Goal: Task Accomplishment & Management: Manage account settings

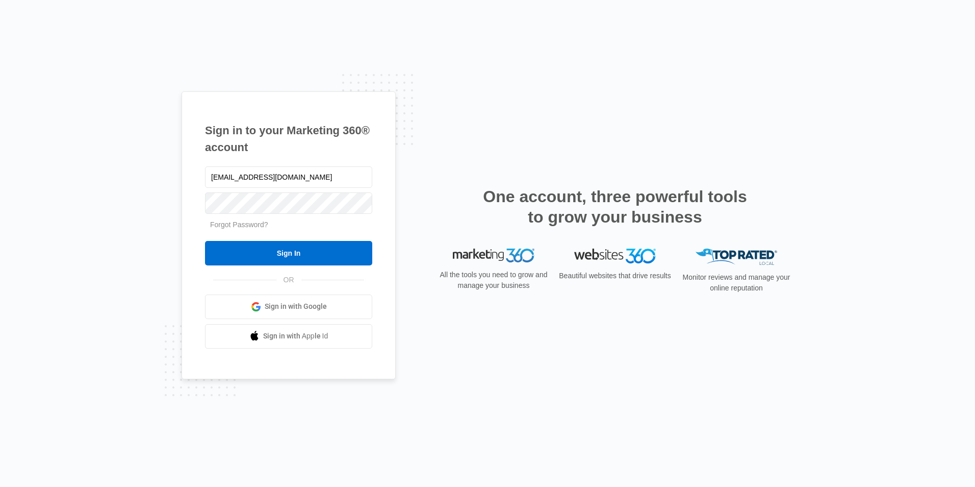
click at [309, 168] on input "[EMAIL_ADDRESS][DOMAIN_NAME]" at bounding box center [288, 176] width 167 height 21
click at [184, 230] on div "Sign in to your Marketing 360® account brettt@finstads.com Forgot Password? Sig…" at bounding box center [289, 235] width 214 height 288
click at [232, 247] on input "Sign In" at bounding box center [288, 253] width 167 height 24
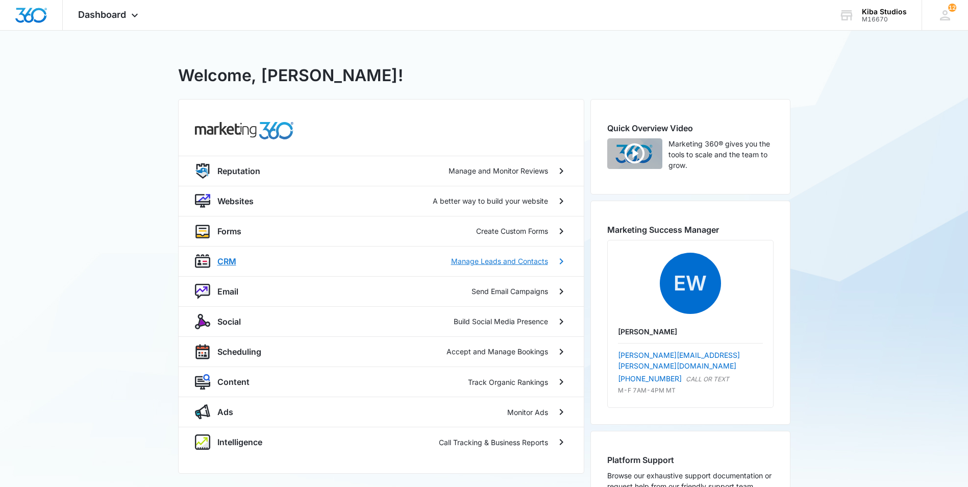
click at [536, 258] on p "Manage Leads and Contacts" at bounding box center [499, 261] width 97 height 11
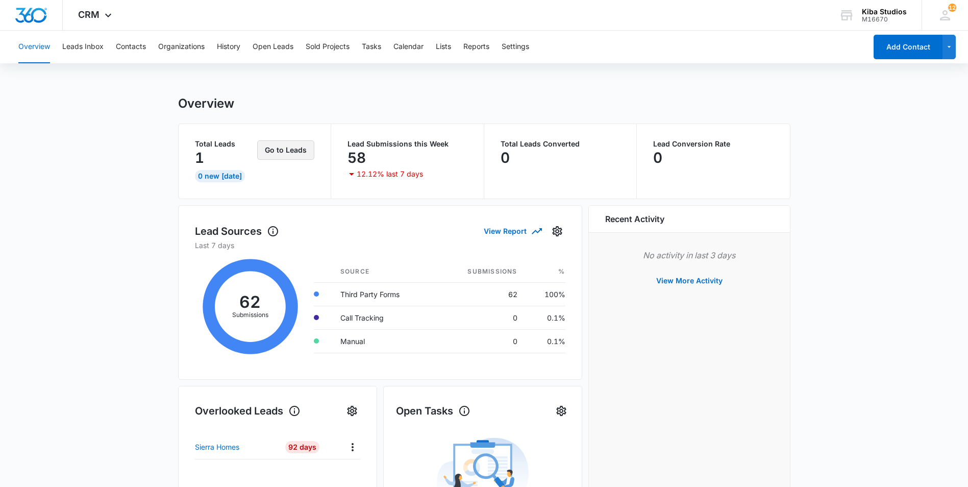
click at [296, 147] on button "Go to Leads" at bounding box center [285, 149] width 57 height 19
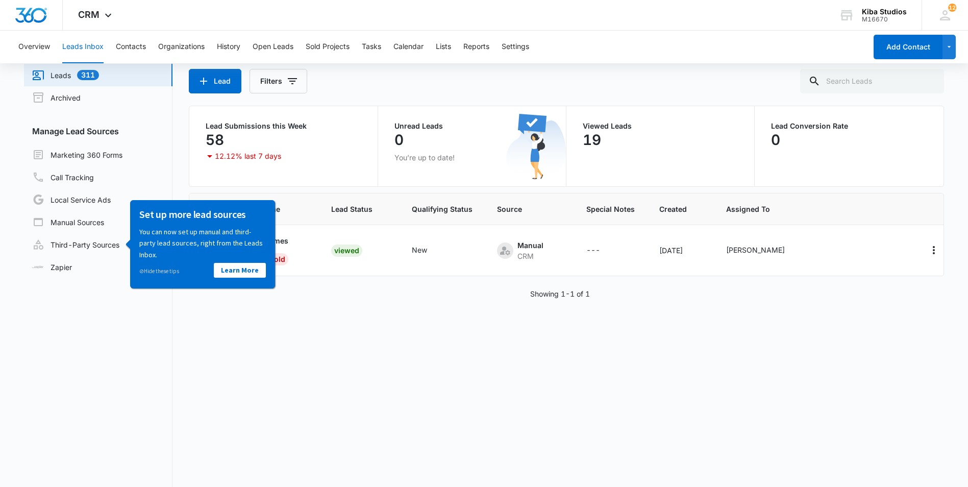
scroll to position [86, 0]
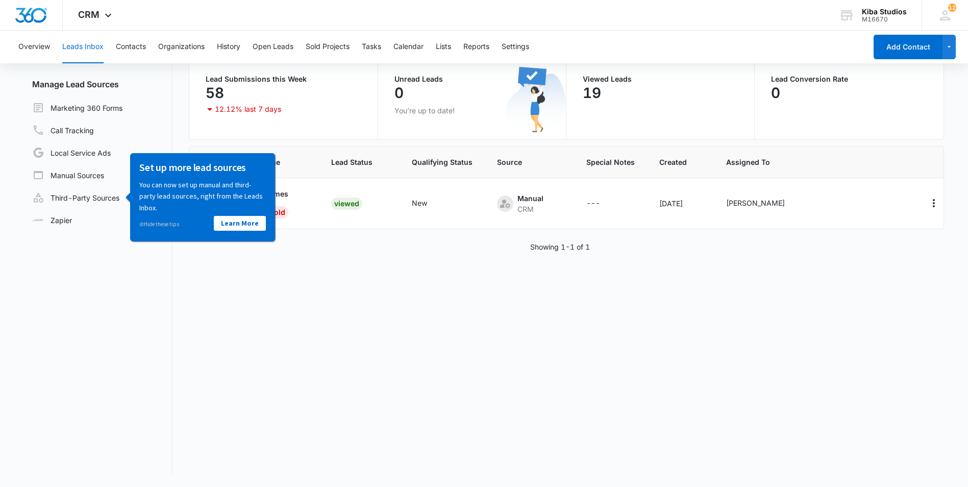
click at [340, 268] on div "Lead Name Lead Status Qualifying Status Source Special Notes Created Assigned T…" at bounding box center [566, 310] width 754 height 328
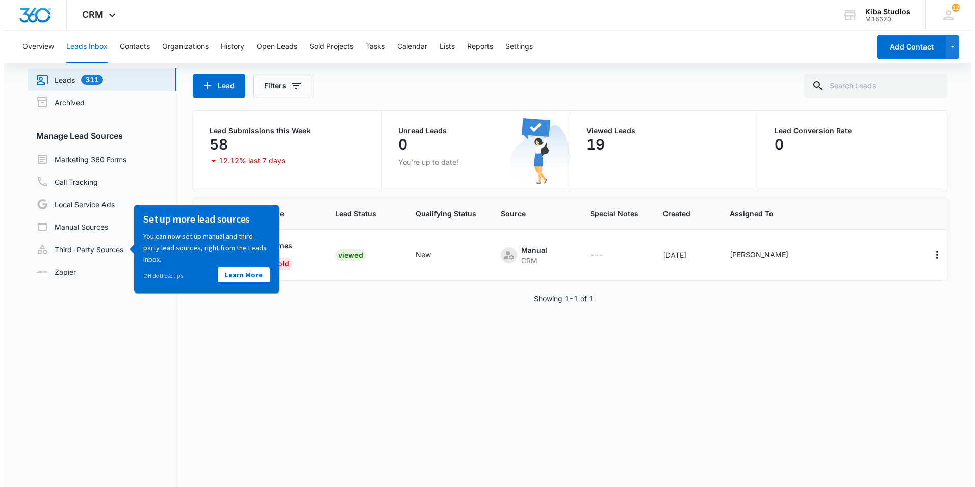
scroll to position [0, 0]
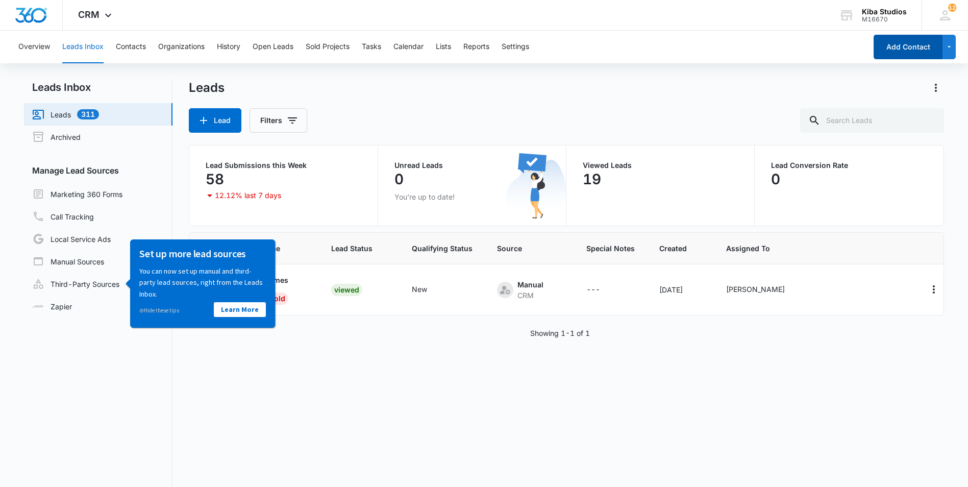
click at [874, 54] on button "Add Contact" at bounding box center [907, 47] width 69 height 24
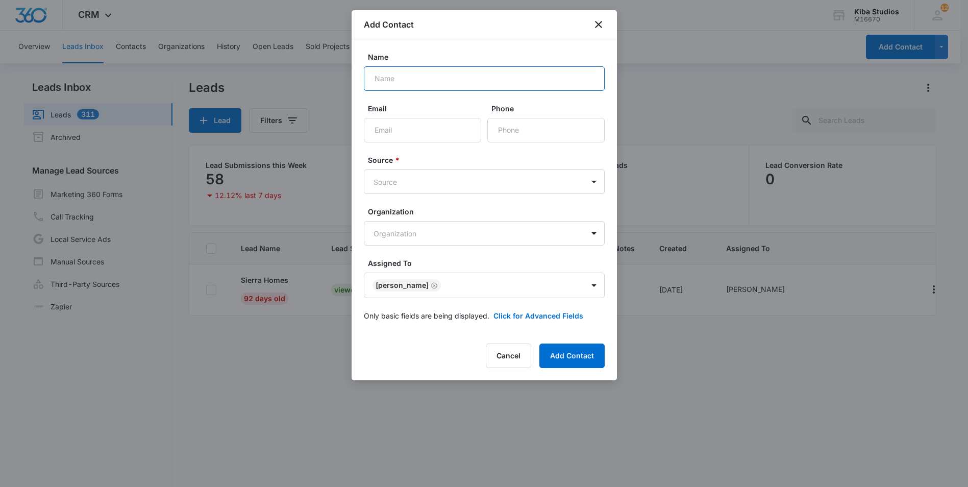
click at [435, 81] on input "Name" at bounding box center [484, 78] width 241 height 24
type input "Alison and Jeff Edelman"
click at [447, 135] on input "Email" at bounding box center [422, 130] width 117 height 24
click at [386, 130] on input "Email" at bounding box center [422, 130] width 117 height 24
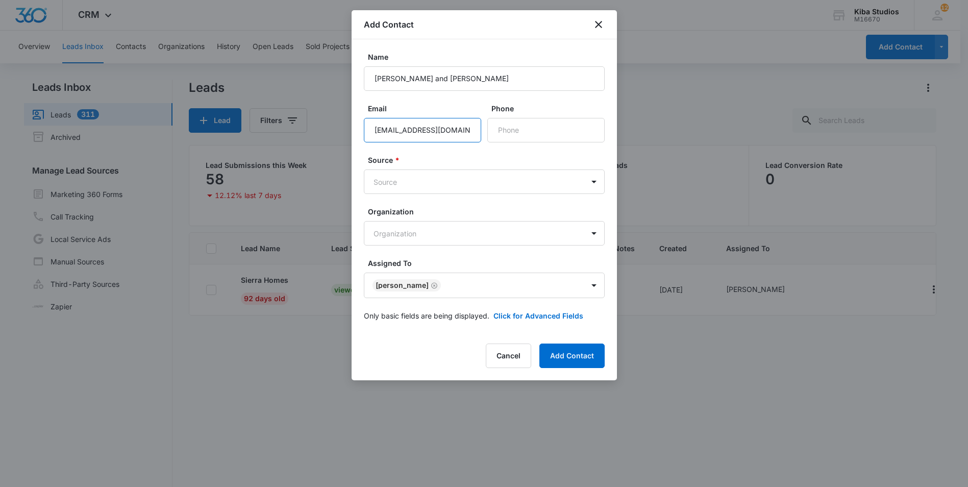
type input "[EMAIL_ADDRESS][DOMAIN_NAME]"
type input "[PHONE_NUMBER]"
click at [419, 171] on body "CRM Apps Reputation Websites Forms CRM Email Social Scheduling Content Ads Inte…" at bounding box center [484, 286] width 968 height 573
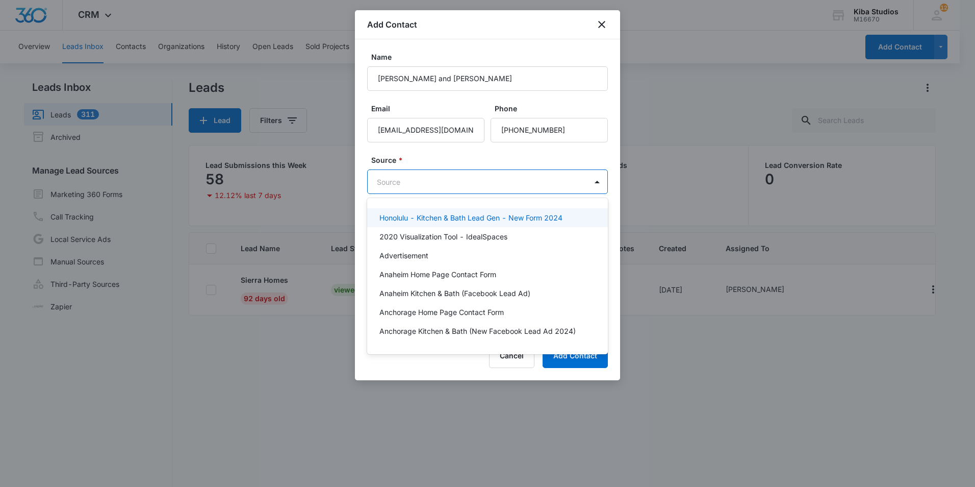
click at [428, 180] on div at bounding box center [487, 243] width 975 height 487
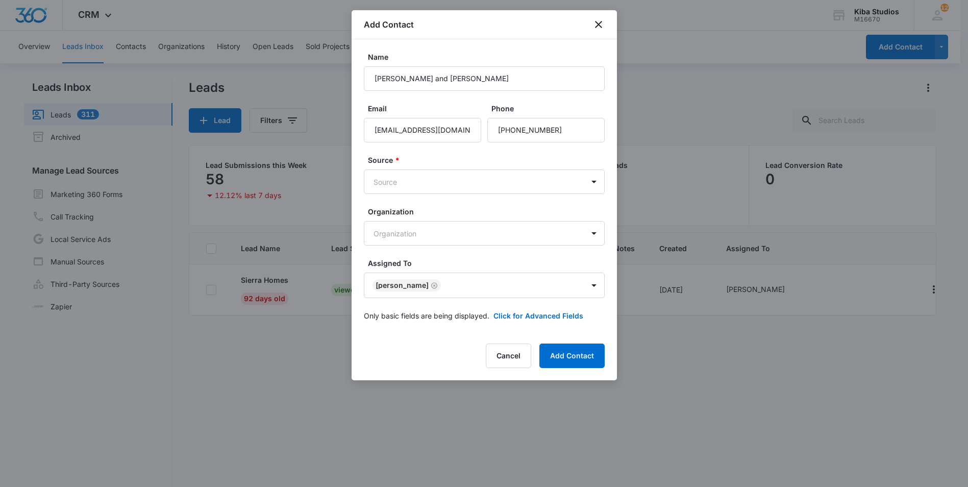
click at [428, 180] on body "CRM Apps Reputation Websites Forms CRM Email Social Scheduling Content Ads Inte…" at bounding box center [484, 286] width 968 height 573
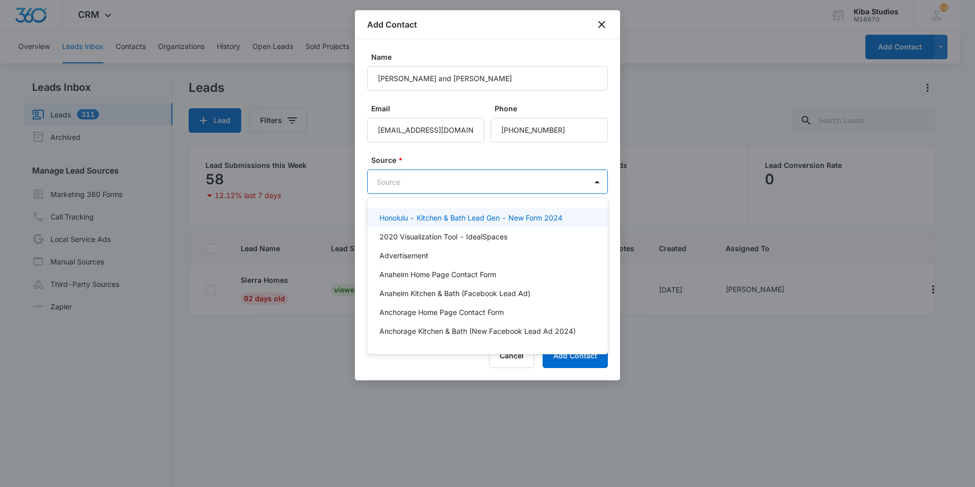
click at [549, 189] on div at bounding box center [487, 243] width 975 height 487
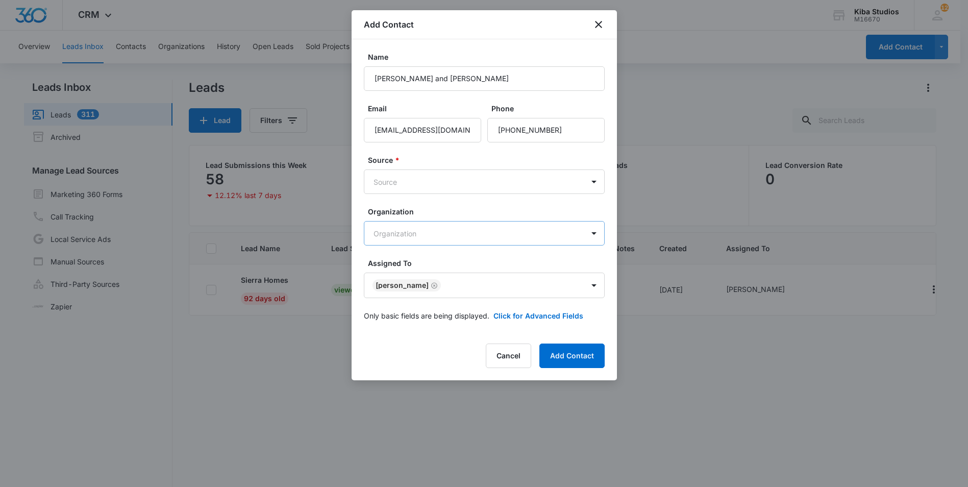
click at [501, 226] on body "CRM Apps Reputation Websites Forms CRM Email Social Scheduling Content Ads Inte…" at bounding box center [484, 286] width 968 height 573
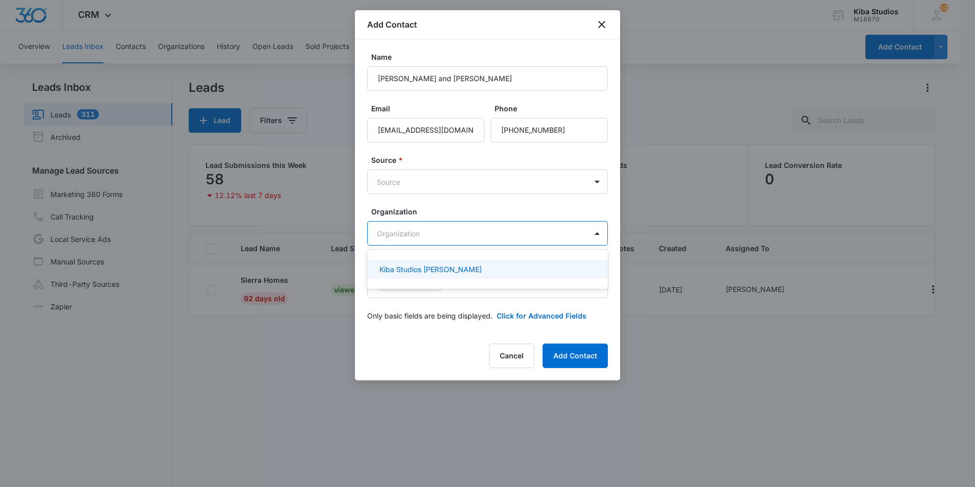
click at [445, 238] on div at bounding box center [487, 243] width 975 height 487
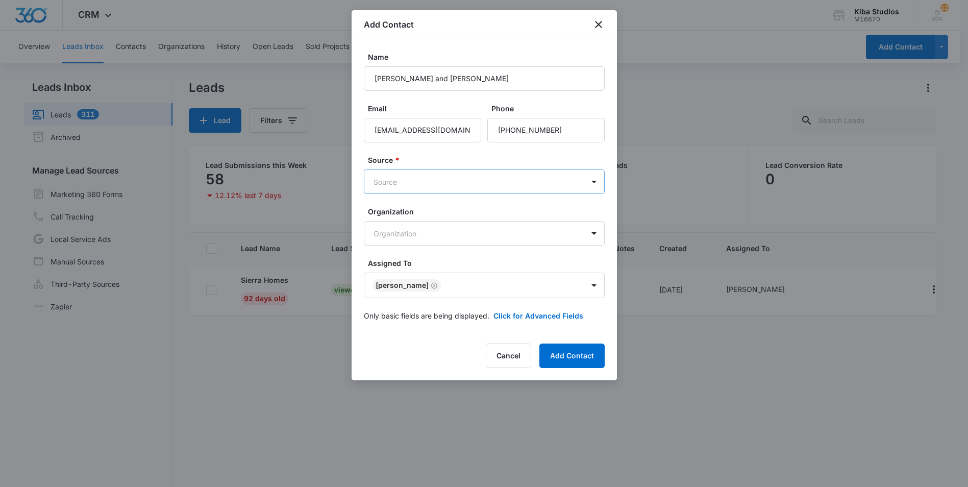
click at [442, 190] on body "CRM Apps Reputation Websites Forms CRM Email Social Scheduling Content Ads Inte…" at bounding box center [484, 286] width 968 height 573
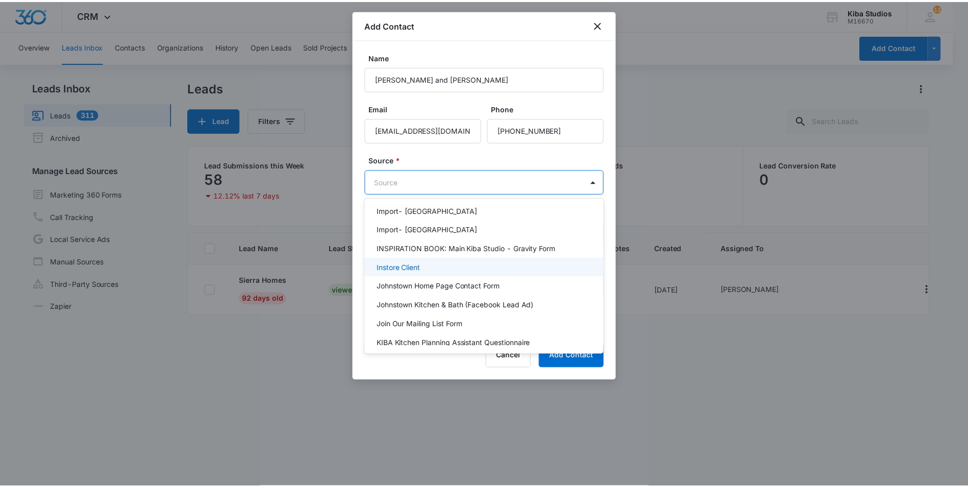
scroll to position [1010, 0]
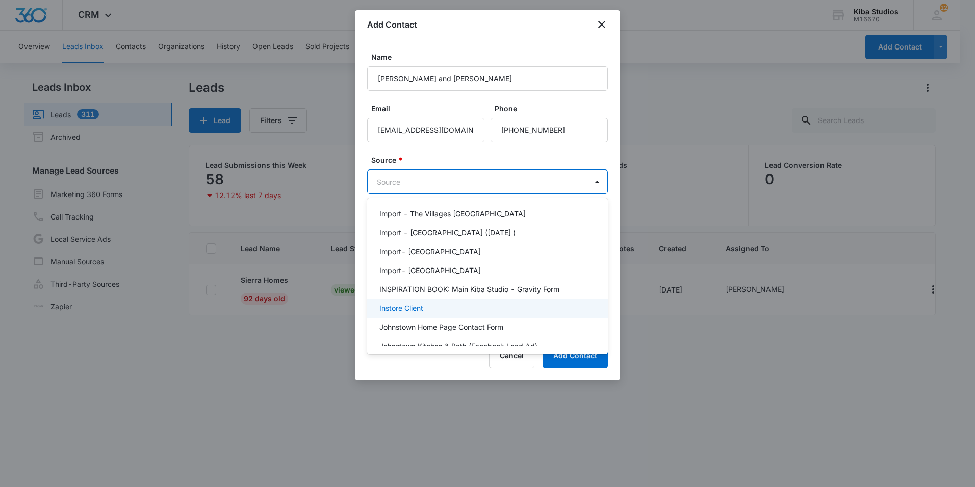
click at [444, 228] on div "Honolulu - Kitchen & Bath Lead Gen - New Form 2024 2020 Visualization Tool - Id…" at bounding box center [487, 276] width 241 height 140
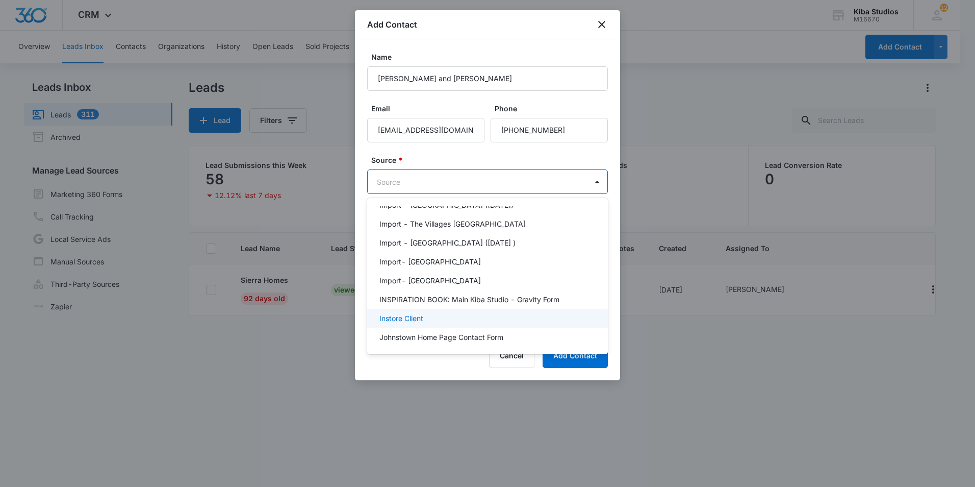
click at [420, 309] on div "Instore Client" at bounding box center [487, 318] width 241 height 19
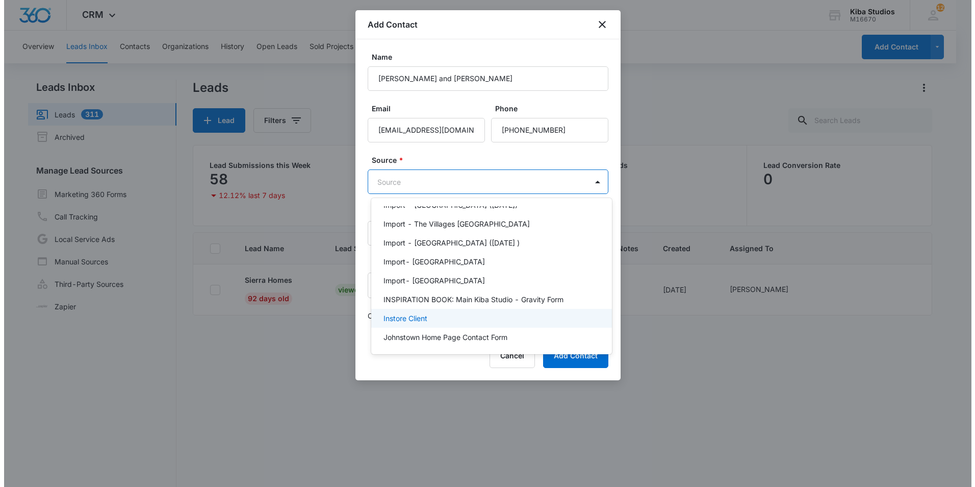
scroll to position [0, 0]
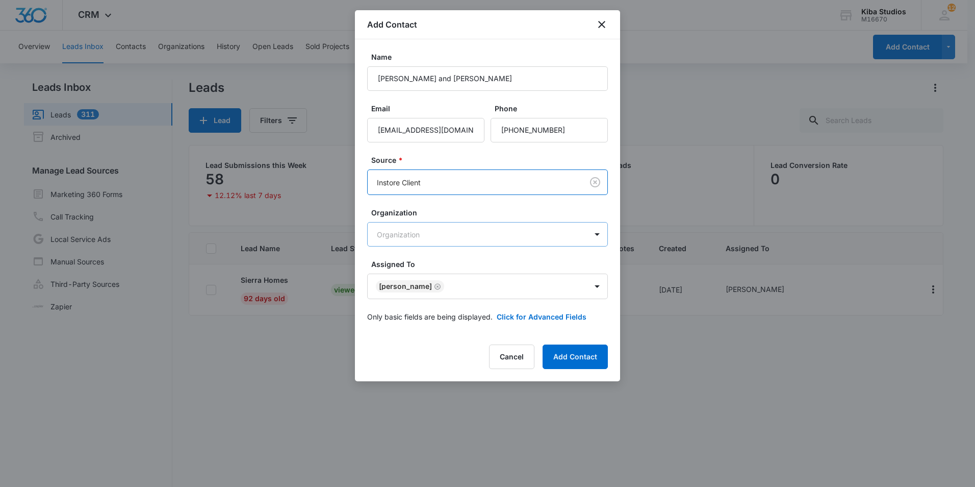
click at [469, 238] on body "CRM Apps Reputation Websites Forms CRM Email Social Scheduling Content Ads Inte…" at bounding box center [487, 286] width 975 height 573
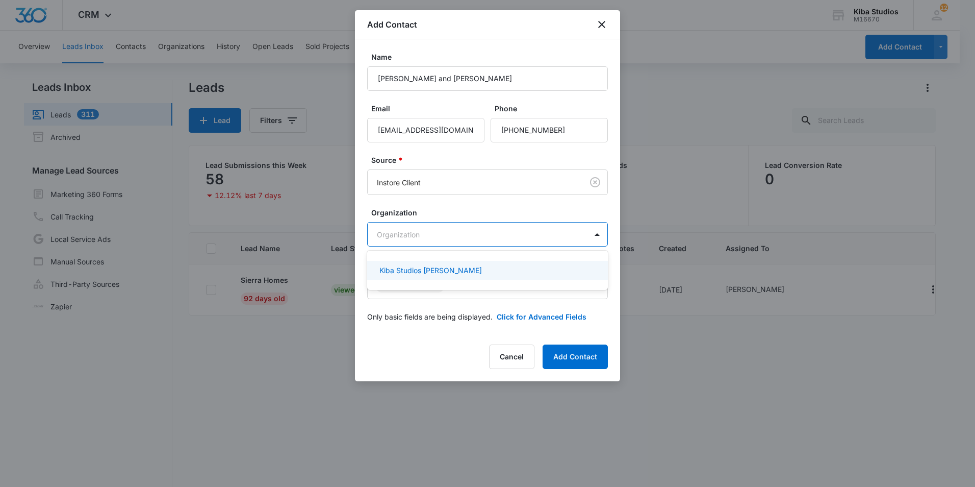
click at [467, 218] on div at bounding box center [487, 243] width 975 height 487
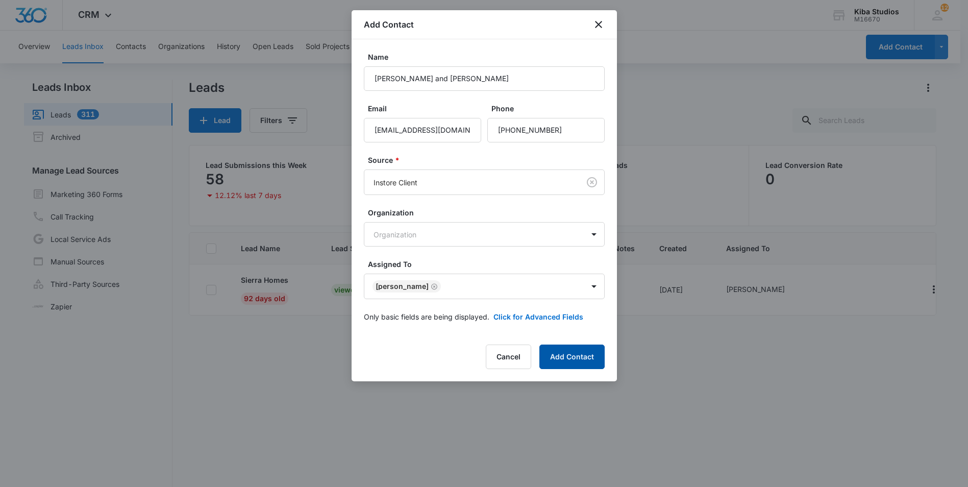
click at [573, 349] on button "Add Contact" at bounding box center [571, 356] width 65 height 24
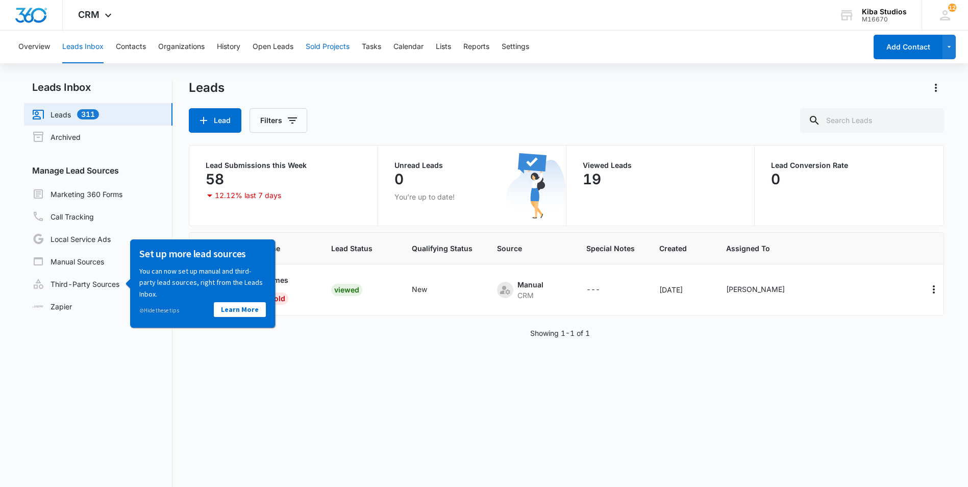
click at [332, 52] on button "Sold Projects" at bounding box center [328, 47] width 44 height 33
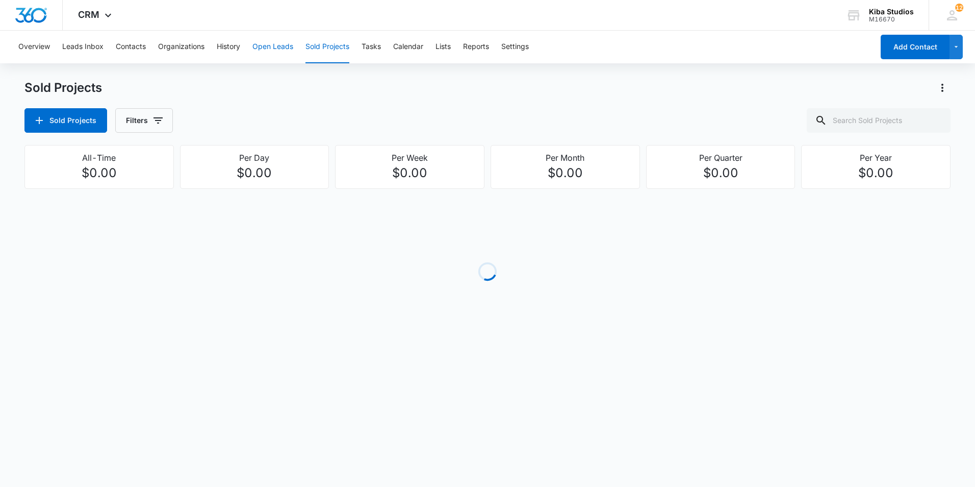
click at [283, 50] on button "Open Leads" at bounding box center [272, 47] width 41 height 33
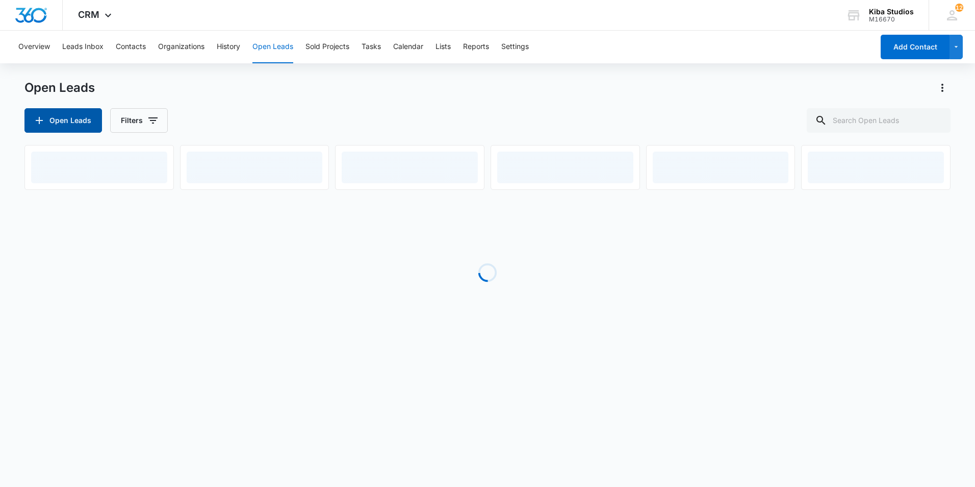
click at [70, 113] on button "Open Leads" at bounding box center [63, 120] width 78 height 24
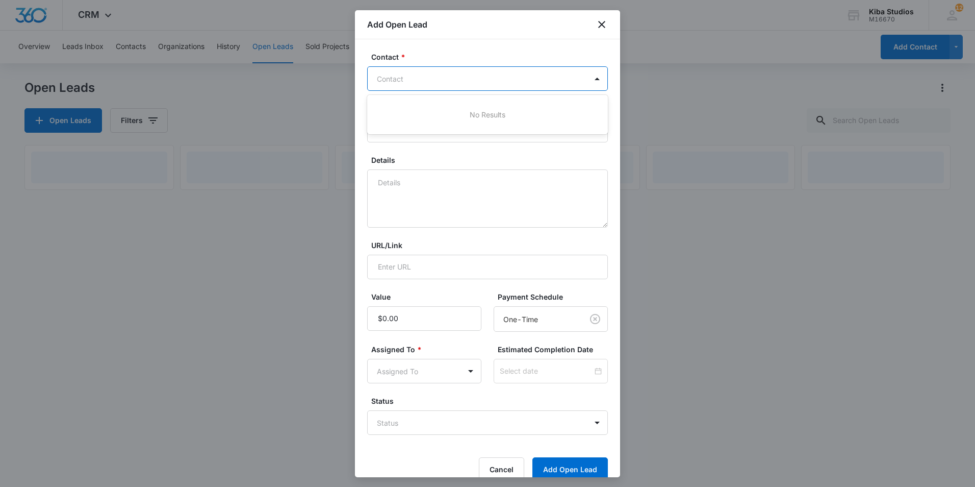
click at [443, 82] on div at bounding box center [481, 78] width 209 height 13
click at [493, 80] on div at bounding box center [481, 78] width 209 height 13
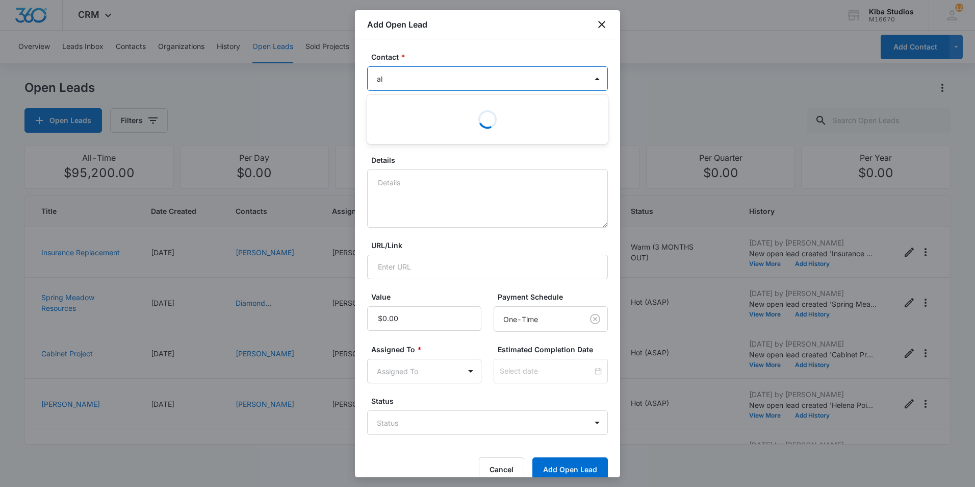
type input "a"
click at [515, 115] on div "No Results" at bounding box center [487, 114] width 241 height 19
type input "edelman"
click at [601, 99] on div "Contact * Use Up and Down to choose options, press Enter to select the currentl…" at bounding box center [487, 258] width 265 height 438
click at [603, 25] on icon "close" at bounding box center [601, 24] width 7 height 7
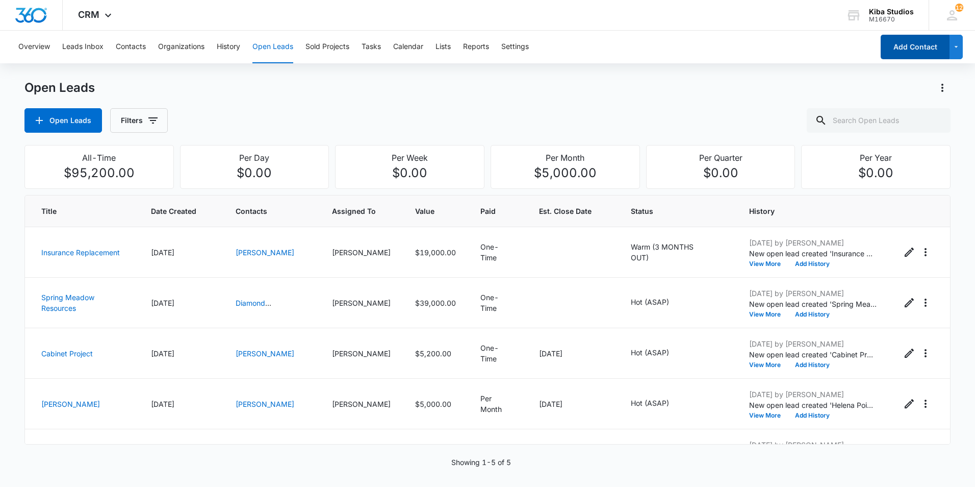
click at [930, 44] on button "Add Contact" at bounding box center [915, 47] width 69 height 24
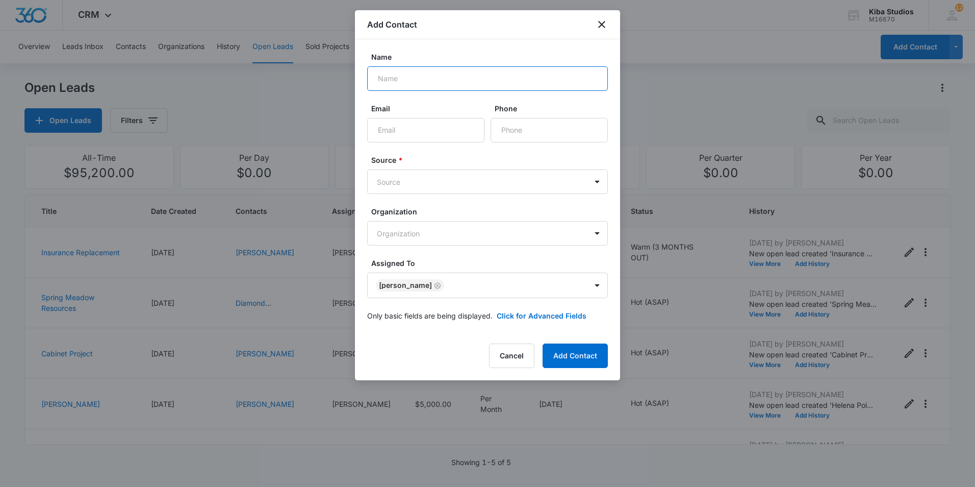
click at [502, 68] on input "Name" at bounding box center [487, 78] width 241 height 24
click at [604, 32] on div "Add Contact" at bounding box center [487, 24] width 265 height 29
click at [604, 27] on icon "close" at bounding box center [601, 24] width 7 height 7
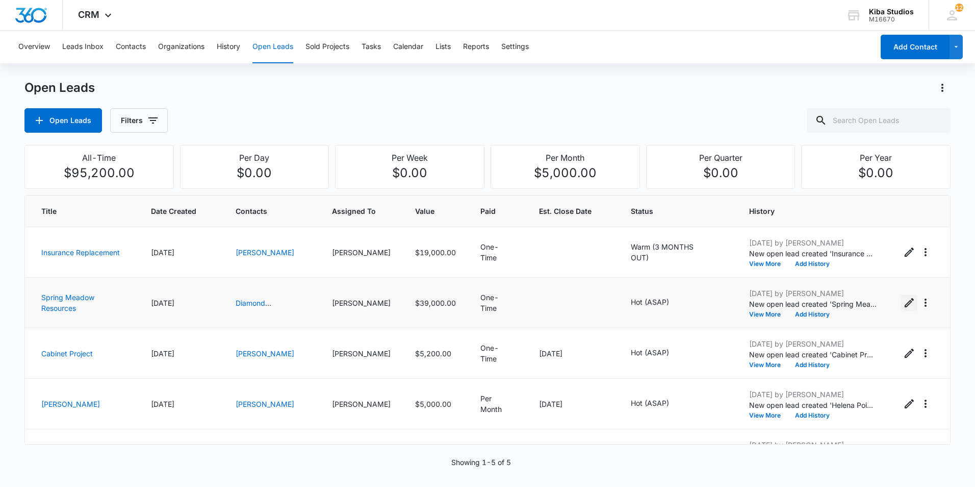
click at [901, 301] on button "Edit Open Lead" at bounding box center [909, 302] width 16 height 16
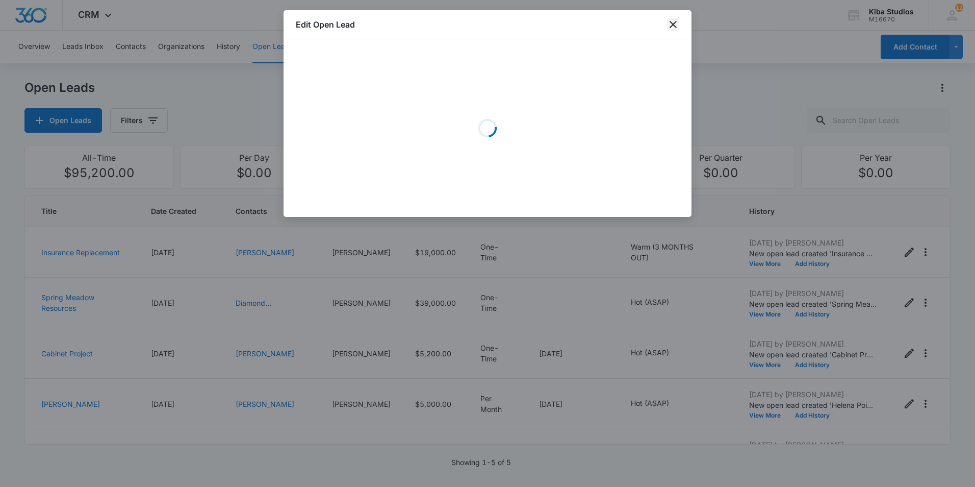
click at [674, 19] on icon "close" at bounding box center [673, 24] width 12 height 12
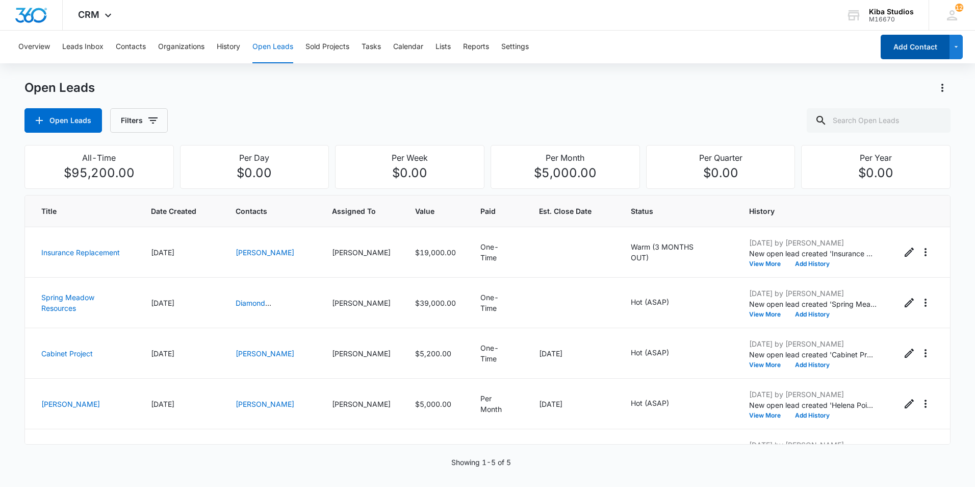
click at [896, 46] on button "Add Contact" at bounding box center [915, 47] width 69 height 24
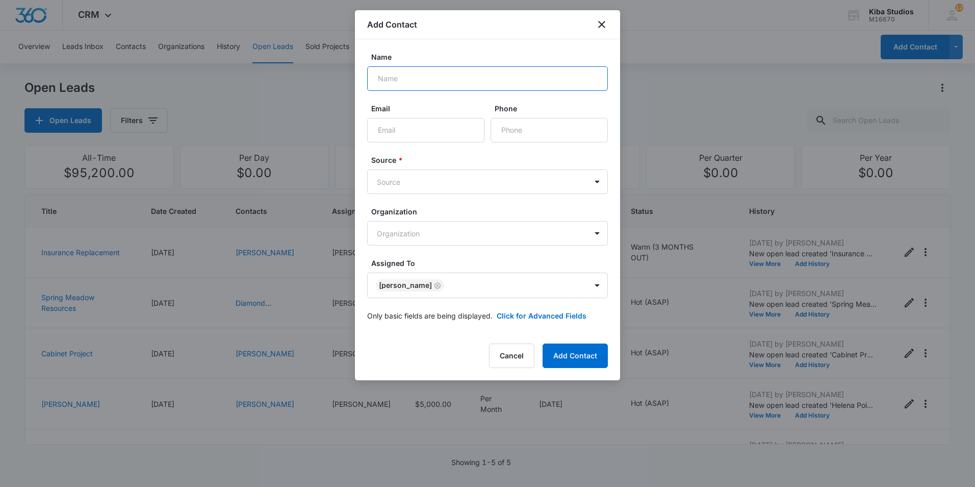
click at [422, 70] on input "Name" at bounding box center [487, 78] width 241 height 24
click at [602, 29] on icon "close" at bounding box center [602, 24] width 12 height 12
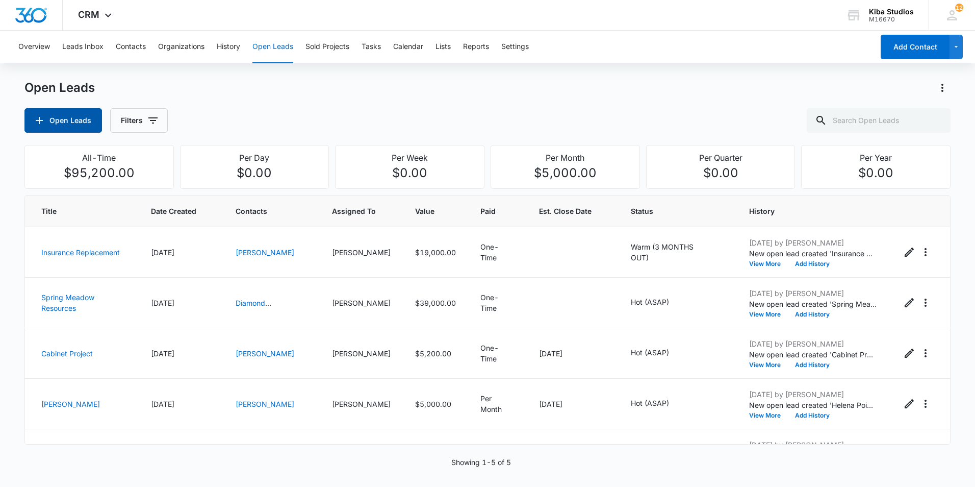
click at [70, 124] on button "Open Leads" at bounding box center [63, 120] width 78 height 24
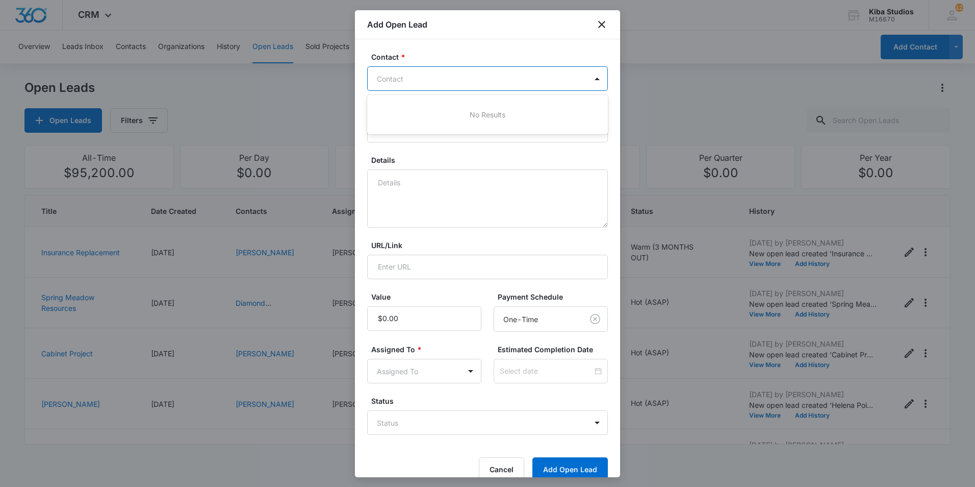
click at [437, 82] on div at bounding box center [481, 78] width 209 height 13
type input "a"
type input "Ali"
click at [605, 24] on icon "close" at bounding box center [602, 24] width 12 height 12
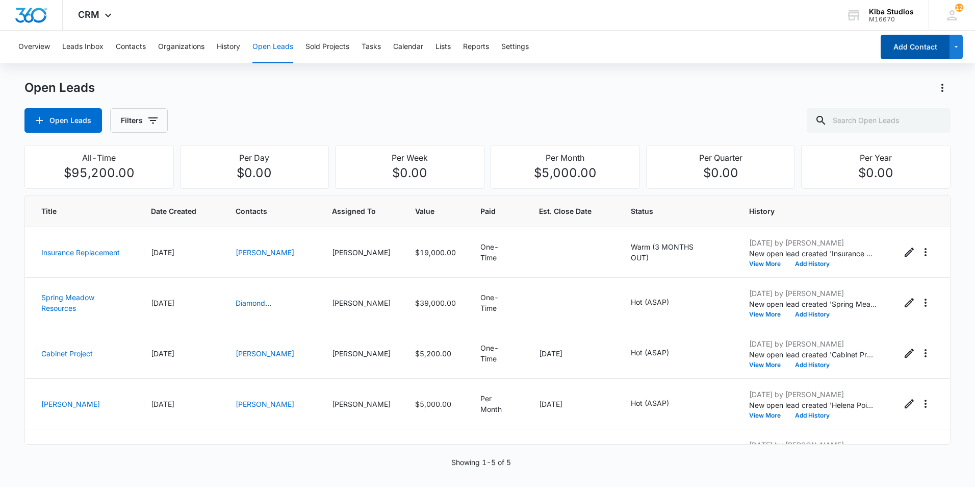
click at [899, 51] on button "Add Contact" at bounding box center [915, 47] width 69 height 24
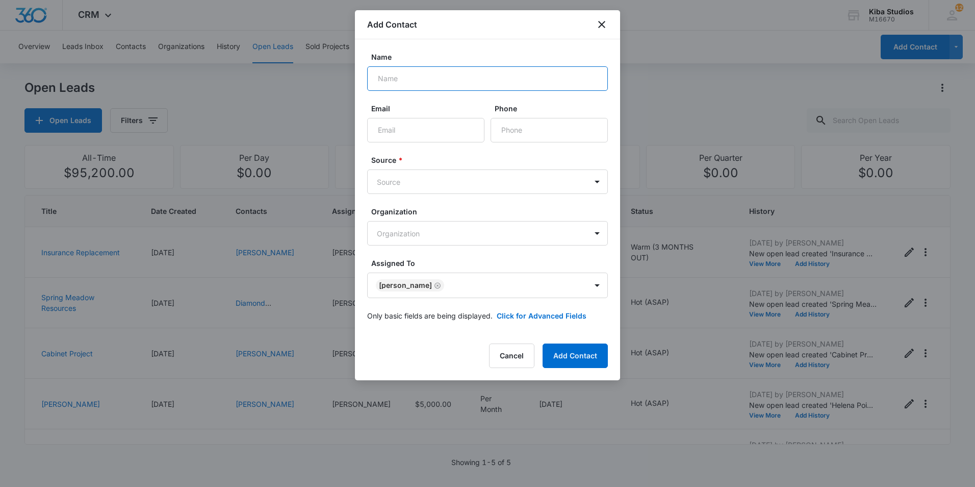
click at [480, 73] on input "Name" at bounding box center [487, 78] width 241 height 24
click at [477, 77] on input "Name" at bounding box center [487, 78] width 241 height 24
type input "Alison and Jeff Edelman"
type input "[EMAIL_ADDRESS][DOMAIN_NAME]"
click at [418, 181] on body "CRM Apps Reputation Websites Forms CRM Email Social Scheduling Content Ads Inte…" at bounding box center [487, 243] width 975 height 487
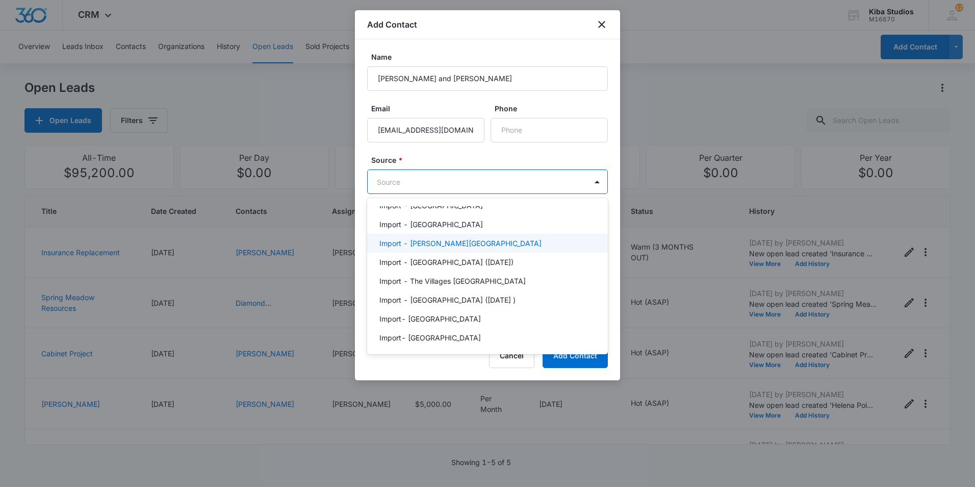
scroll to position [969, 0]
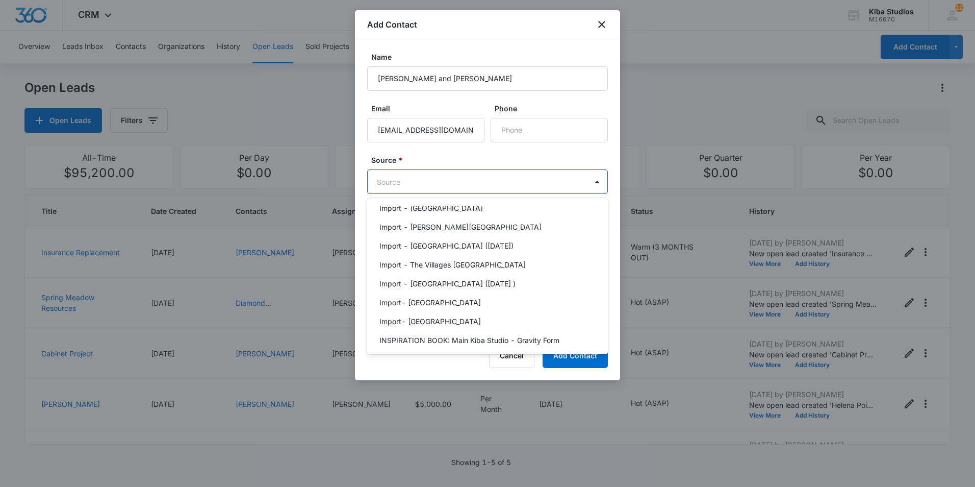
click at [429, 353] on div "Instore Client" at bounding box center [486, 358] width 214 height 11
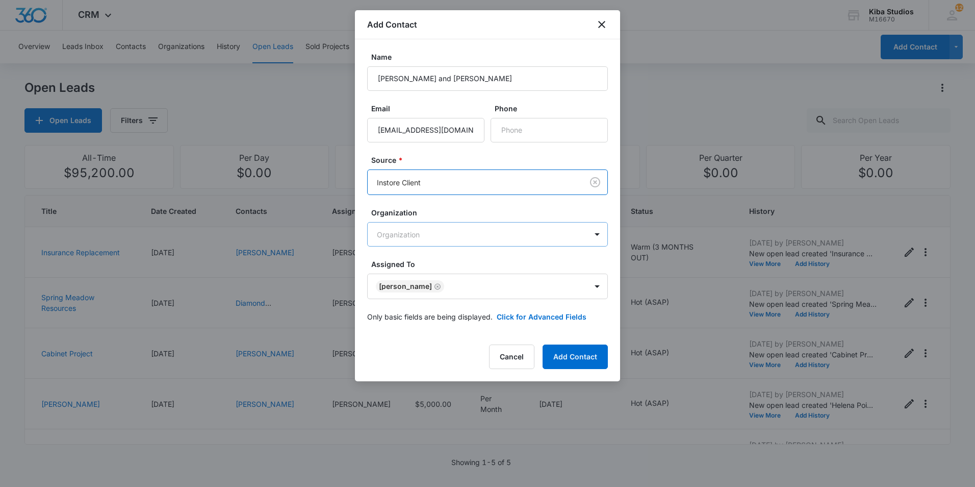
click at [422, 233] on body "CRM Apps Reputation Websites Forms CRM Email Social Scheduling Content Ads Inte…" at bounding box center [487, 243] width 975 height 487
click at [422, 233] on div at bounding box center [487, 243] width 975 height 487
click at [570, 360] on button "Add Contact" at bounding box center [575, 356] width 65 height 24
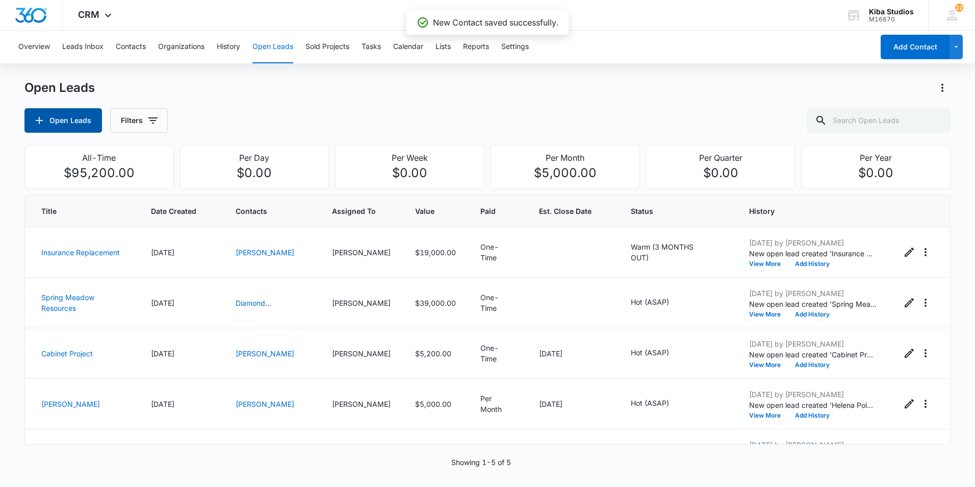
click at [66, 121] on button "Open Leads" at bounding box center [63, 120] width 78 height 24
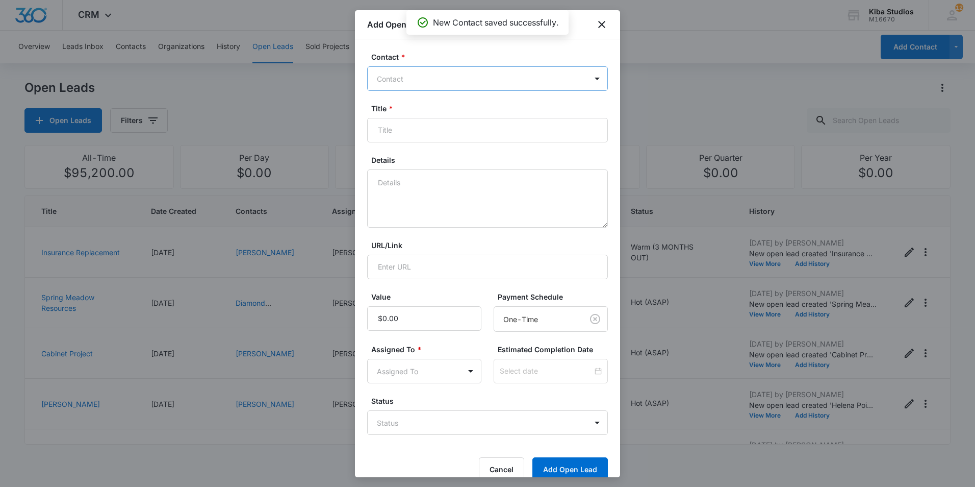
click at [465, 80] on div at bounding box center [481, 78] width 209 height 13
type input "a"
type input "Alison and Jeff Edelman"
click at [532, 457] on button "Add Open Lead" at bounding box center [569, 469] width 75 height 24
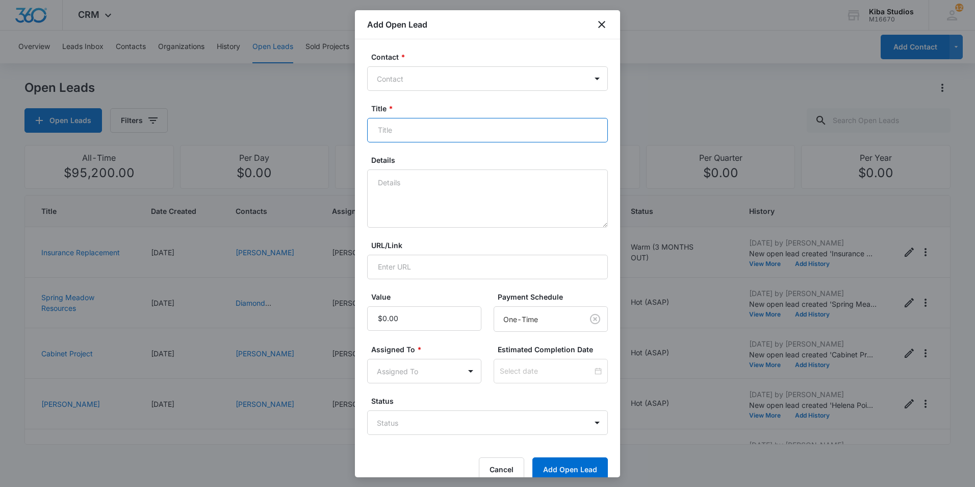
click at [418, 121] on input "Title *" at bounding box center [487, 130] width 241 height 24
type input "Kitchen and Bathroom"
type input "$80,000.00"
click at [422, 367] on body "CRM Apps Reputation Websites Forms CRM Email Social Scheduling Content Ads Inte…" at bounding box center [487, 243] width 975 height 487
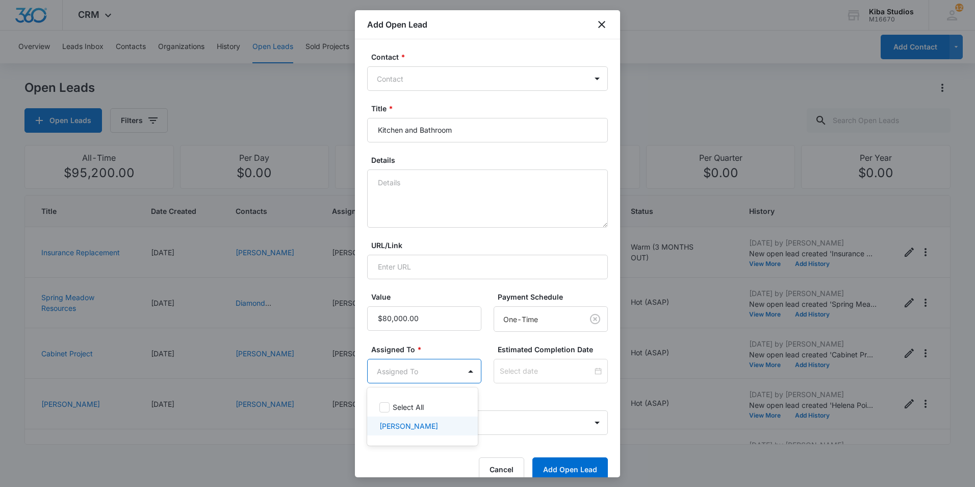
click at [389, 430] on p "[PERSON_NAME]" at bounding box center [408, 425] width 59 height 11
click at [535, 378] on div at bounding box center [487, 243] width 975 height 487
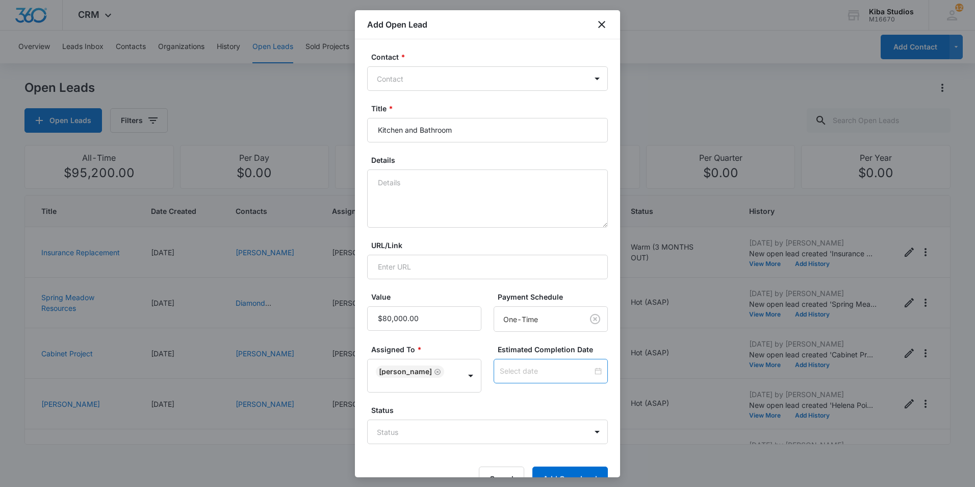
click at [535, 374] on input at bounding box center [546, 370] width 93 height 11
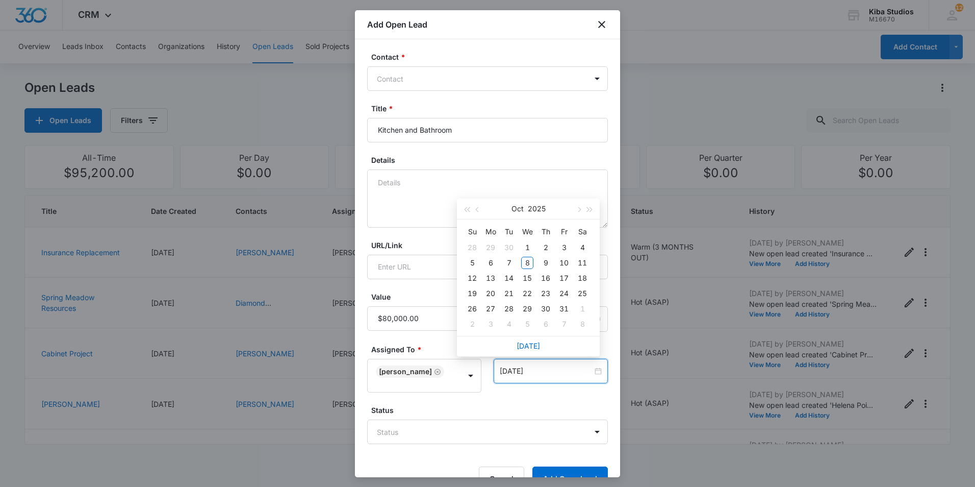
type input "Oct 2, 2025"
click at [577, 207] on button "button" at bounding box center [578, 208] width 11 height 20
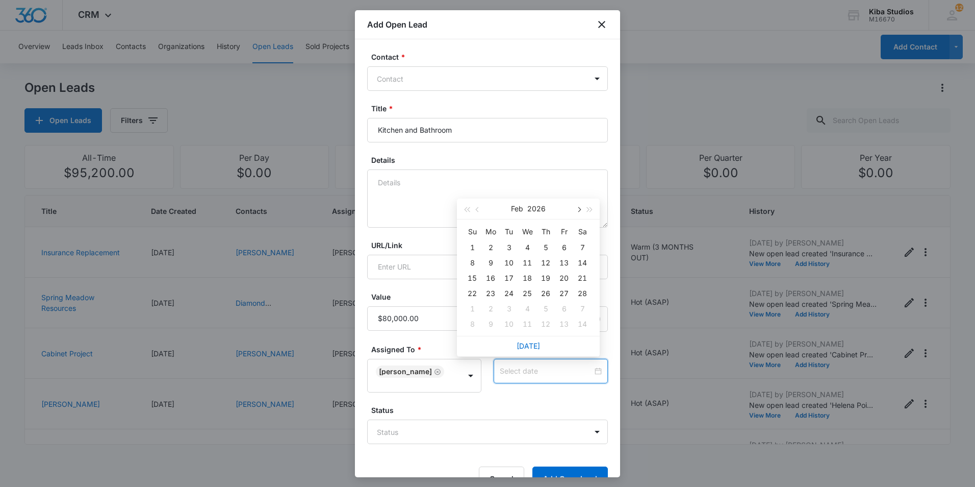
click at [577, 207] on button "button" at bounding box center [578, 208] width 11 height 20
type input "[DATE]"
click at [526, 246] on div "1" at bounding box center [527, 247] width 12 height 12
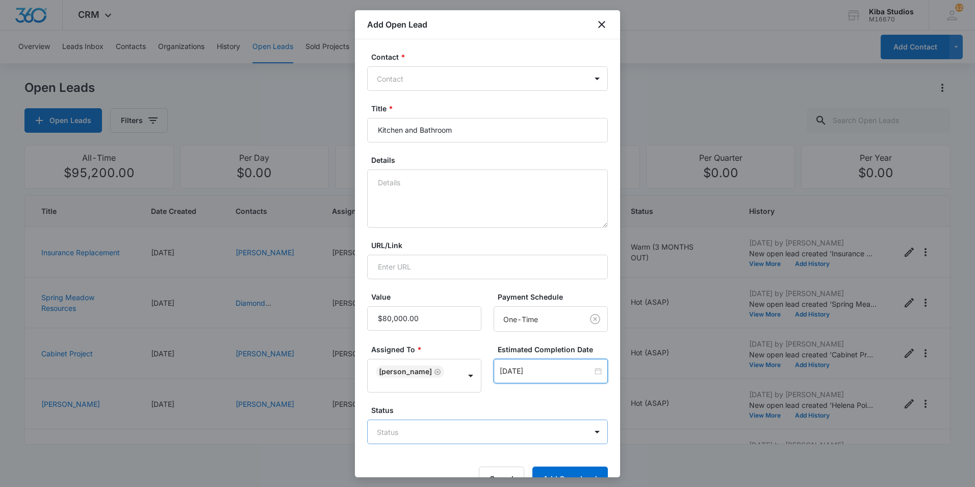
click at [540, 428] on body "CRM Apps Reputation Websites Forms CRM Email Social Scheduling Content Ads Inte…" at bounding box center [487, 243] width 975 height 487
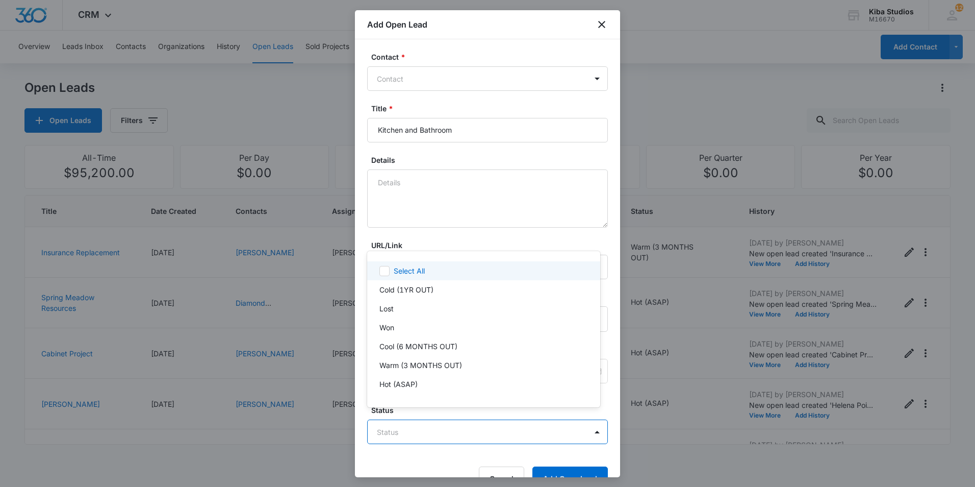
scroll to position [1, 0]
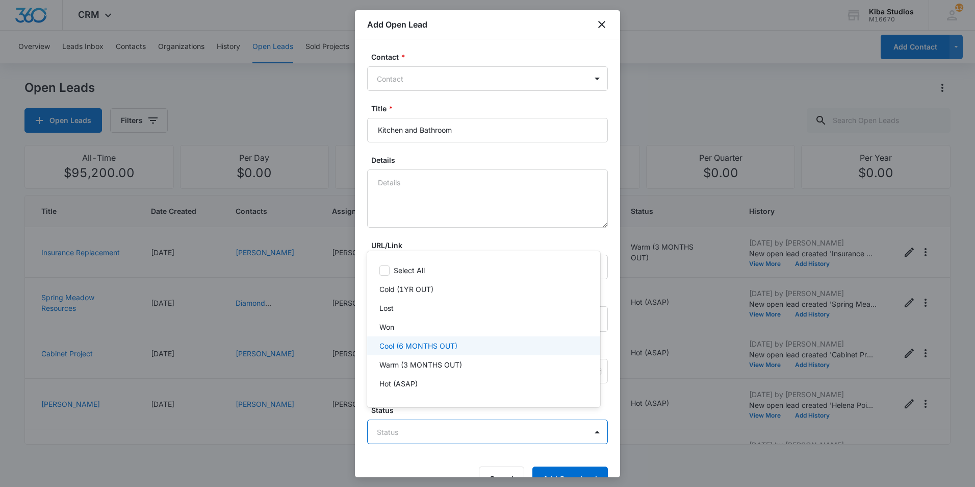
click at [455, 349] on p "Cool (6 MONTHS OUT)" at bounding box center [418, 345] width 78 height 11
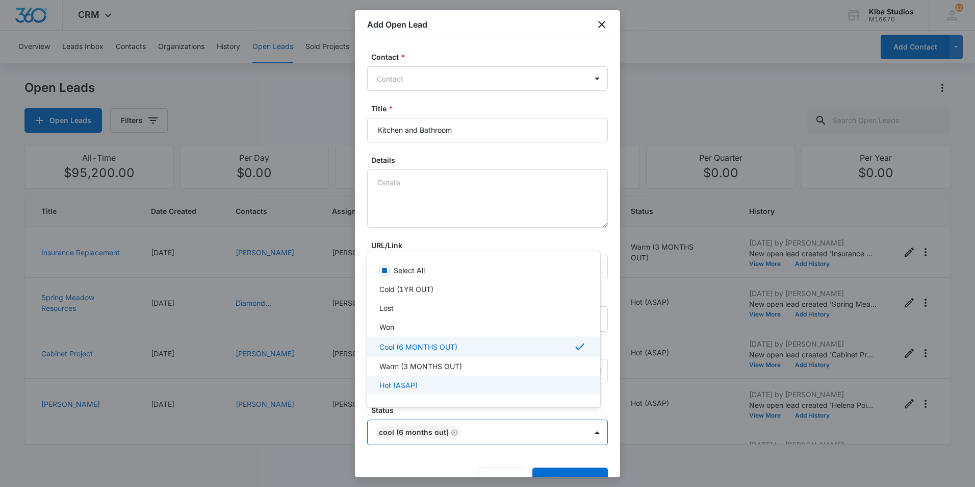
click at [567, 468] on div at bounding box center [487, 243] width 975 height 487
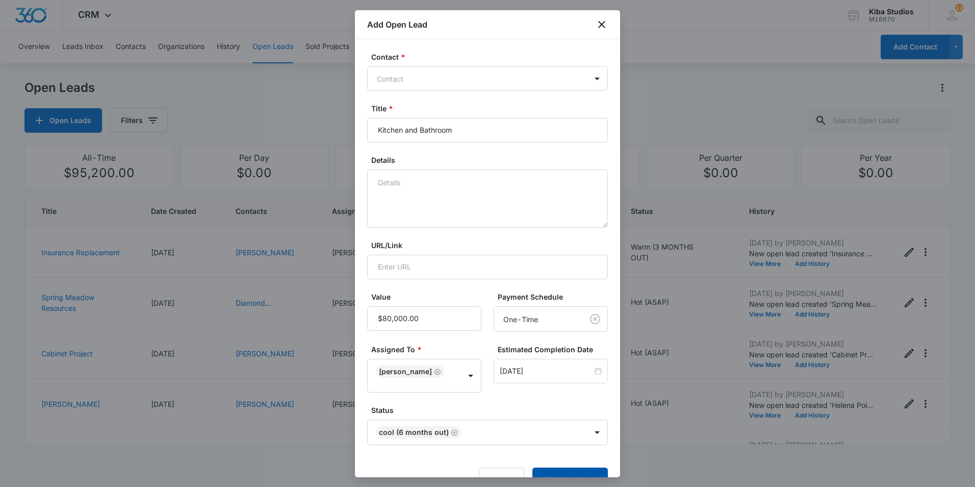
click at [567, 468] on button "Add Open Lead" at bounding box center [569, 479] width 75 height 24
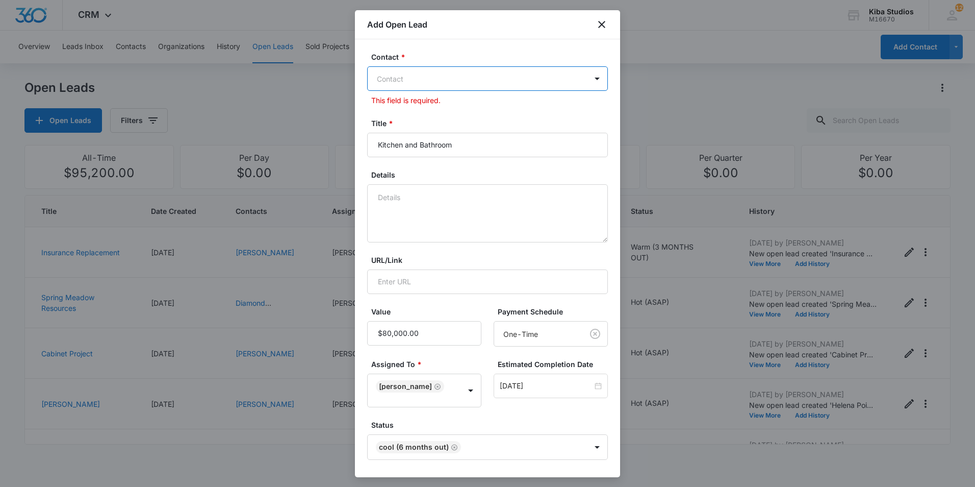
click at [456, 71] on div "Contact" at bounding box center [477, 78] width 219 height 23
click at [456, 73] on div at bounding box center [481, 78] width 209 height 13
type input "a"
type input "Alison and Jeff Edelman"
click at [570, 482] on button "Add Open Lead" at bounding box center [569, 494] width 75 height 24
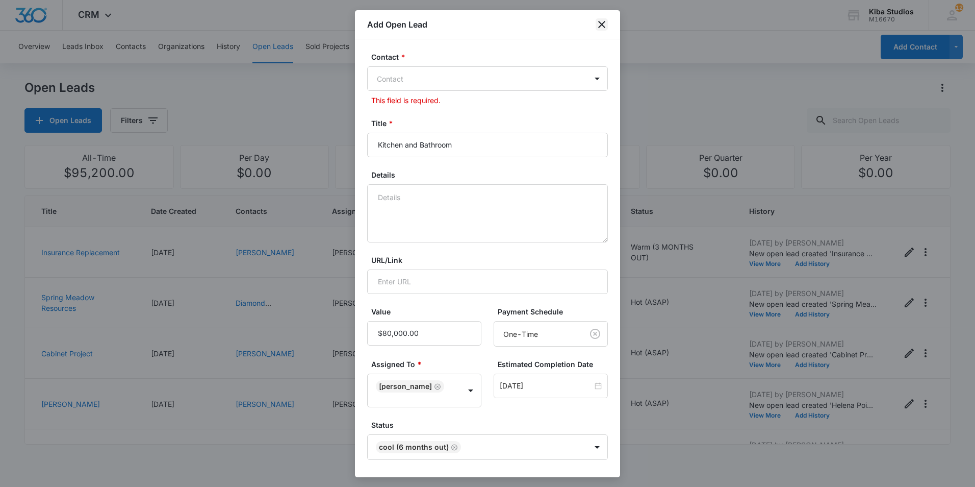
click at [604, 26] on icon "close" at bounding box center [602, 24] width 12 height 12
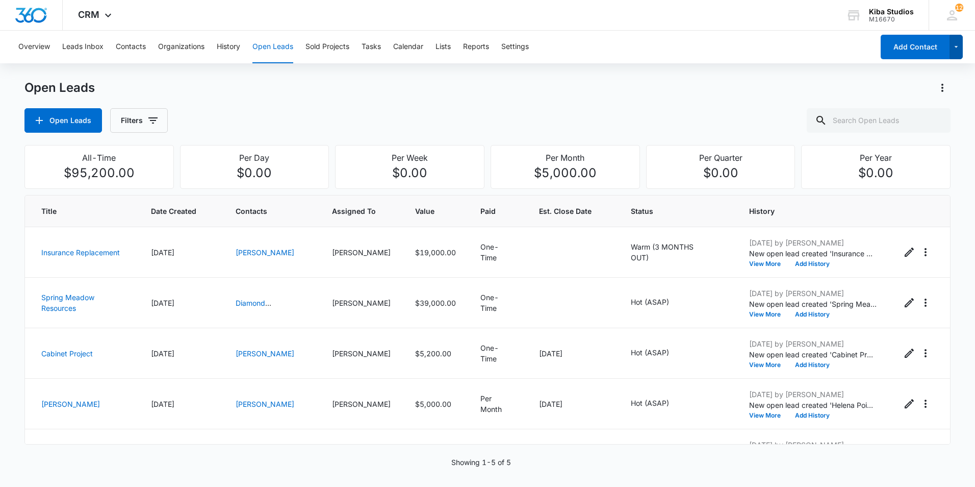
click at [956, 46] on icon "button" at bounding box center [956, 47] width 4 height 2
click at [907, 74] on button "Add Lead" at bounding box center [915, 79] width 96 height 15
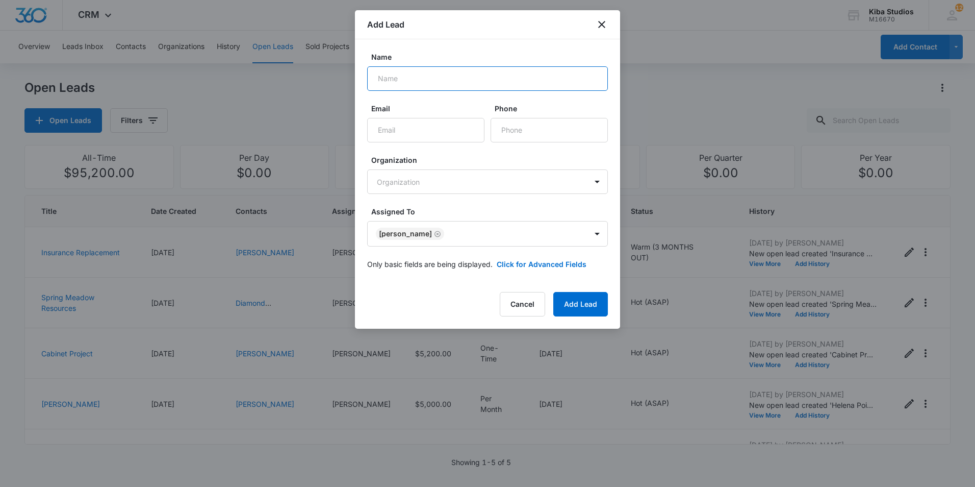
click at [426, 79] on input "Name" at bounding box center [487, 78] width 241 height 24
click at [603, 22] on icon "close" at bounding box center [602, 24] width 12 height 12
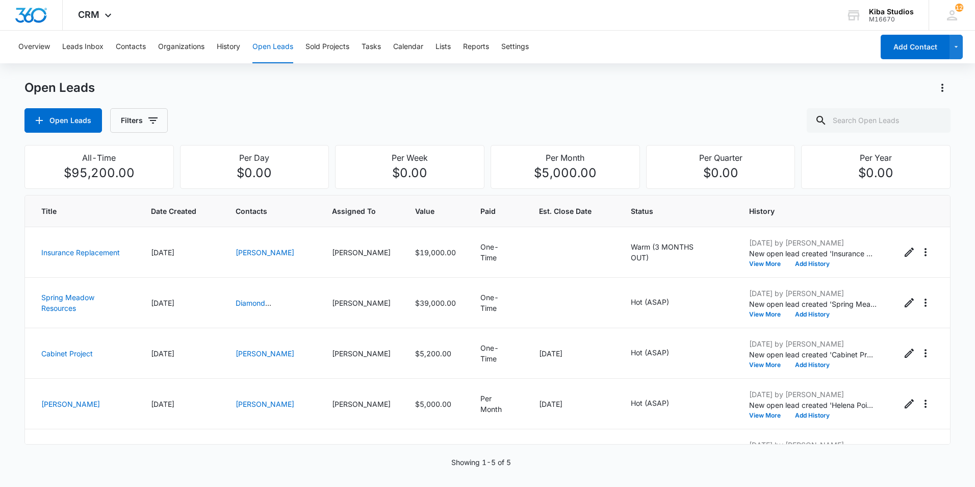
click at [274, 50] on button "Open Leads" at bounding box center [272, 47] width 41 height 33
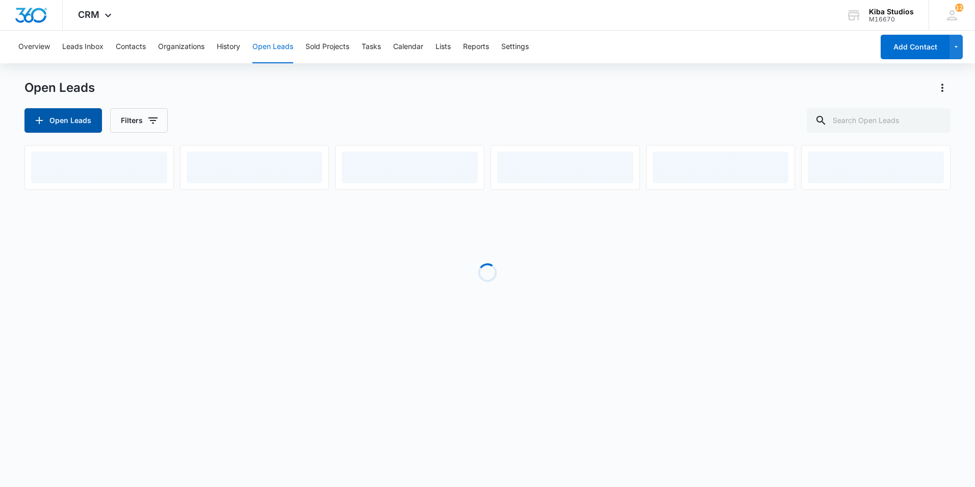
click at [38, 118] on icon "button" at bounding box center [39, 120] width 12 height 12
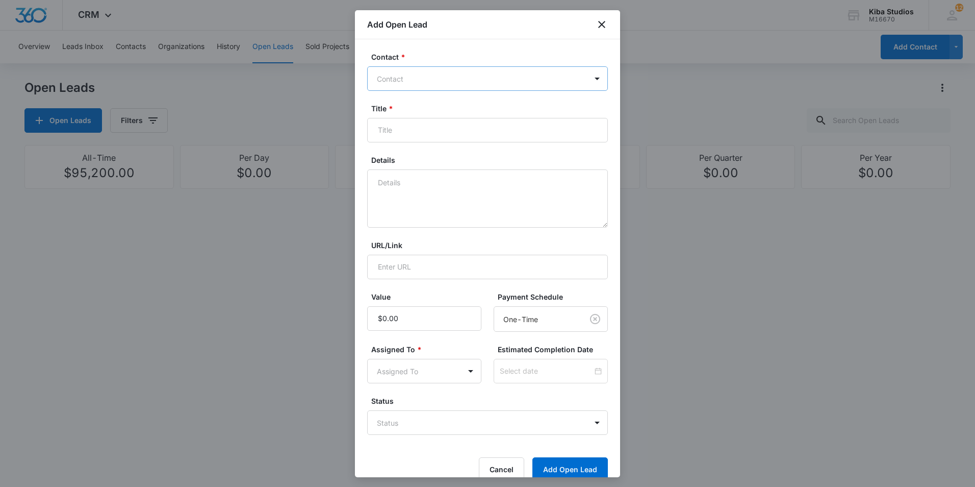
click at [557, 72] on div at bounding box center [481, 78] width 209 height 13
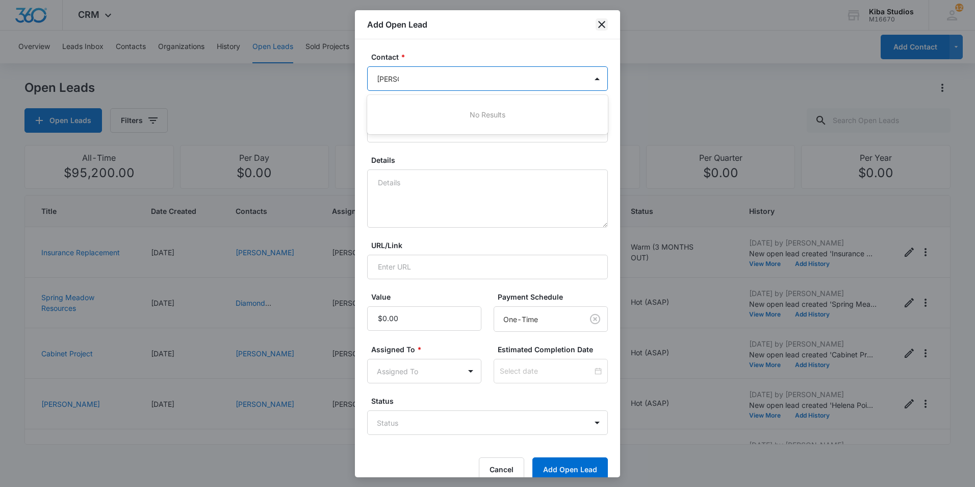
type input "Alison"
click at [606, 23] on icon "close" at bounding box center [602, 24] width 12 height 12
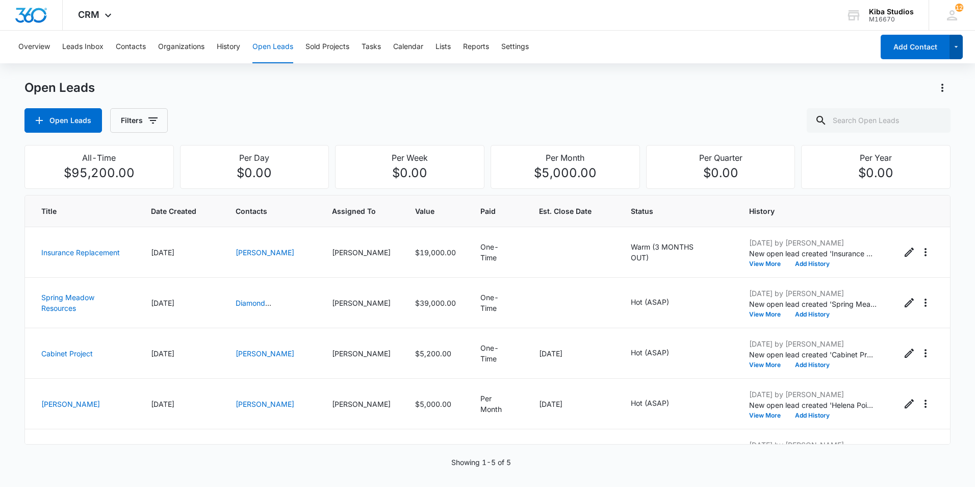
click at [961, 42] on button "button" at bounding box center [957, 47] width 14 height 24
click at [137, 115] on button "Filters" at bounding box center [139, 120] width 58 height 24
click at [944, 86] on icon "Actions" at bounding box center [942, 88] width 12 height 12
click at [575, 81] on div "Open Leads Import Open Leads Export Open Leads Edit Open Lead Statuses" at bounding box center [487, 88] width 926 height 16
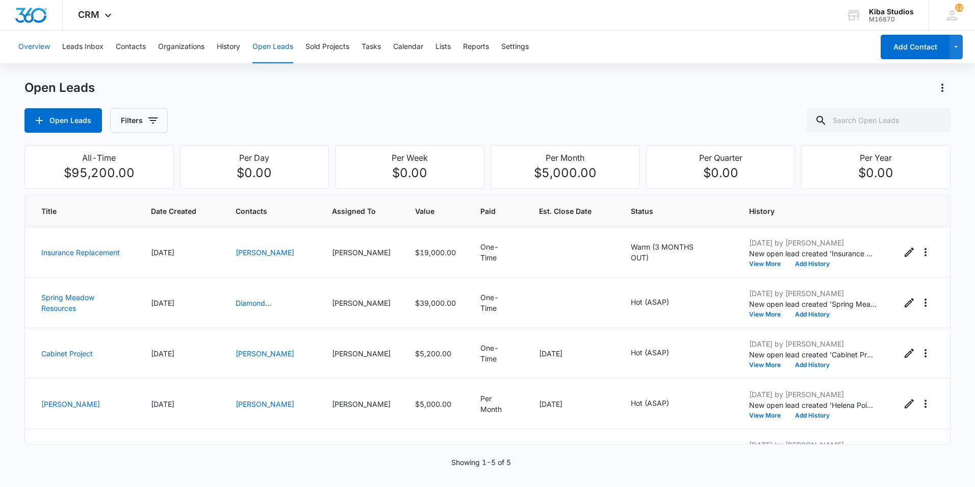
click at [28, 49] on button "Overview" at bounding box center [34, 47] width 32 height 33
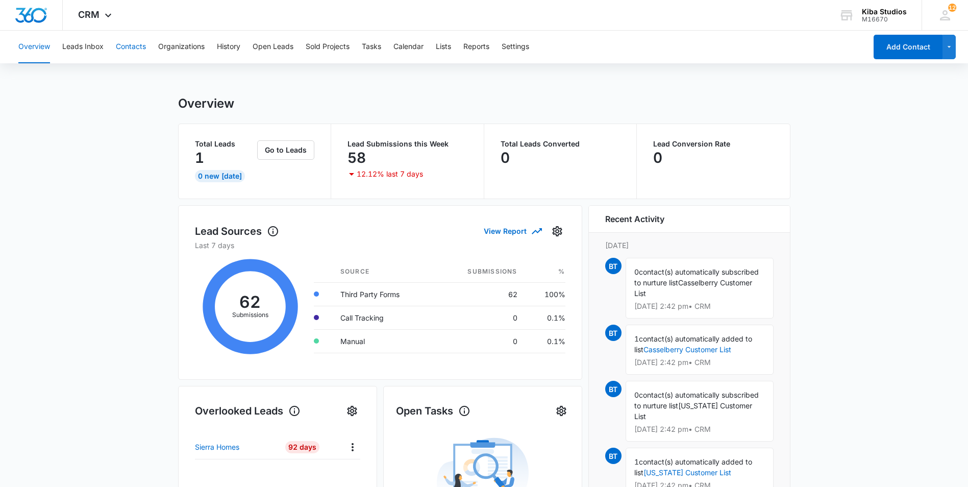
click at [124, 43] on button "Contacts" at bounding box center [131, 47] width 30 height 33
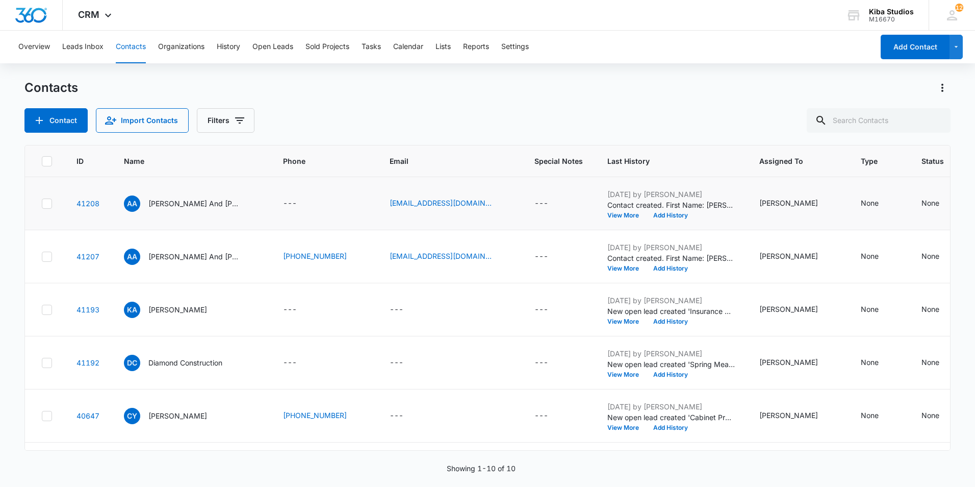
click at [48, 201] on icon at bounding box center [46, 203] width 9 height 9
click at [42, 203] on input "checkbox" at bounding box center [41, 203] width 1 height 1
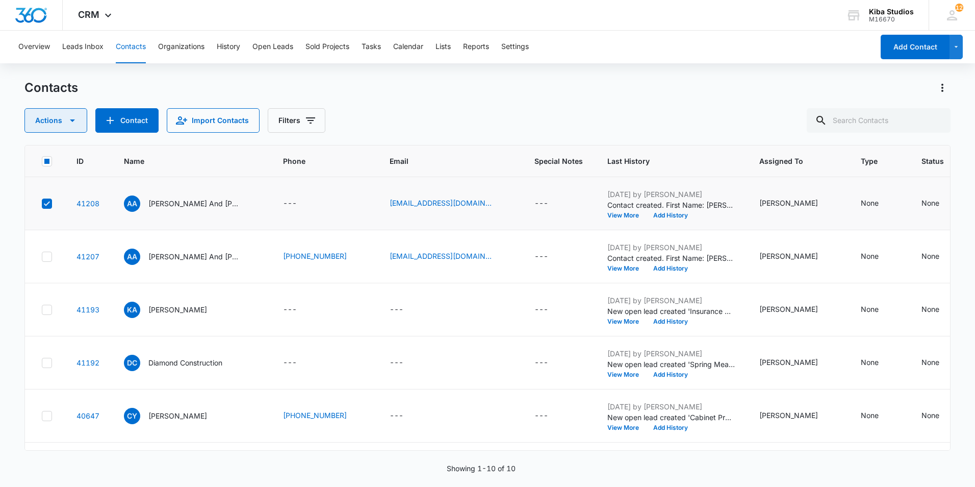
click at [76, 119] on icon "button" at bounding box center [72, 120] width 12 height 12
click at [46, 211] on div "Delete" at bounding box center [60, 214] width 46 height 7
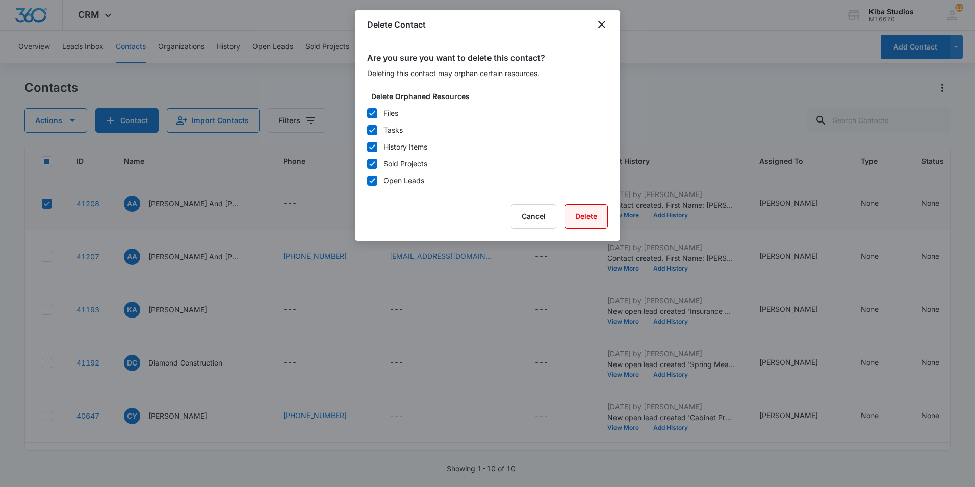
click at [575, 213] on button "Delete" at bounding box center [586, 216] width 43 height 24
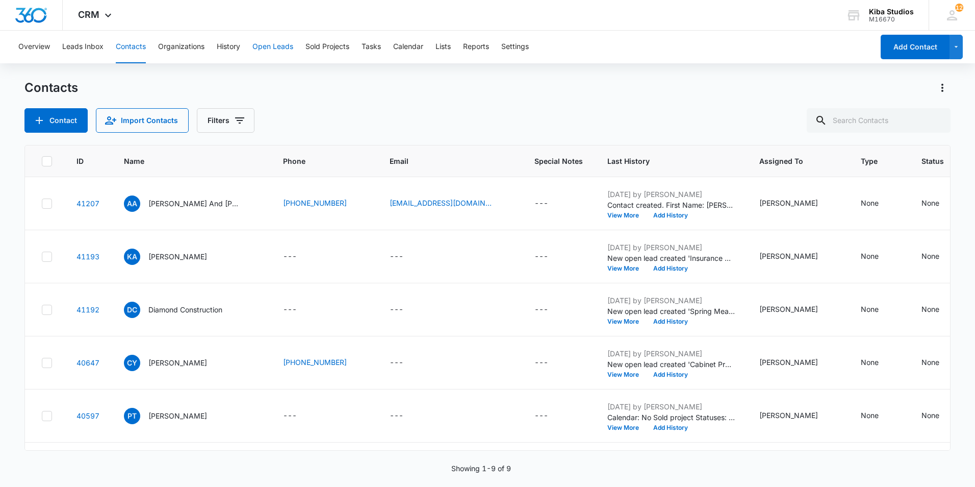
click at [271, 54] on button "Open Leads" at bounding box center [272, 47] width 41 height 33
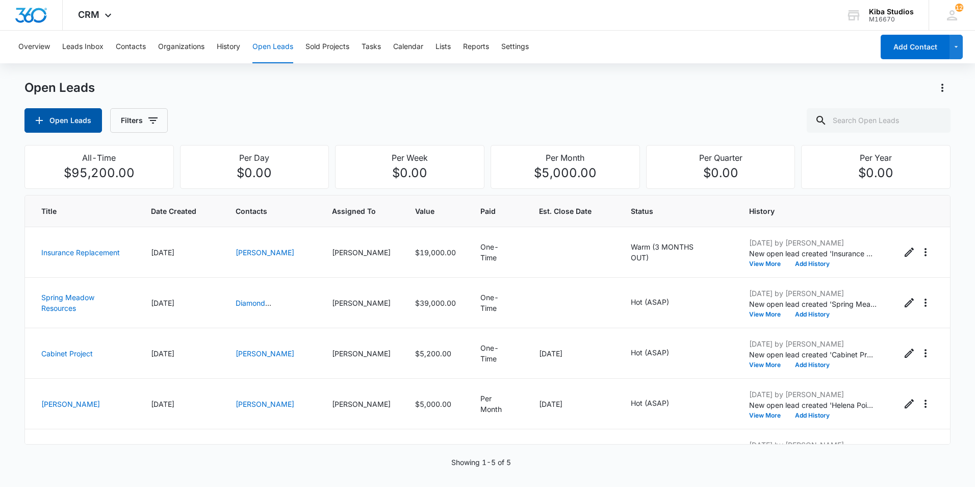
click at [66, 114] on button "Open Leads" at bounding box center [63, 120] width 78 height 24
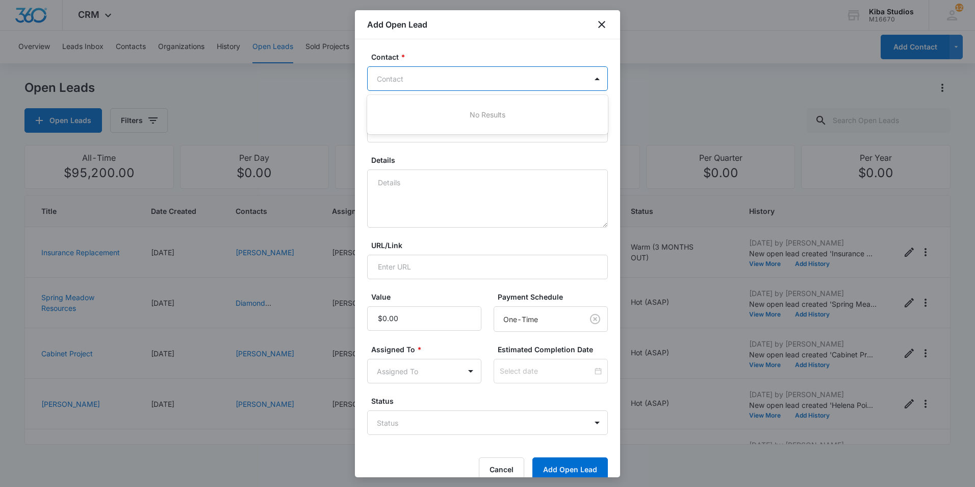
click at [420, 80] on div at bounding box center [481, 78] width 209 height 13
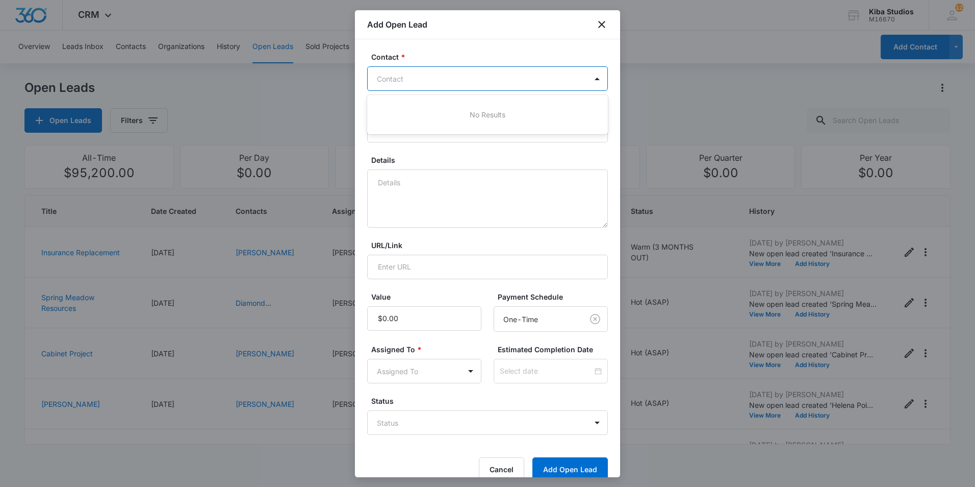
type input "a"
drag, startPoint x: 420, startPoint y: 80, endPoint x: 361, endPoint y: 80, distance: 58.7
click at [361, 80] on div "Contact * Contact Title * Details URL/Link Value Payment Schedule One-Time Assi…" at bounding box center [487, 258] width 265 height 438
type input "A"
drag, startPoint x: 437, startPoint y: 77, endPoint x: 368, endPoint y: 78, distance: 68.9
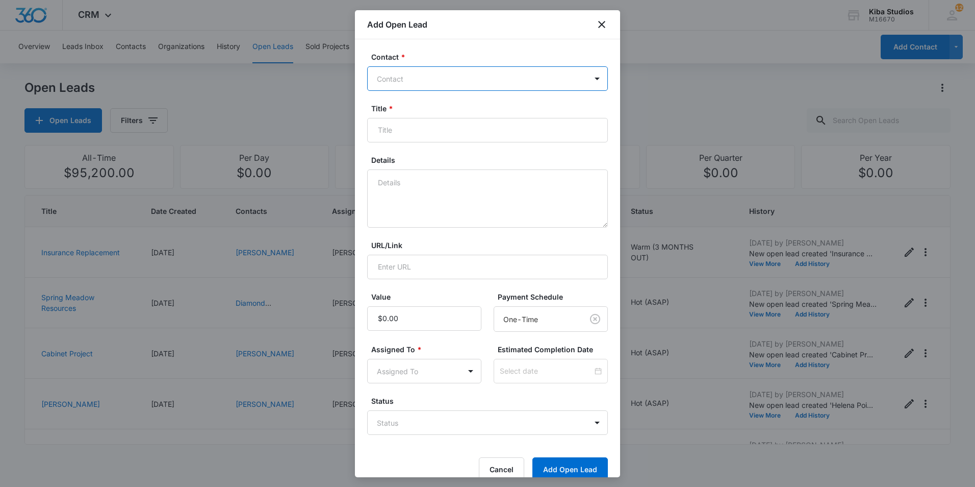
click at [368, 78] on div "Contact" at bounding box center [477, 78] width 219 height 23
type input "P"
click at [603, 22] on icon "close" at bounding box center [602, 24] width 12 height 12
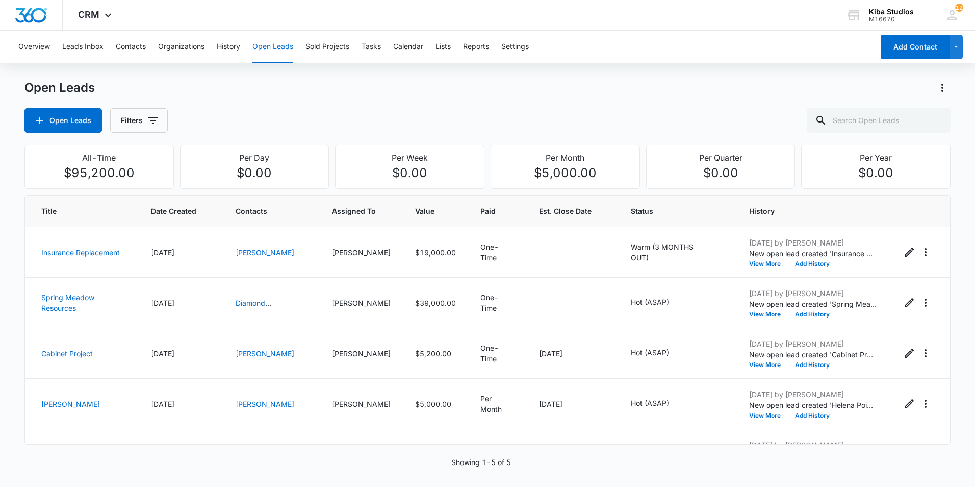
click at [877, 43] on div "Overview Leads Inbox Contacts Organizations History Open Leads Sold Projects Ta…" at bounding box center [487, 47] width 975 height 33
click at [885, 43] on button "Add Contact" at bounding box center [915, 47] width 69 height 24
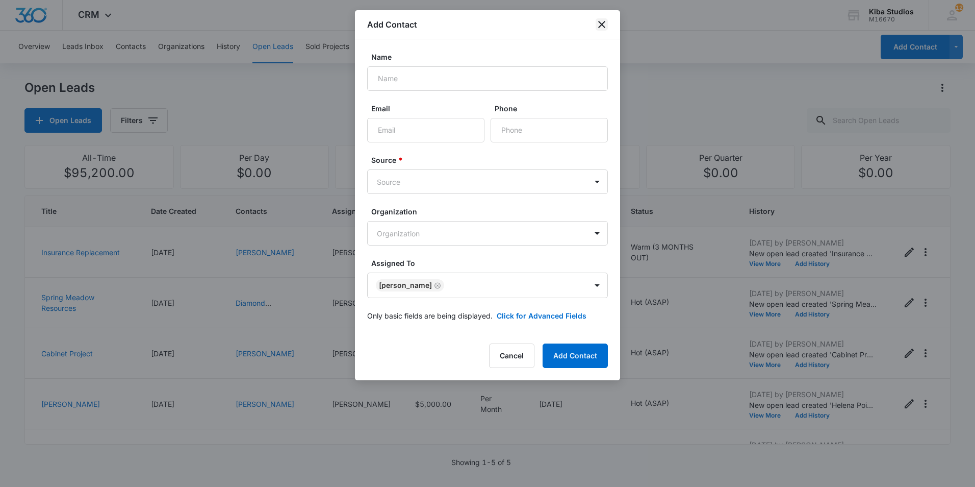
click at [607, 24] on icon "close" at bounding box center [602, 24] width 12 height 12
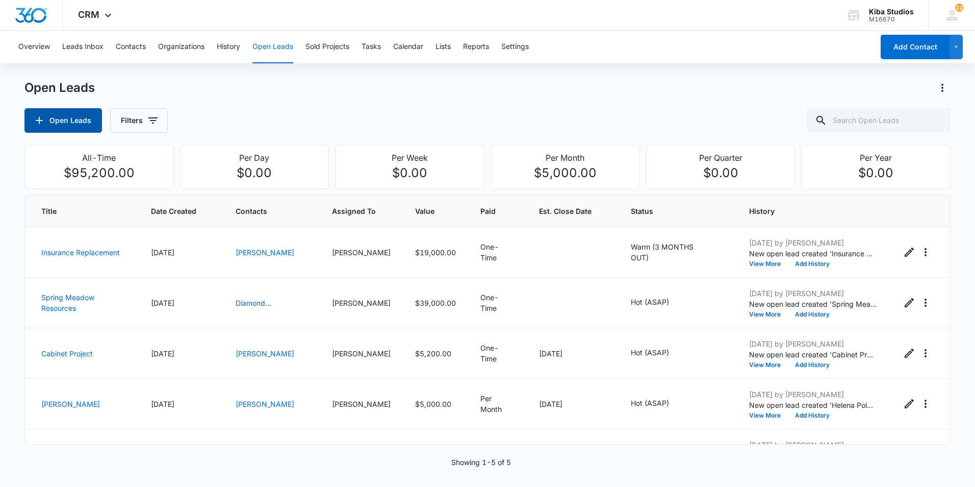
click at [79, 115] on button "Open Leads" at bounding box center [63, 120] width 78 height 24
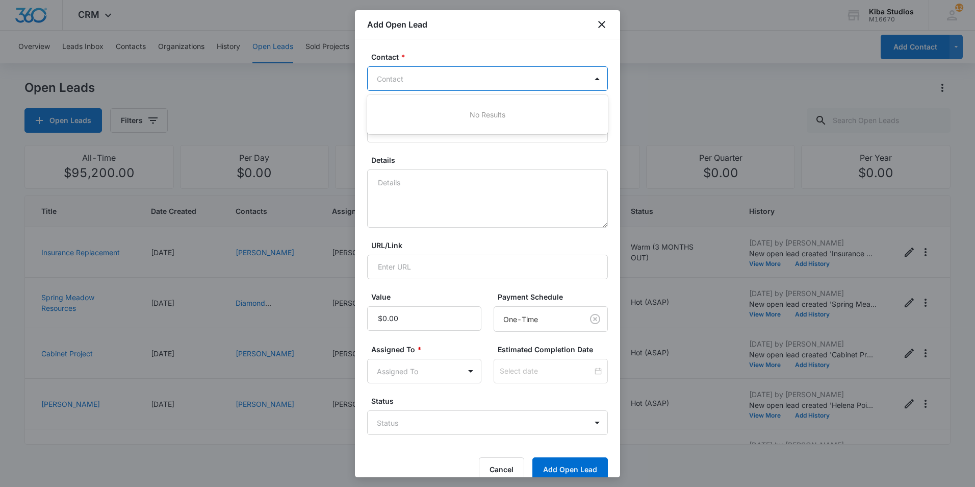
click at [431, 83] on div at bounding box center [481, 78] width 209 height 13
type input "Alison"
click at [532, 457] on button "Add Open Lead" at bounding box center [569, 469] width 75 height 24
click at [451, 84] on div at bounding box center [481, 78] width 209 height 13
type input "Alison"
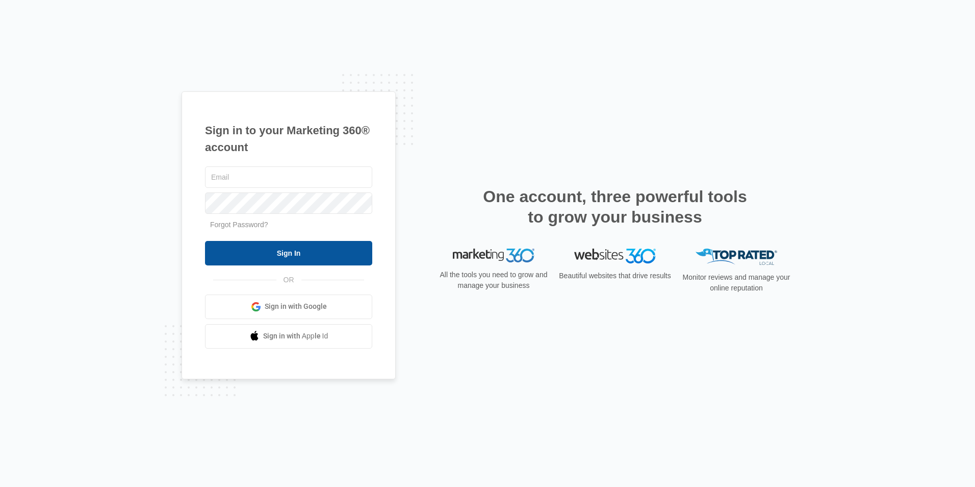
type input "[EMAIL_ADDRESS][DOMAIN_NAME]"
click at [321, 257] on input "Sign In" at bounding box center [288, 253] width 167 height 24
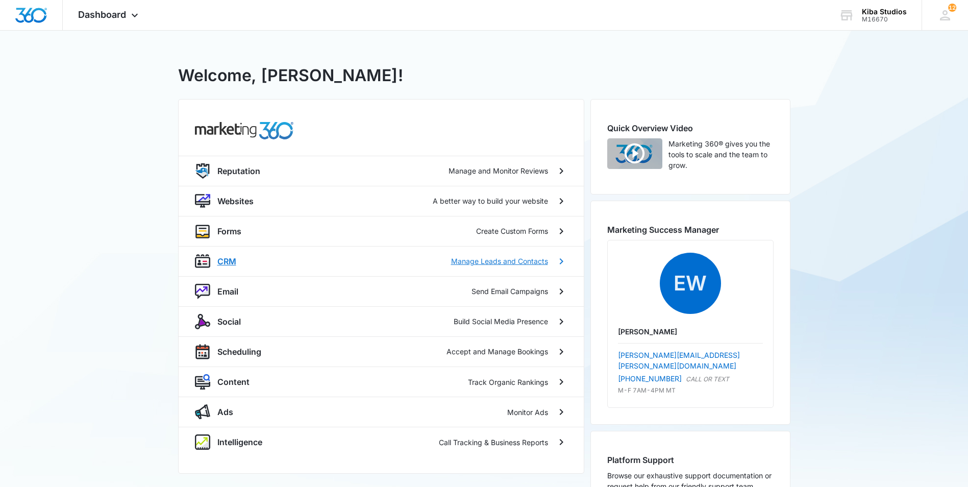
click at [238, 259] on div "CRM Manage Leads and Contacts" at bounding box center [382, 261] width 331 height 12
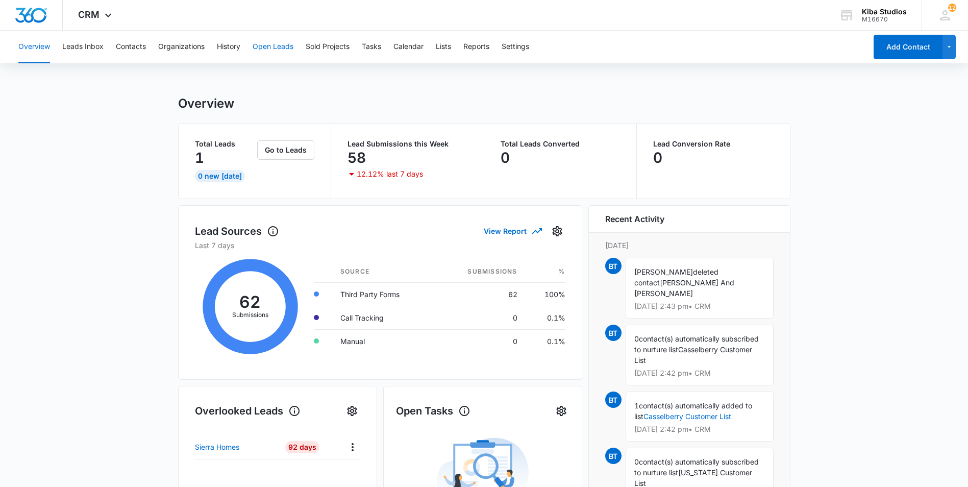
click at [279, 45] on button "Open Leads" at bounding box center [272, 47] width 41 height 33
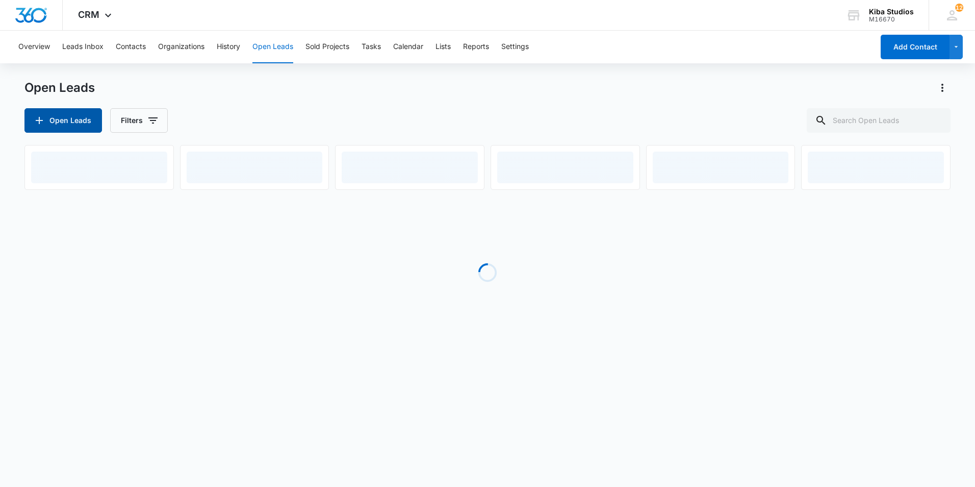
click at [61, 122] on button "Open Leads" at bounding box center [63, 120] width 78 height 24
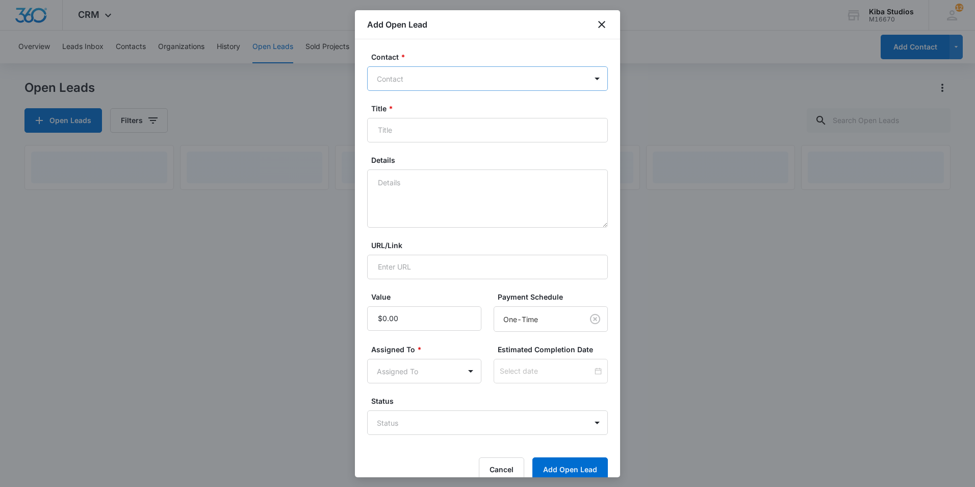
click at [551, 73] on div at bounding box center [481, 78] width 209 height 13
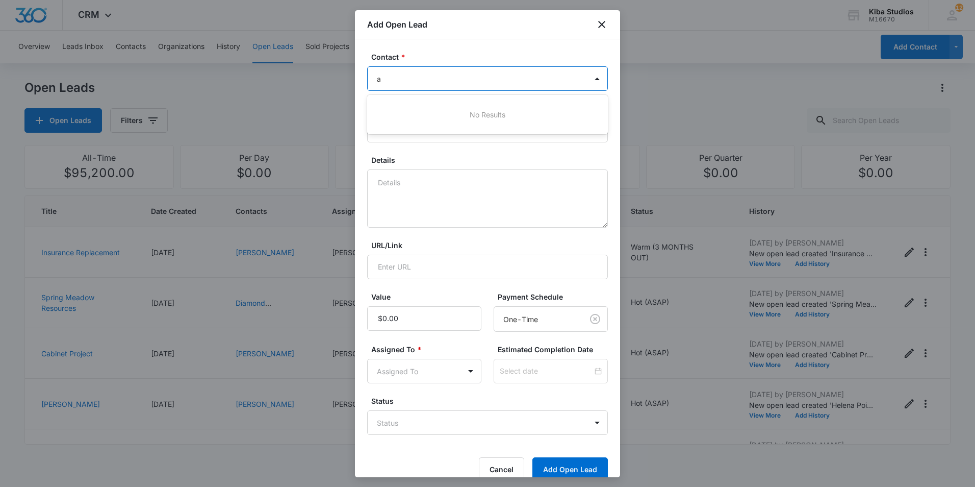
type input "a"
click at [532, 457] on button "Add Open Lead" at bounding box center [569, 469] width 75 height 24
click at [597, 25] on icon "close" at bounding box center [602, 24] width 12 height 12
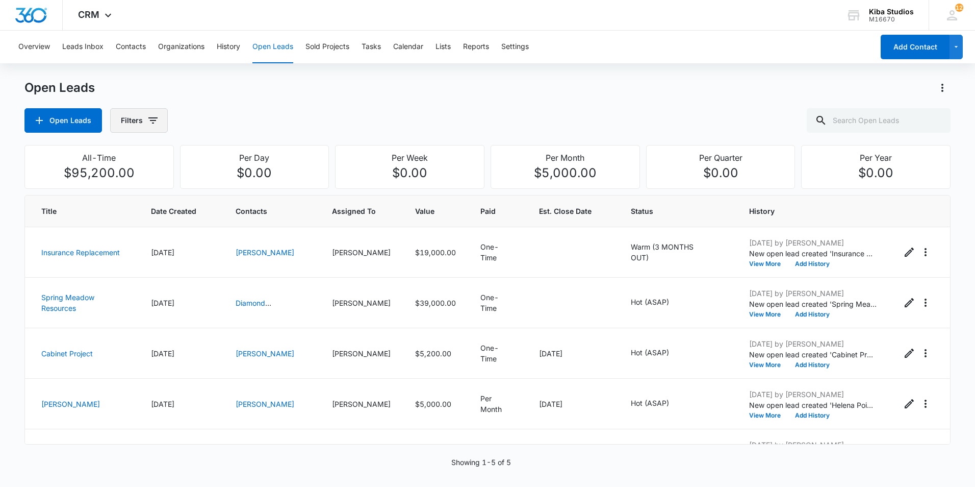
click at [142, 118] on button "Filters" at bounding box center [139, 120] width 58 height 24
click at [150, 120] on icon "button" at bounding box center [152, 120] width 9 height 6
click at [261, 47] on button "Open Leads" at bounding box center [272, 47] width 41 height 33
click at [936, 84] on icon "Actions" at bounding box center [942, 88] width 12 height 12
click at [227, 48] on button "History" at bounding box center [228, 47] width 23 height 33
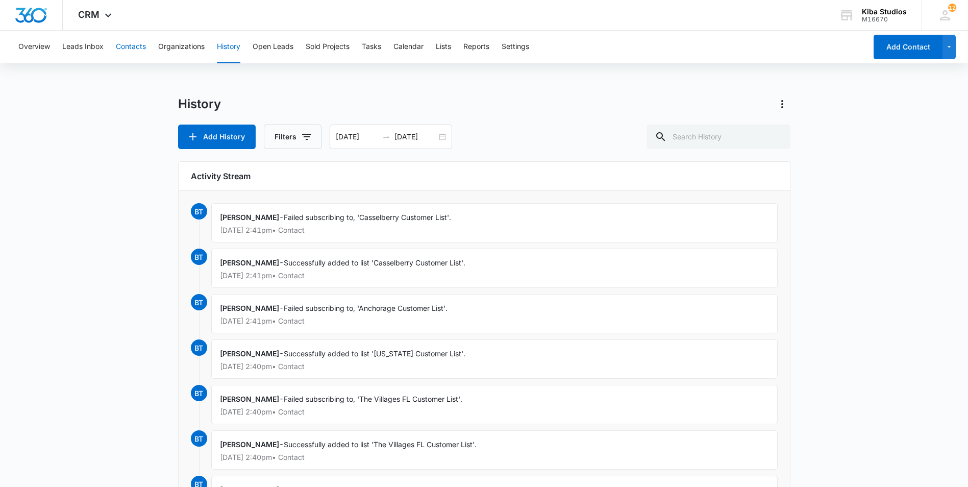
click at [122, 48] on button "Contacts" at bounding box center [131, 47] width 30 height 33
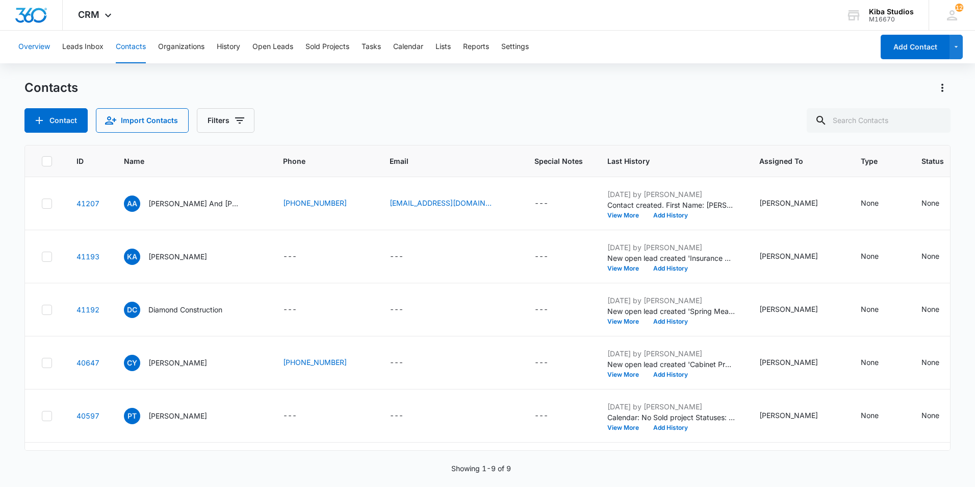
click at [41, 42] on button "Overview" at bounding box center [34, 47] width 32 height 33
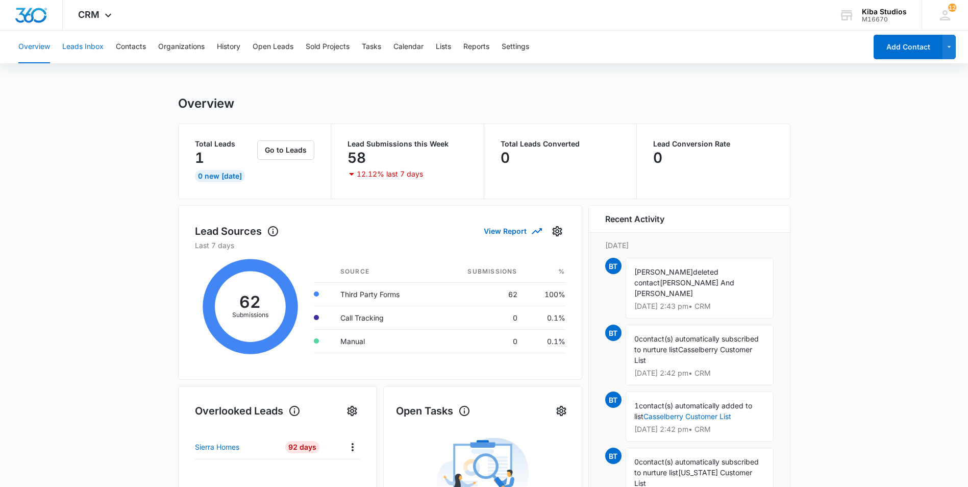
click at [74, 46] on button "Leads Inbox" at bounding box center [82, 47] width 41 height 33
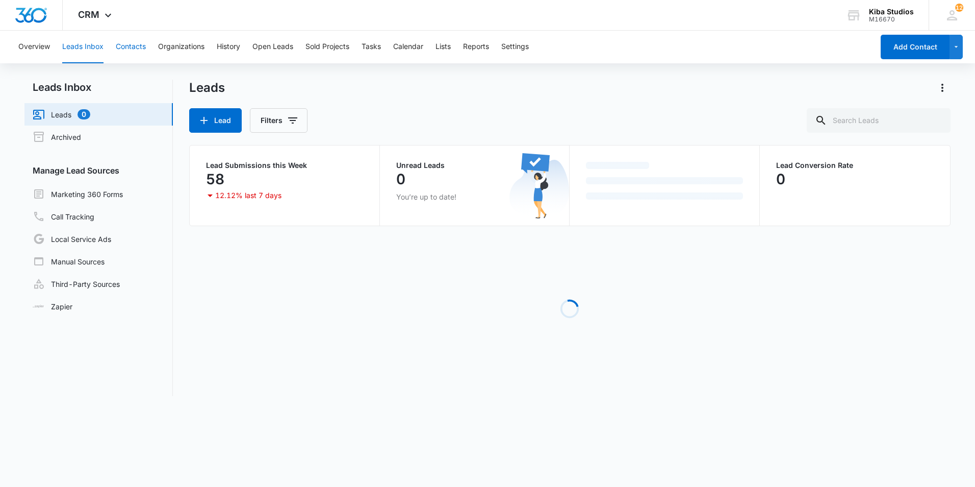
click at [130, 47] on button "Contacts" at bounding box center [131, 47] width 30 height 33
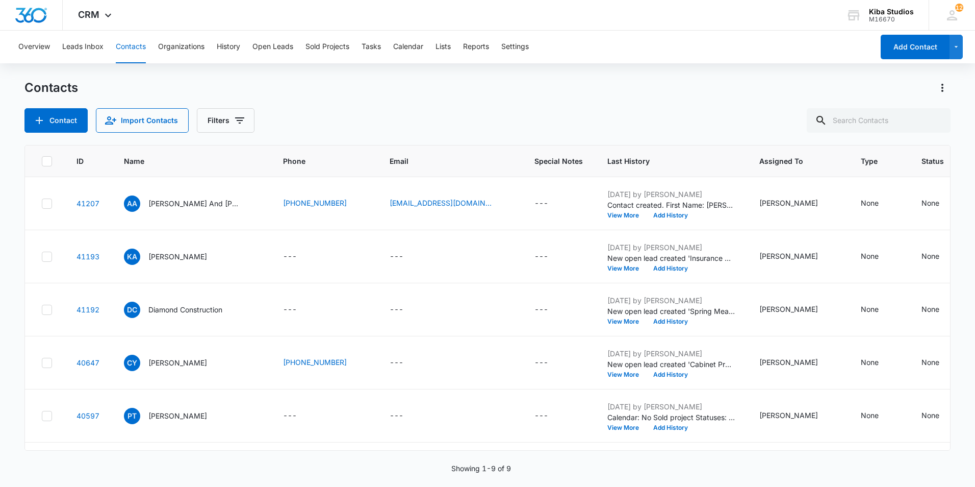
click at [224, 204] on p "[PERSON_NAME] And [PERSON_NAME]" at bounding box center [194, 203] width 92 height 11
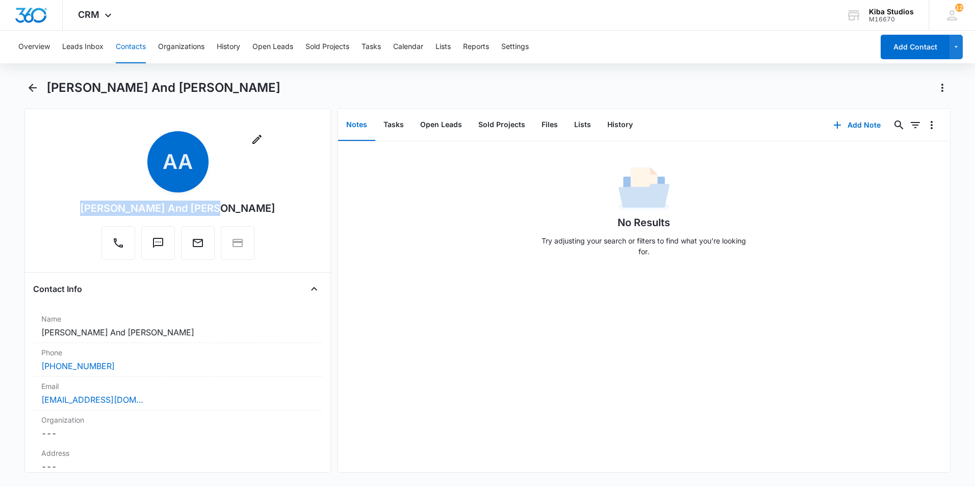
drag, startPoint x: 113, startPoint y: 210, endPoint x: 236, endPoint y: 205, distance: 123.0
click at [236, 205] on div "Remove AA [PERSON_NAME] And [PERSON_NAME]" at bounding box center [177, 195] width 195 height 129
copy div "[PERSON_NAME] And [PERSON_NAME]"
click at [256, 46] on button "Open Leads" at bounding box center [272, 47] width 41 height 33
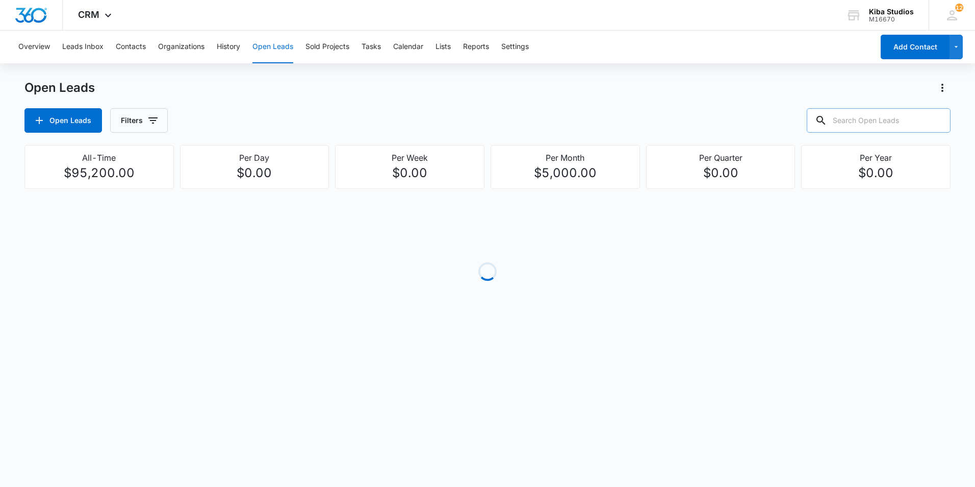
click at [866, 120] on input "text" at bounding box center [879, 120] width 144 height 24
paste input "[PERSON_NAME] And [PERSON_NAME]"
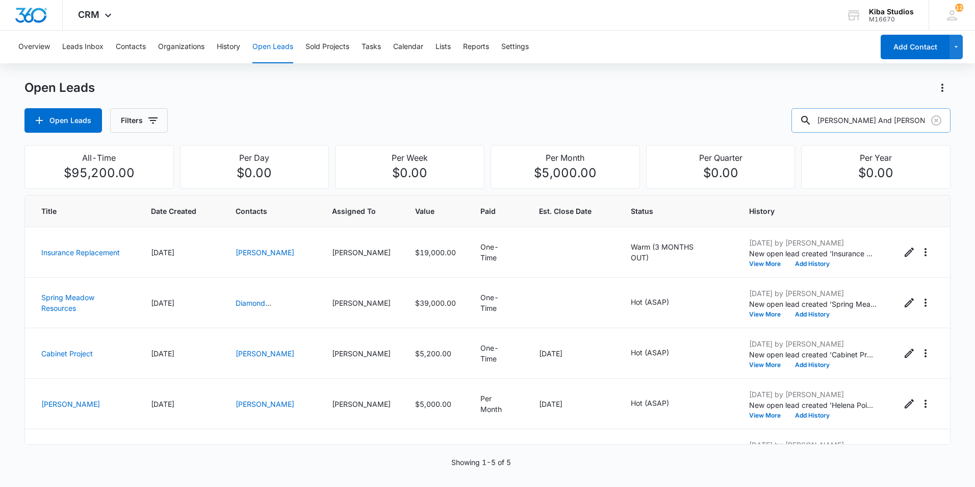
type input "[PERSON_NAME] And [PERSON_NAME]"
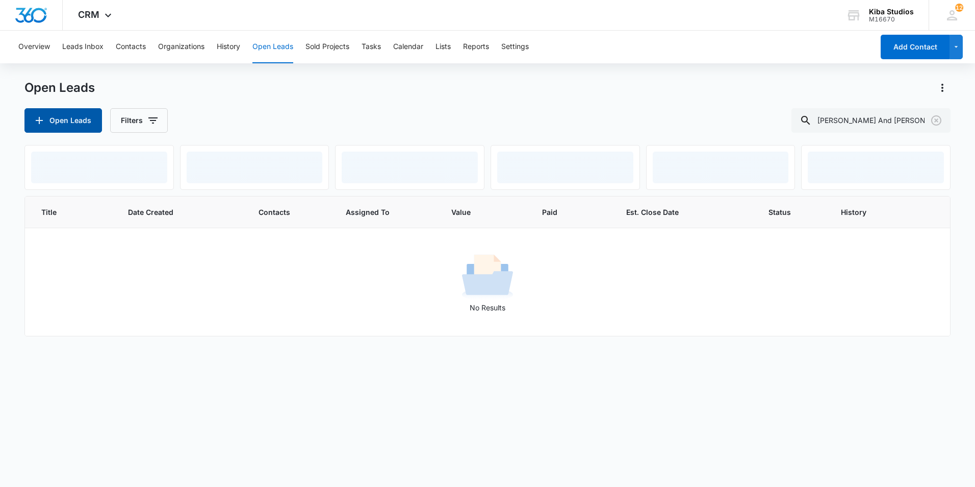
click at [55, 118] on button "Open Leads" at bounding box center [63, 120] width 78 height 24
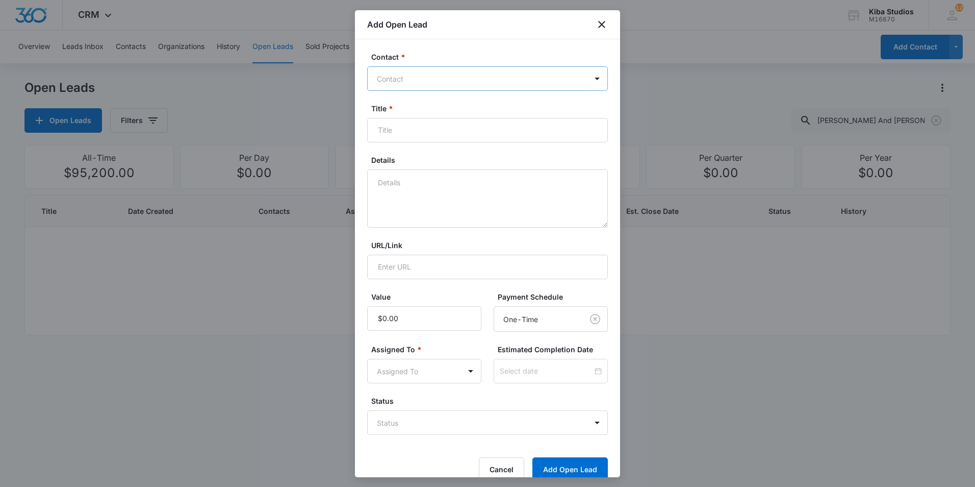
click at [457, 84] on div at bounding box center [481, 78] width 209 height 13
click at [484, 110] on div "No Results" at bounding box center [487, 114] width 241 height 19
paste input "[PERSON_NAME] And [PERSON_NAME]"
type input "[PERSON_NAME] And [PERSON_NAME]"
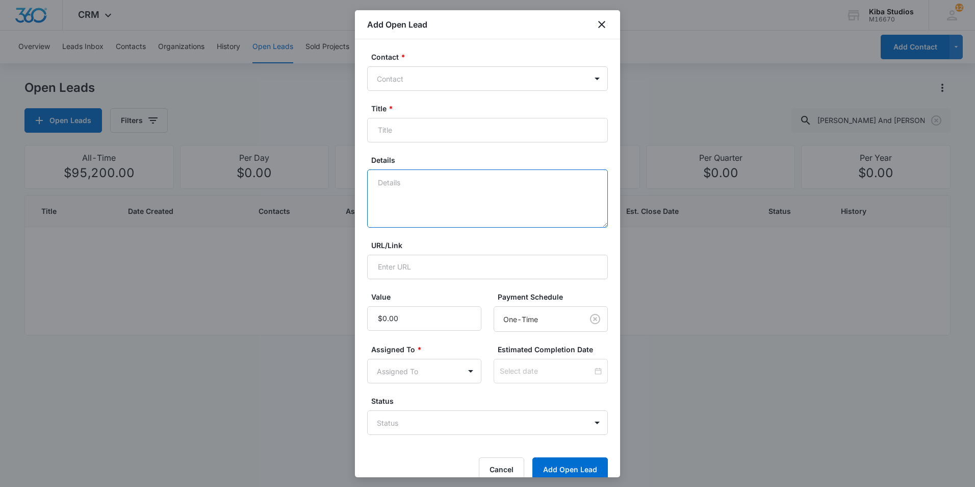
click at [427, 182] on textarea "Details" at bounding box center [487, 198] width 241 height 58
click at [413, 78] on div at bounding box center [481, 78] width 209 height 13
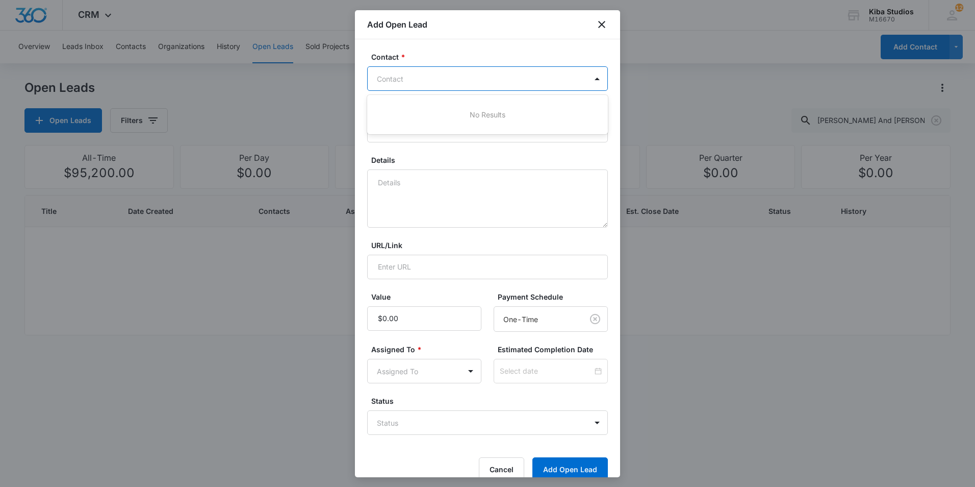
paste input "[PERSON_NAME] And [PERSON_NAME]"
type input "[PERSON_NAME] And [PERSON_NAME]"
click at [532, 457] on button "Add Open Lead" at bounding box center [569, 469] width 75 height 24
click at [479, 84] on div at bounding box center [481, 78] width 209 height 13
paste input "[PERSON_NAME] And [PERSON_NAME]"
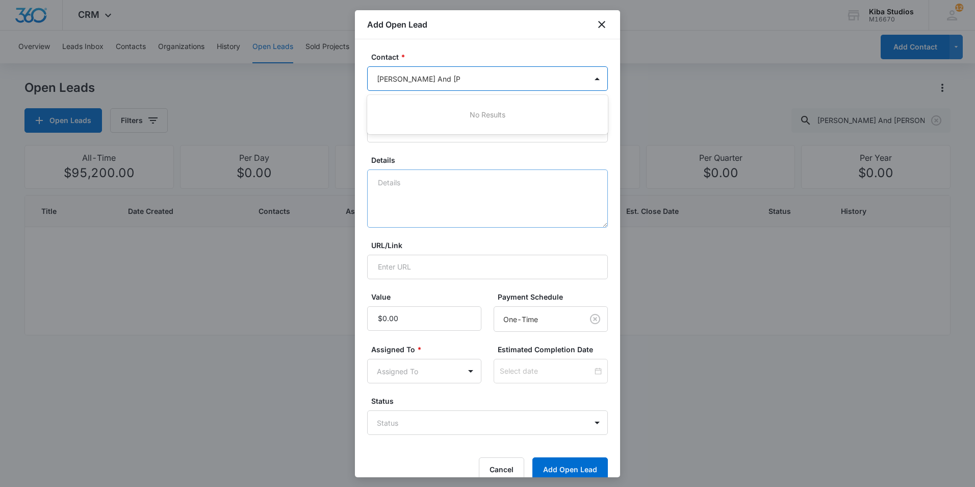
type input "[PERSON_NAME] And [PERSON_NAME]"
click at [478, 217] on textarea "Details" at bounding box center [487, 198] width 241 height 58
drag, startPoint x: 577, startPoint y: 73, endPoint x: 531, endPoint y: 73, distance: 45.9
drag, startPoint x: 531, startPoint y: 73, endPoint x: 429, endPoint y: 86, distance: 102.8
click at [429, 86] on div "Contact" at bounding box center [477, 78] width 219 height 23
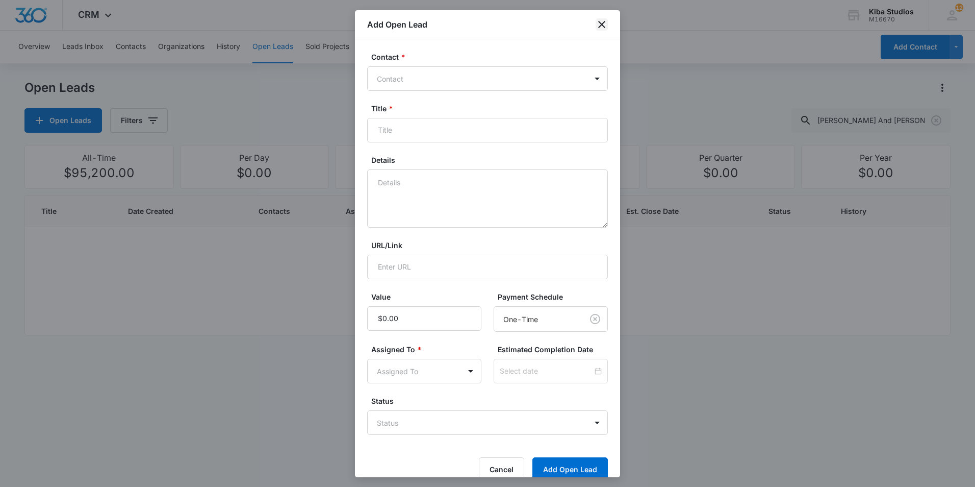
click at [598, 23] on icon "close" at bounding box center [602, 24] width 12 height 12
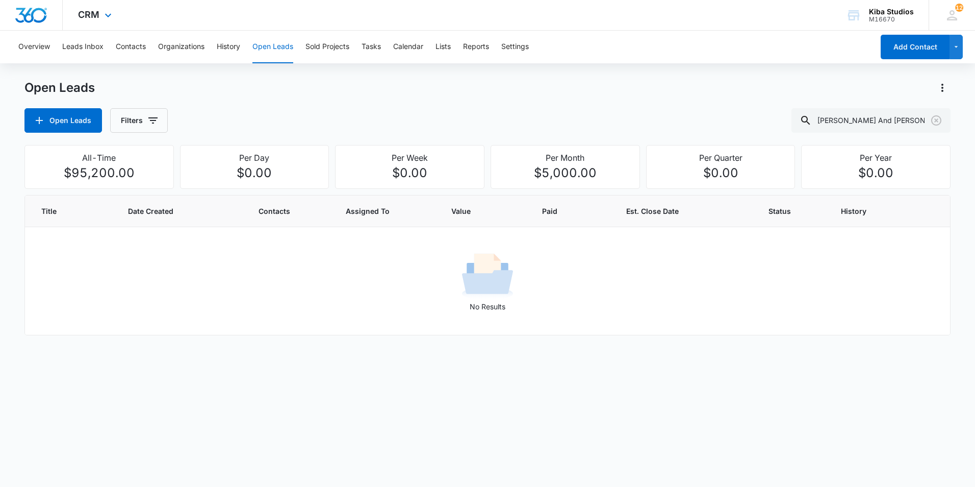
click at [100, 12] on div "CRM Apps Reputation Websites Forms CRM Email Social Scheduling Content Ads Inte…" at bounding box center [96, 15] width 67 height 30
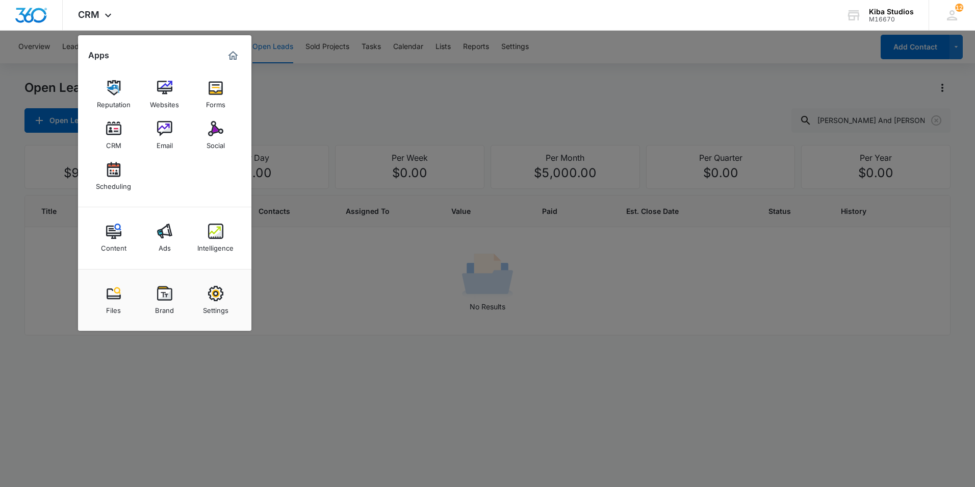
click at [384, 91] on div at bounding box center [487, 243] width 975 height 487
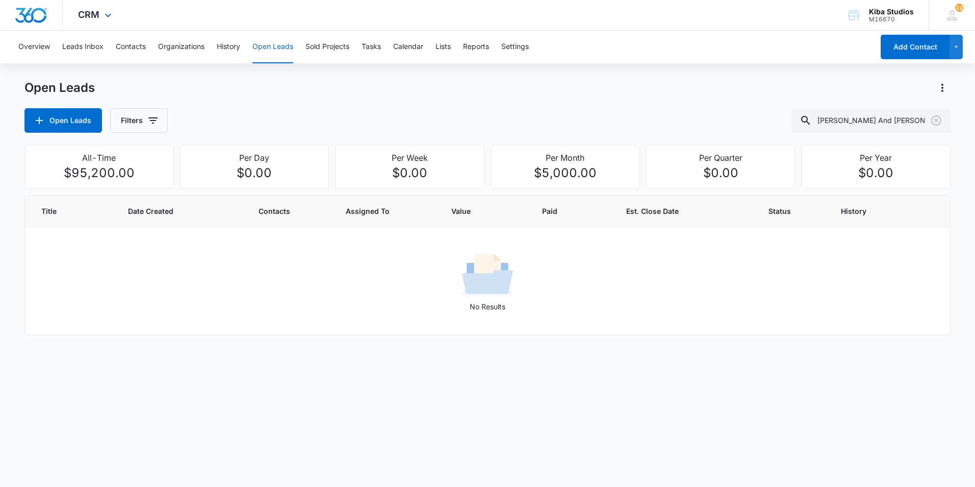
click at [25, 8] on img "Dashboard" at bounding box center [31, 15] width 33 height 15
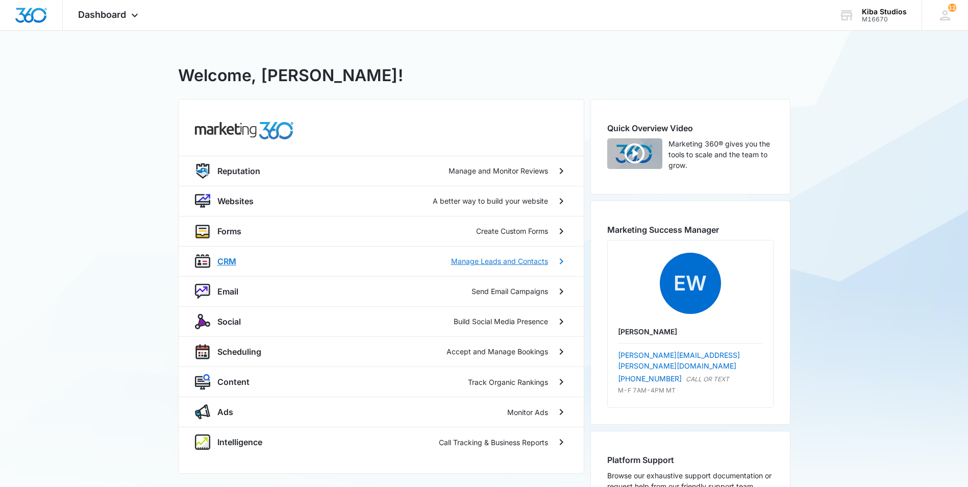
click at [562, 259] on icon at bounding box center [561, 261] width 12 height 12
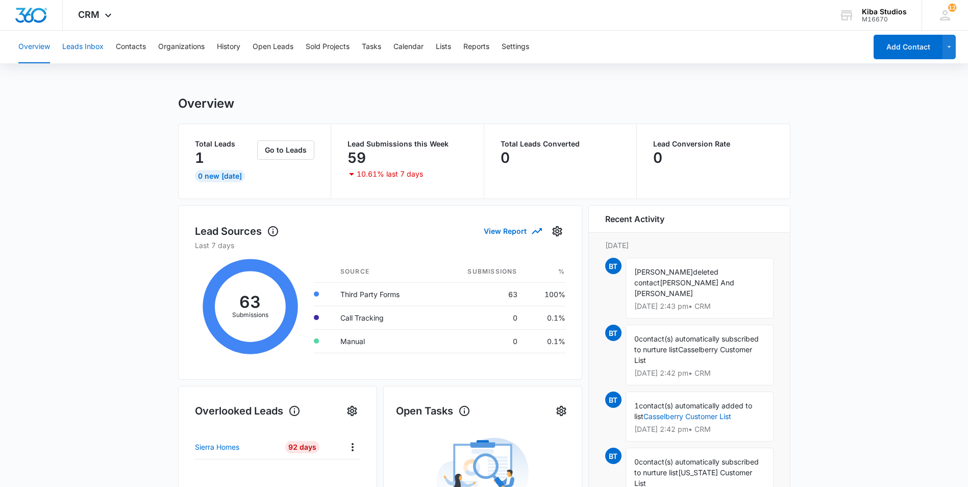
click at [78, 48] on button "Leads Inbox" at bounding box center [82, 47] width 41 height 33
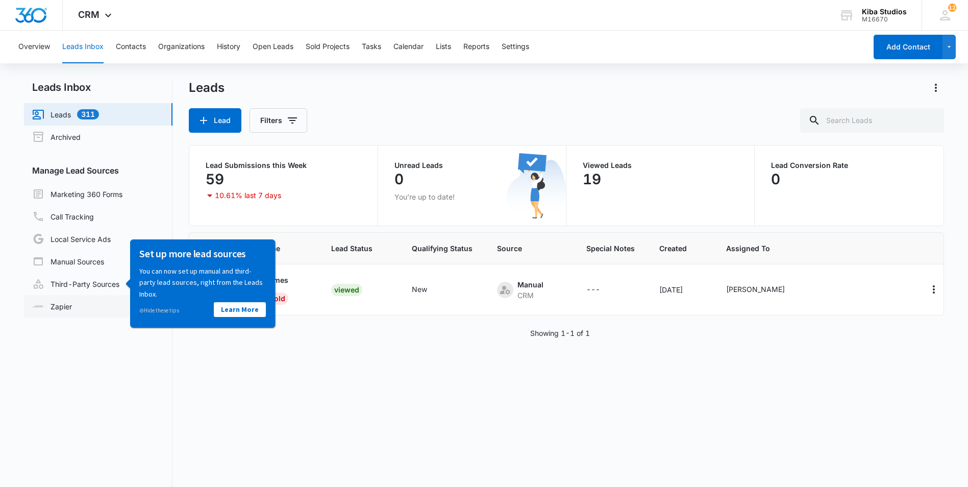
click at [59, 312] on link "Zapier" at bounding box center [52, 306] width 40 height 11
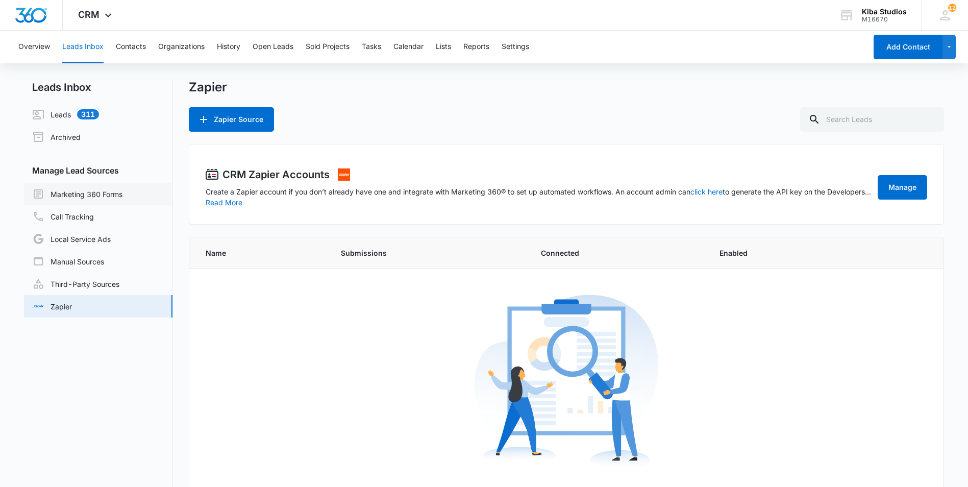
click at [60, 191] on link "Marketing 360 Forms" at bounding box center [77, 194] width 90 height 12
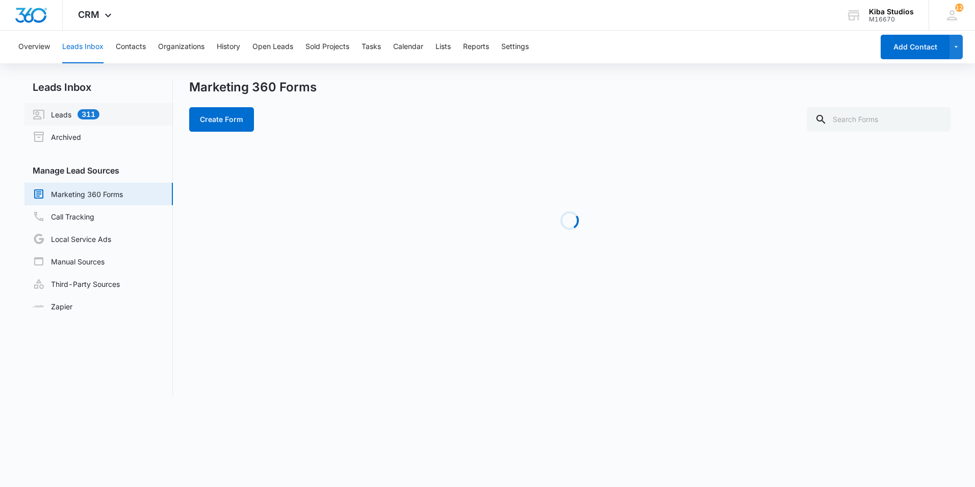
click at [52, 110] on link "Leads 311" at bounding box center [66, 114] width 67 height 12
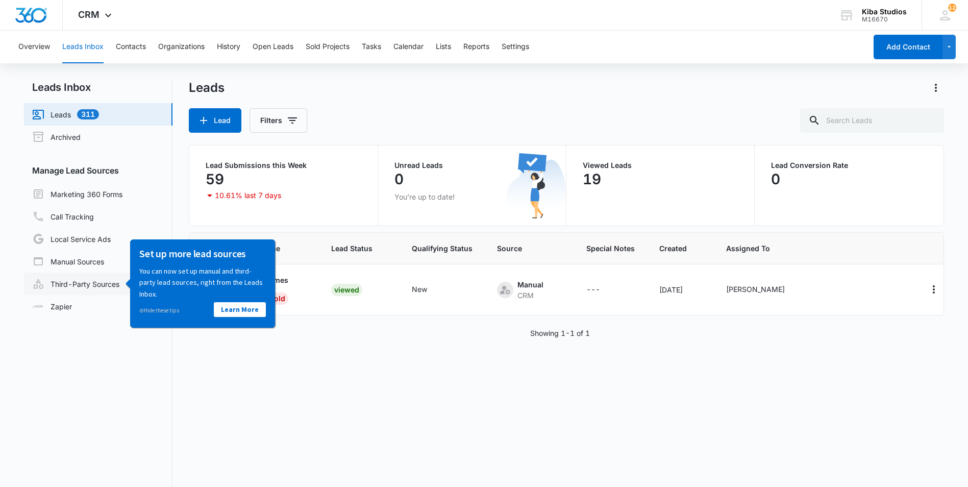
click at [83, 282] on link "Third-Party Sources" at bounding box center [75, 283] width 87 height 12
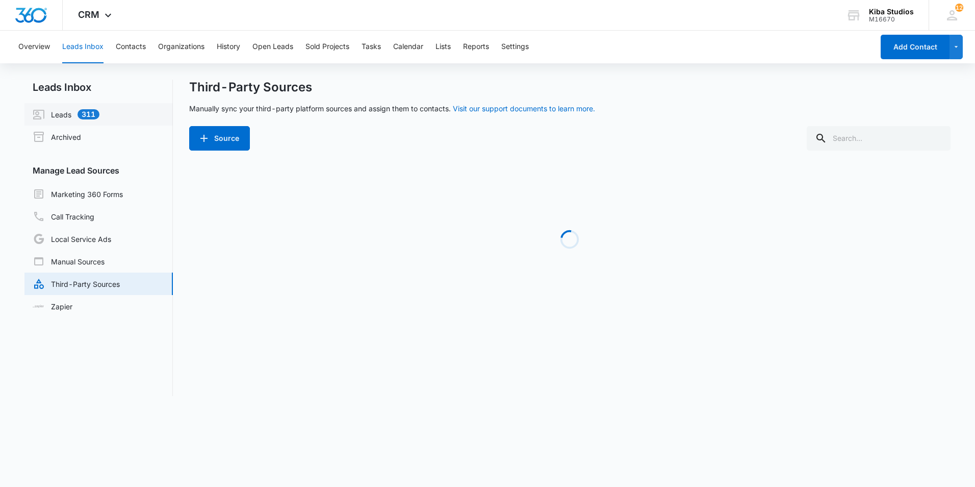
click at [46, 118] on link "Leads 311" at bounding box center [66, 114] width 67 height 12
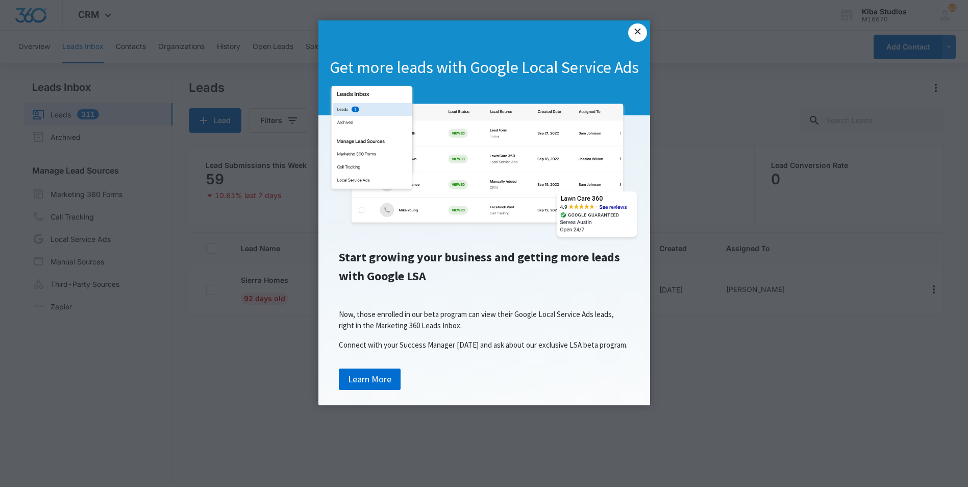
click at [634, 31] on link "×" at bounding box center [637, 32] width 18 height 18
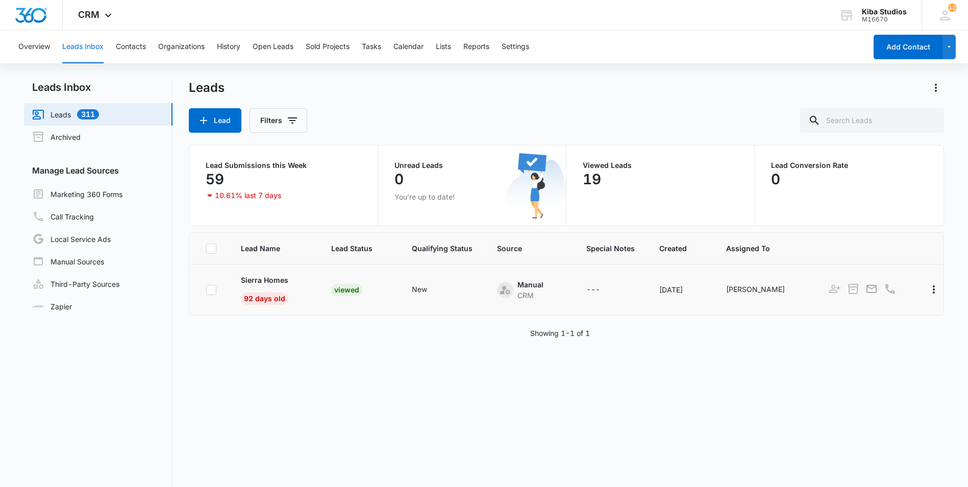
click at [212, 292] on icon at bounding box center [211, 289] width 9 height 9
click at [206, 290] on input "checkbox" at bounding box center [206, 289] width 1 height 1
checkbox input "true"
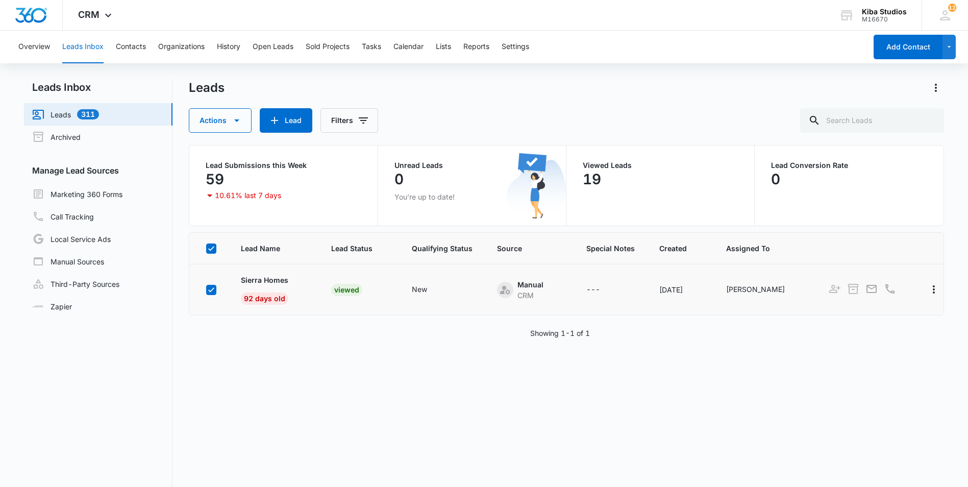
click at [213, 288] on icon at bounding box center [211, 289] width 6 height 5
click at [206, 289] on input "checkbox" at bounding box center [206, 289] width 1 height 1
checkbox input "false"
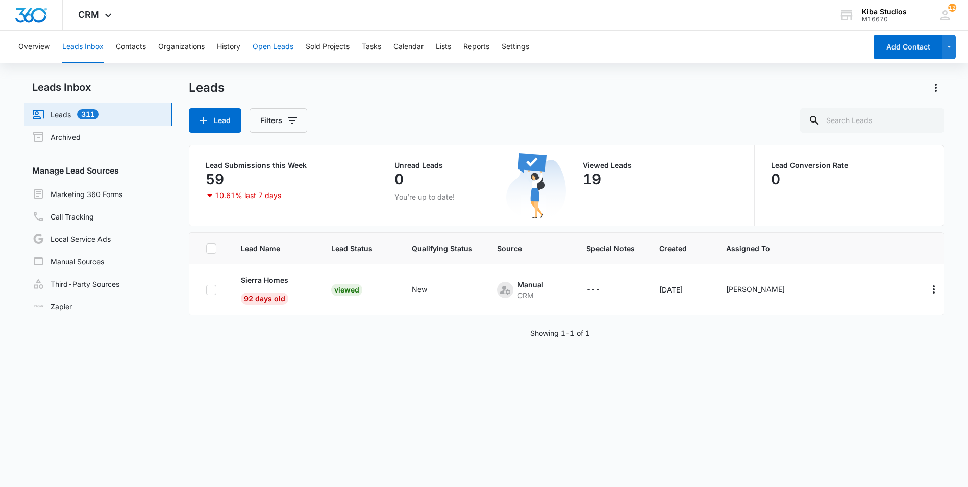
click at [273, 49] on button "Open Leads" at bounding box center [272, 47] width 41 height 33
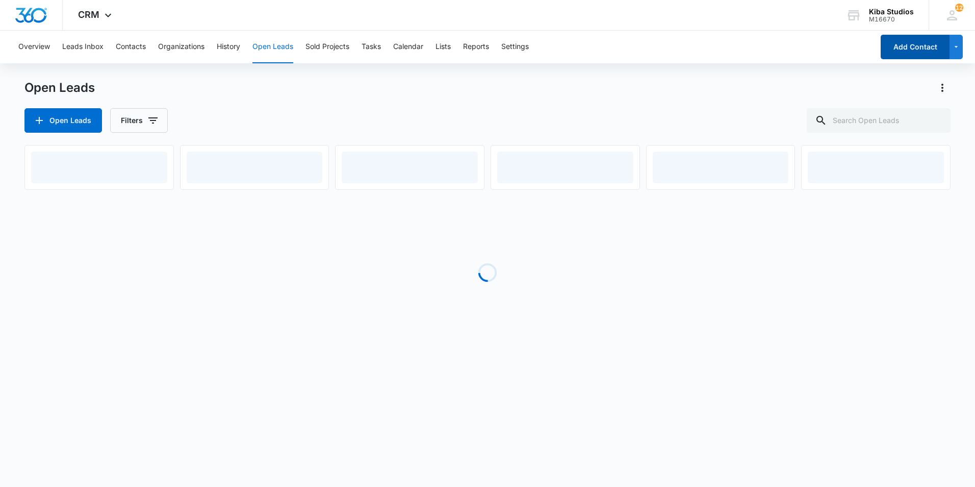
click at [890, 52] on button "Add Contact" at bounding box center [915, 47] width 69 height 24
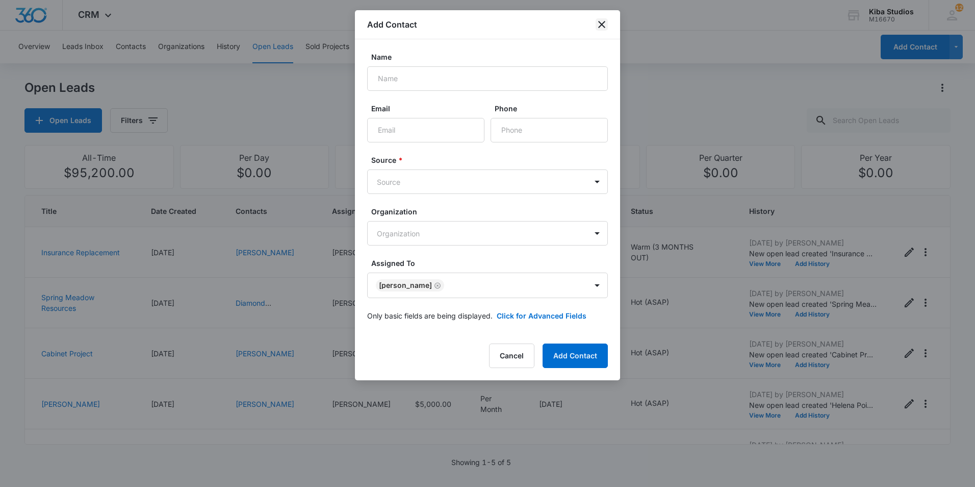
click at [601, 26] on icon "close" at bounding box center [601, 24] width 7 height 7
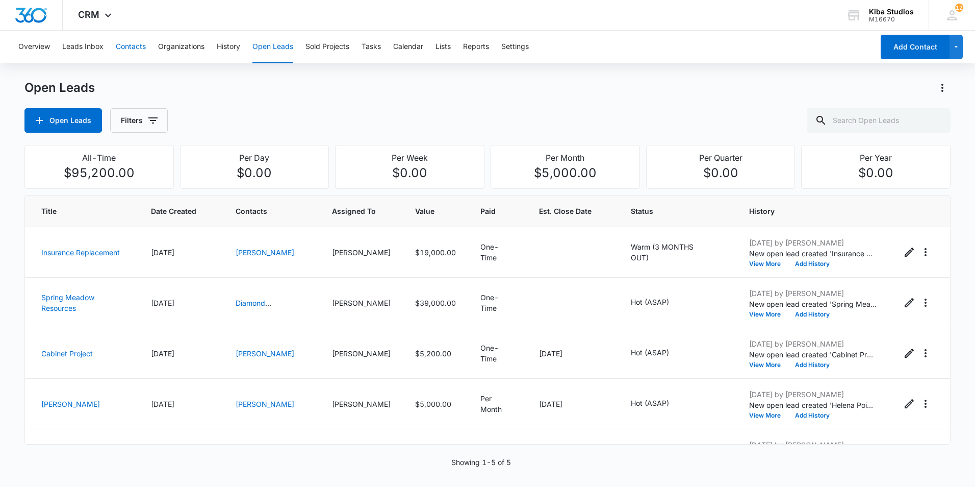
click at [136, 46] on button "Contacts" at bounding box center [131, 47] width 30 height 33
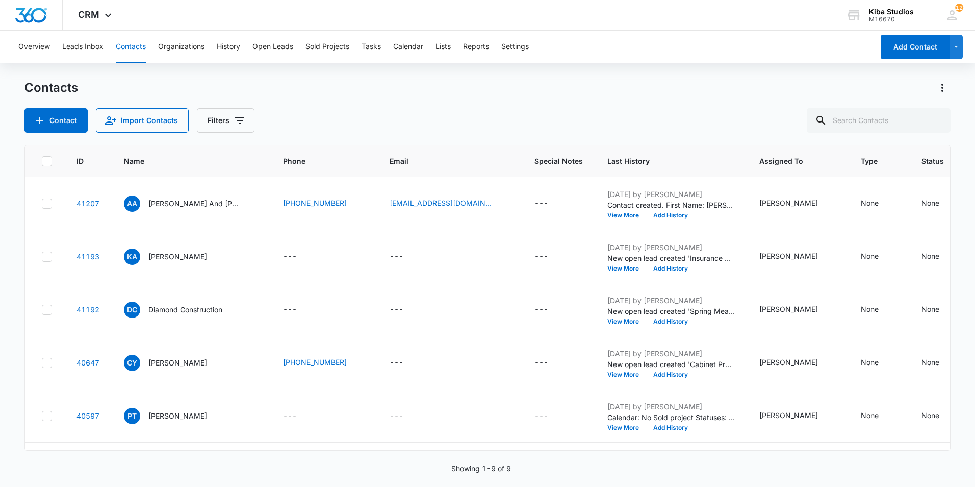
click at [138, 204] on span "AA" at bounding box center [132, 203] width 16 height 16
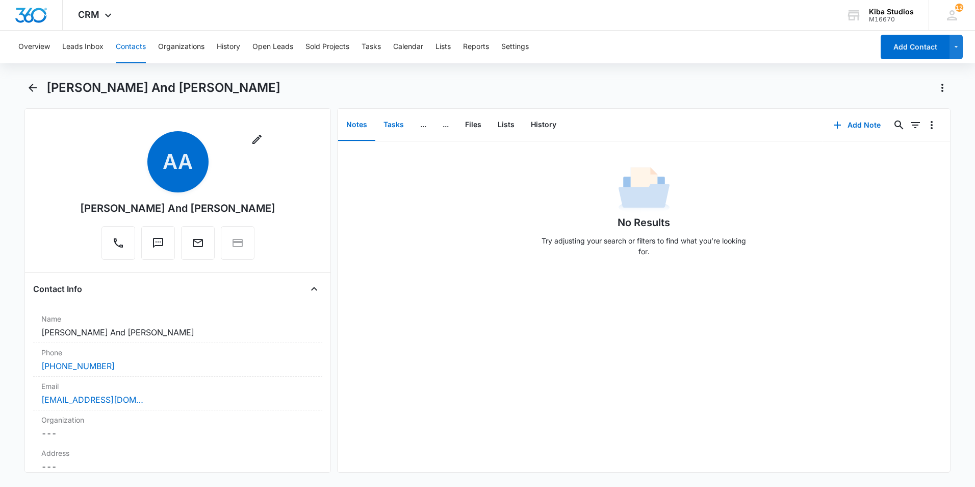
click at [398, 123] on button "Tasks" at bounding box center [393, 125] width 37 height 32
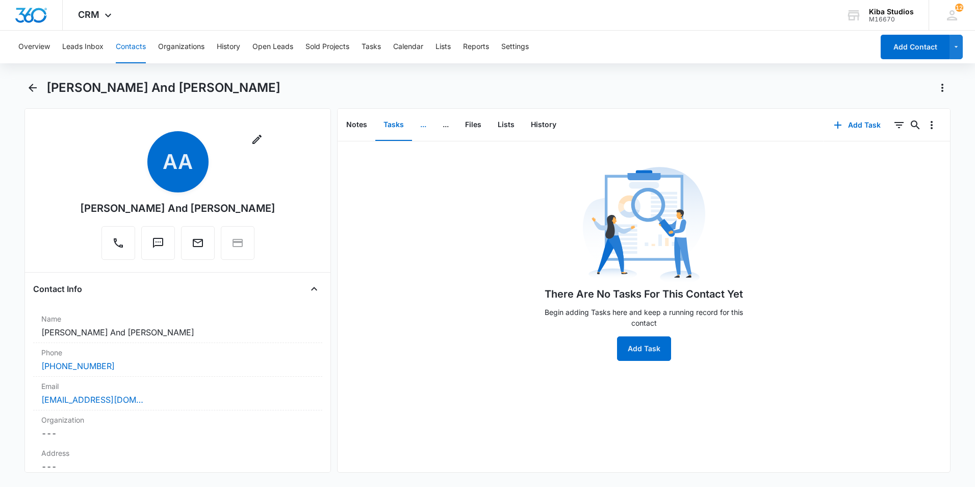
click at [427, 129] on button "..." at bounding box center [423, 125] width 22 height 32
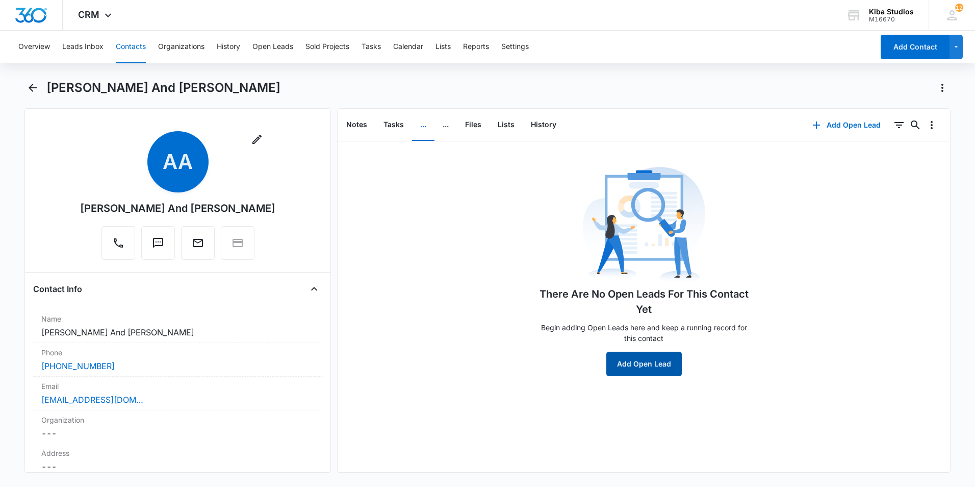
click at [666, 366] on button "Add Open Lead" at bounding box center [643, 363] width 75 height 24
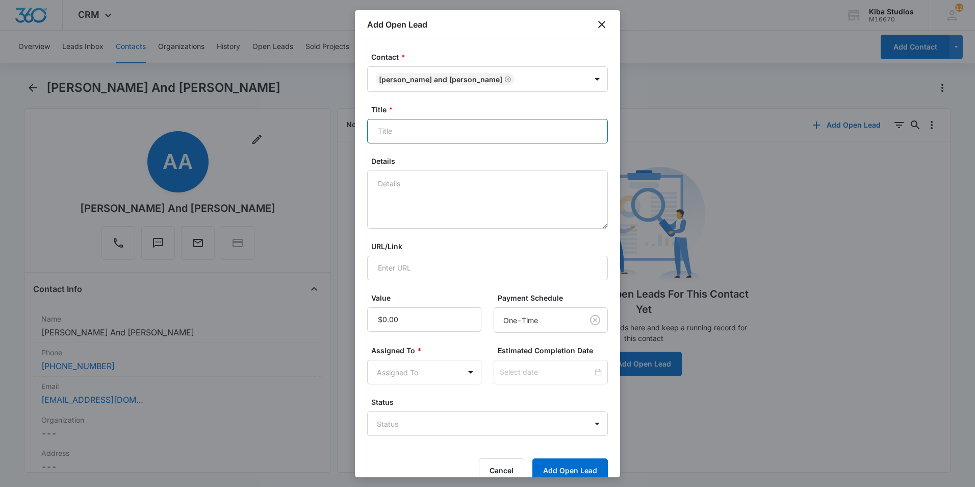
click at [438, 128] on input "Title *" at bounding box center [487, 131] width 241 height 24
type input "Kitchen and Bathroom"
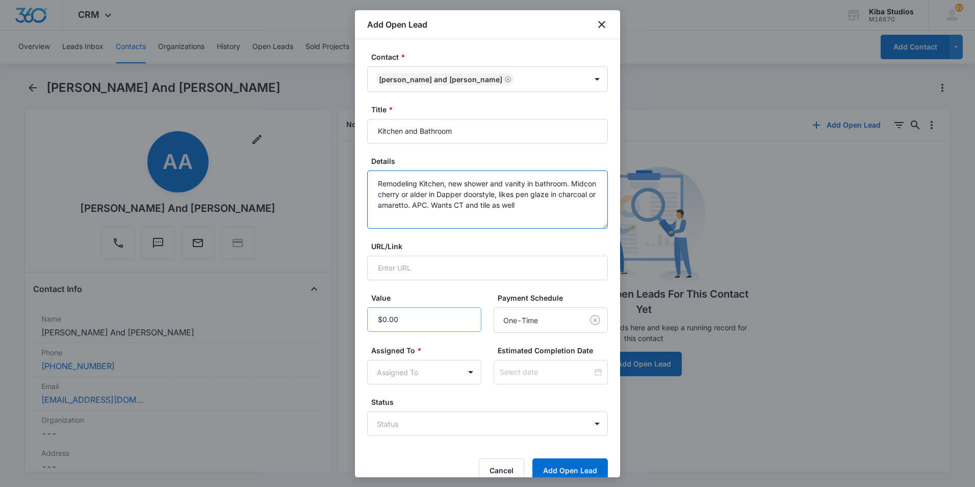
type textarea "Remodeling Kitchen, new shower and vanity in bathroom. Midcon cherry or alder i…"
type input "$80,000.00"
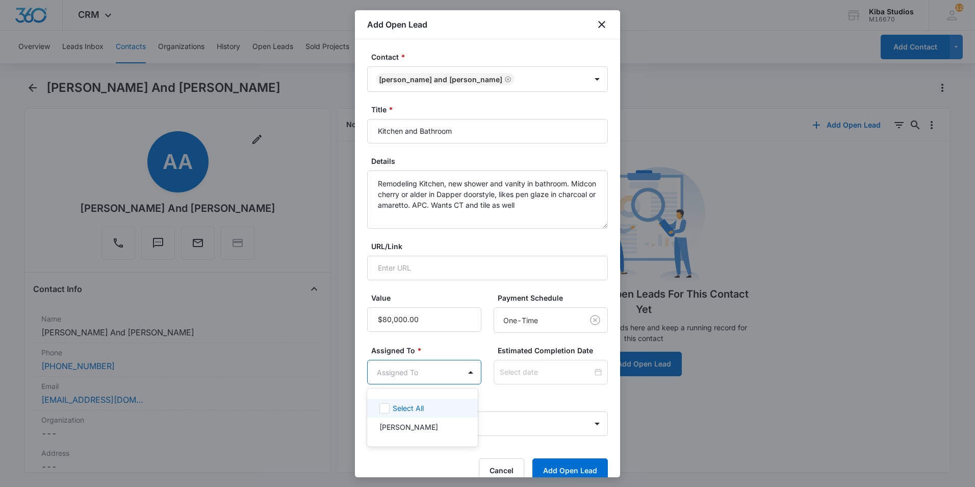
click at [433, 374] on body "CRM Apps Reputation Websites Forms CRM Email Social Scheduling Content Ads Inte…" at bounding box center [487, 243] width 975 height 487
click at [412, 421] on p "[PERSON_NAME]" at bounding box center [408, 426] width 59 height 11
click at [539, 378] on div at bounding box center [487, 243] width 975 height 487
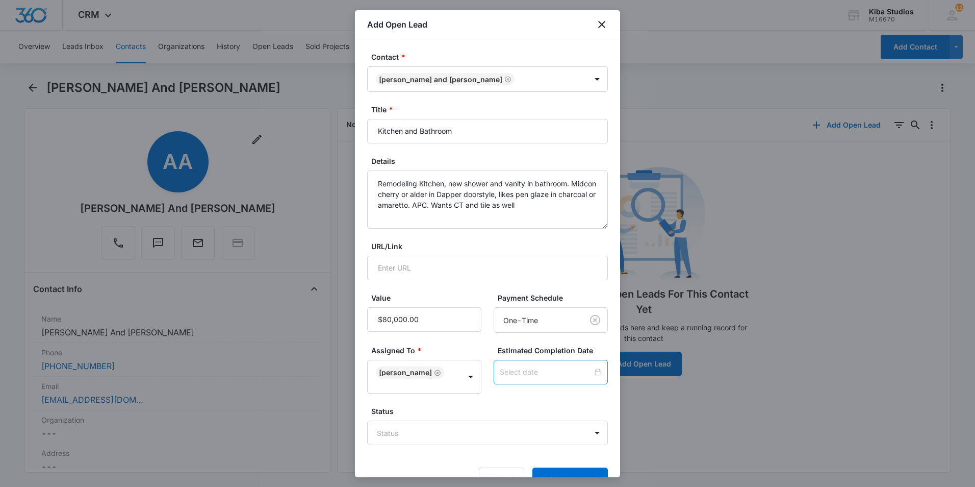
click at [594, 374] on div at bounding box center [551, 371] width 102 height 11
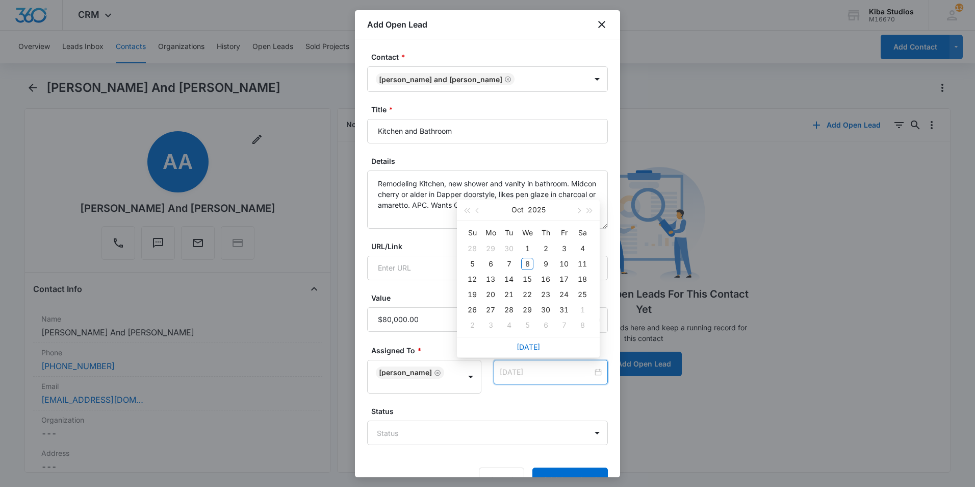
type input "[DATE]"
click at [576, 208] on button "button" at bounding box center [578, 209] width 11 height 20
click at [576, 209] on button "button" at bounding box center [578, 209] width 11 height 20
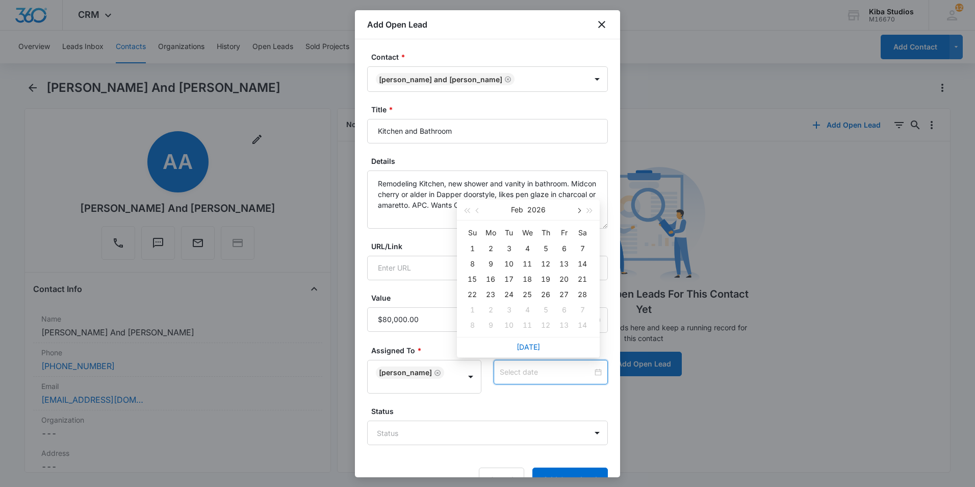
click at [576, 209] on button "button" at bounding box center [578, 209] width 11 height 20
type input "[DATE]"
click at [527, 248] on div "1" at bounding box center [527, 248] width 12 height 12
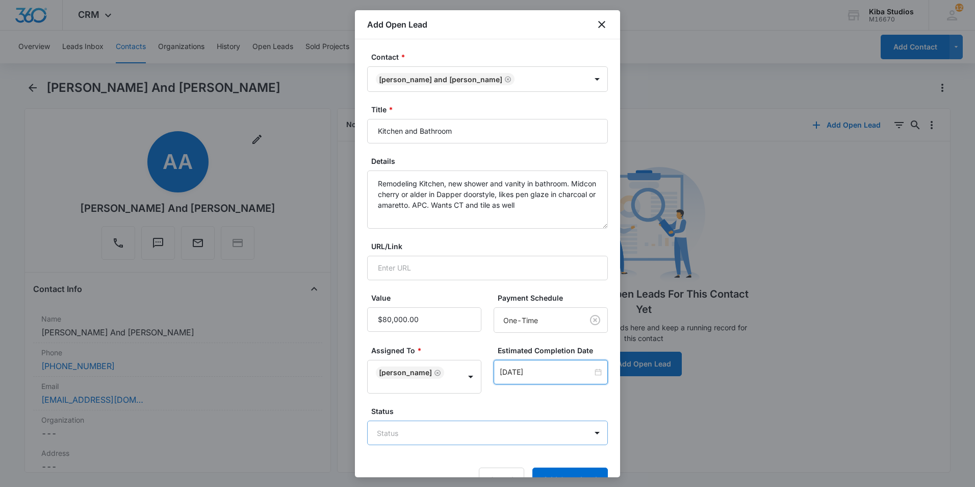
click at [450, 434] on body "CRM Apps Reputation Websites Forms CRM Email Social Scheduling Content Ads Inte…" at bounding box center [487, 243] width 975 height 487
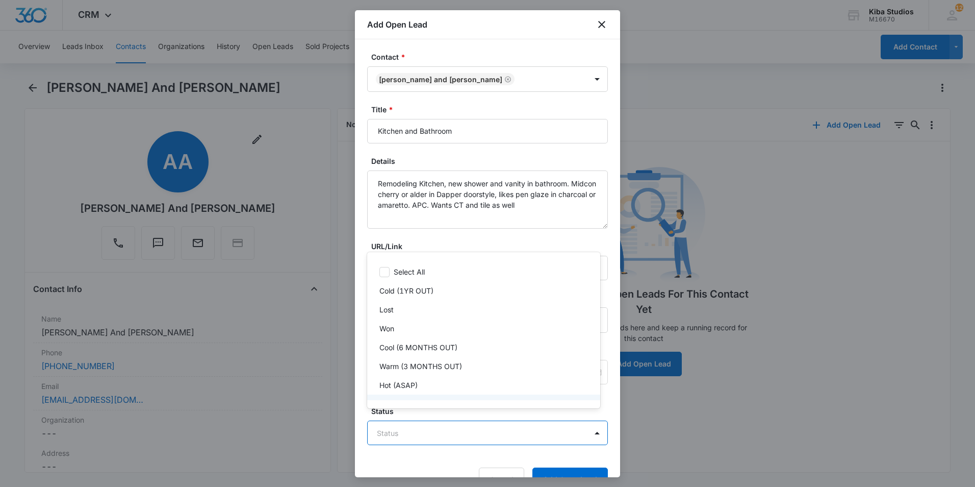
scroll to position [15, 0]
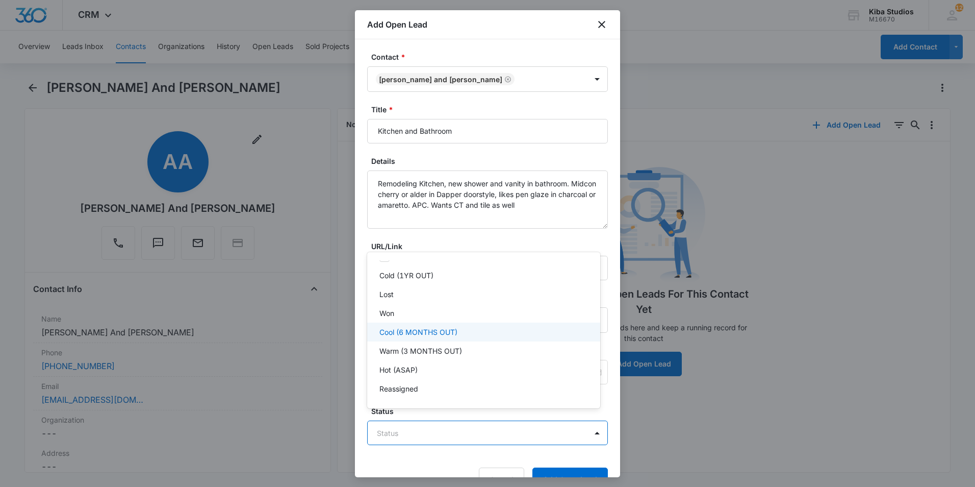
click at [394, 339] on div "Cool (6 MONTHS OUT)" at bounding box center [483, 331] width 233 height 19
click at [546, 466] on div at bounding box center [487, 243] width 975 height 487
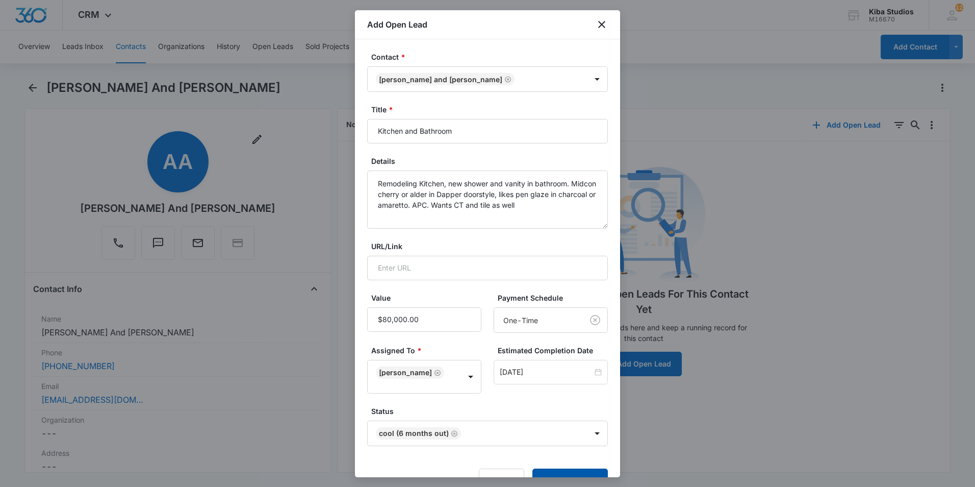
click at [551, 468] on button "Add Open Lead" at bounding box center [569, 480] width 75 height 24
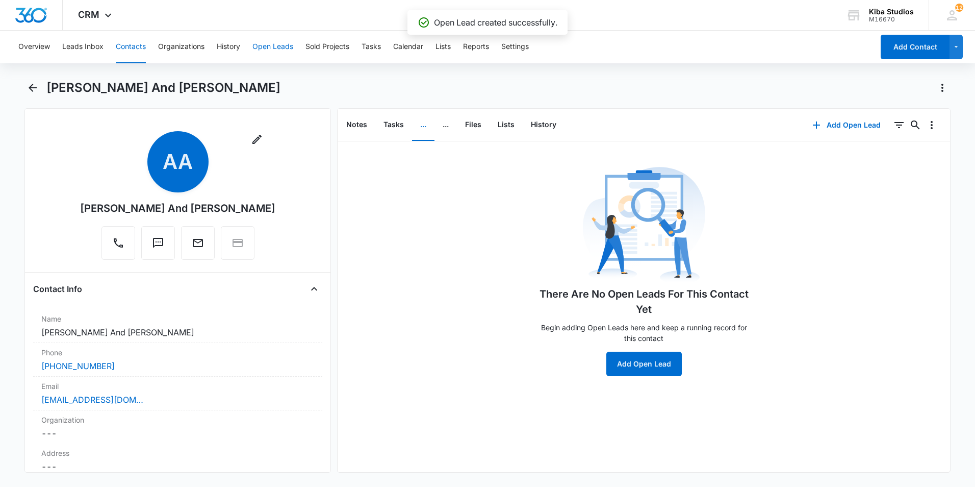
click at [276, 49] on button "Open Leads" at bounding box center [272, 47] width 41 height 33
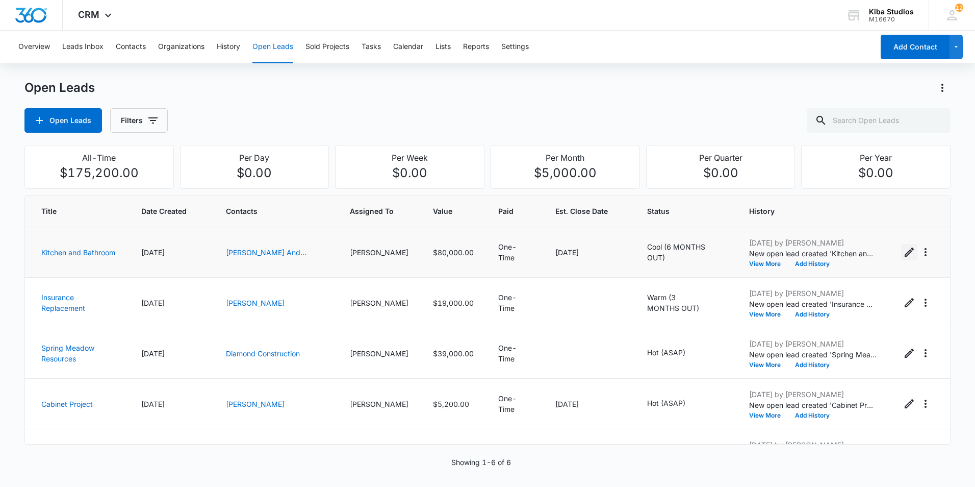
click at [903, 252] on icon "Edit Open Lead" at bounding box center [909, 252] width 12 height 12
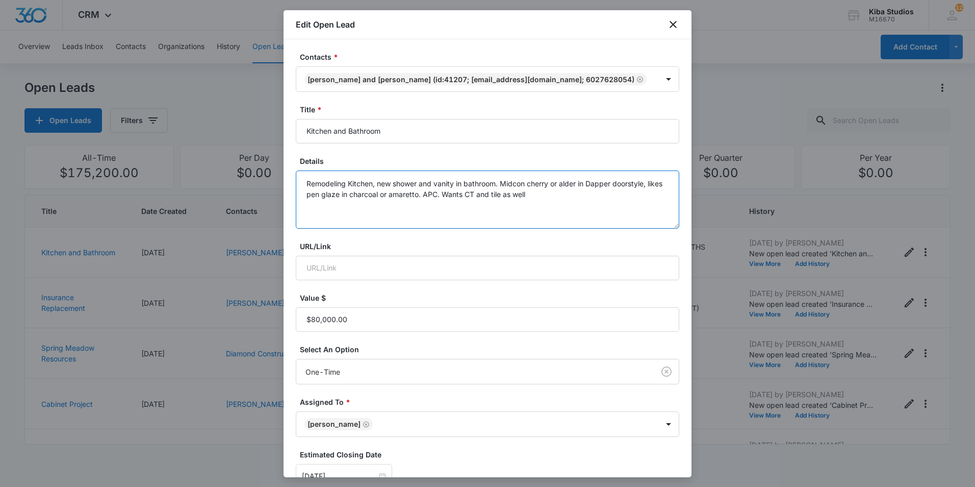
click at [566, 198] on textarea "Remodeling Kitchen, new shower and vanity in bathroom. Midcon cherry or alder i…" at bounding box center [488, 199] width 384 height 58
click at [623, 196] on textarea "Remodeling Kitchen, new shower and vanity in bathroom. Midcon cherry or alder i…" at bounding box center [488, 199] width 384 height 58
click at [491, 196] on textarea "Remodeling Kitchen, new shower and vanity in bathroom. Midcon cherry or alder i…" at bounding box center [488, 199] width 384 height 58
click at [487, 200] on textarea "Remodeling Kitchen, new shower and vanity in bathroom. Midcon cherry or alder i…" at bounding box center [488, 199] width 384 height 58
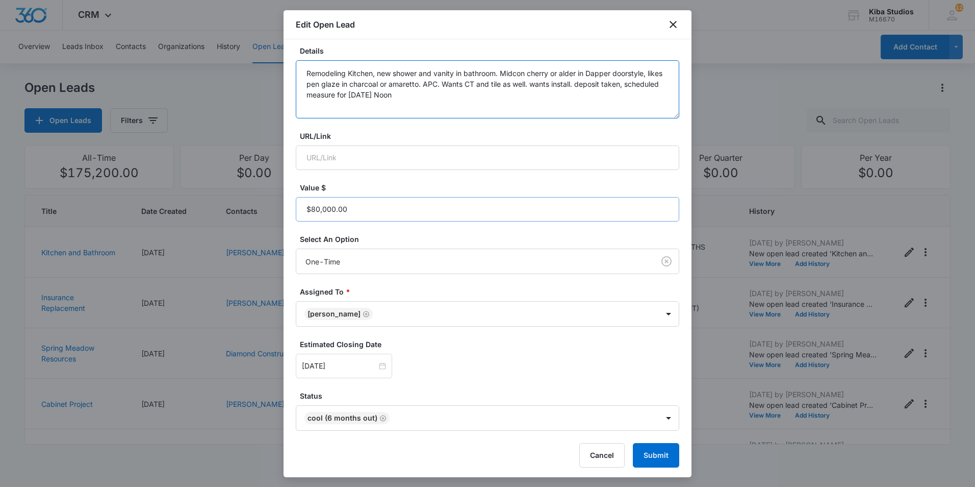
scroll to position [113, 0]
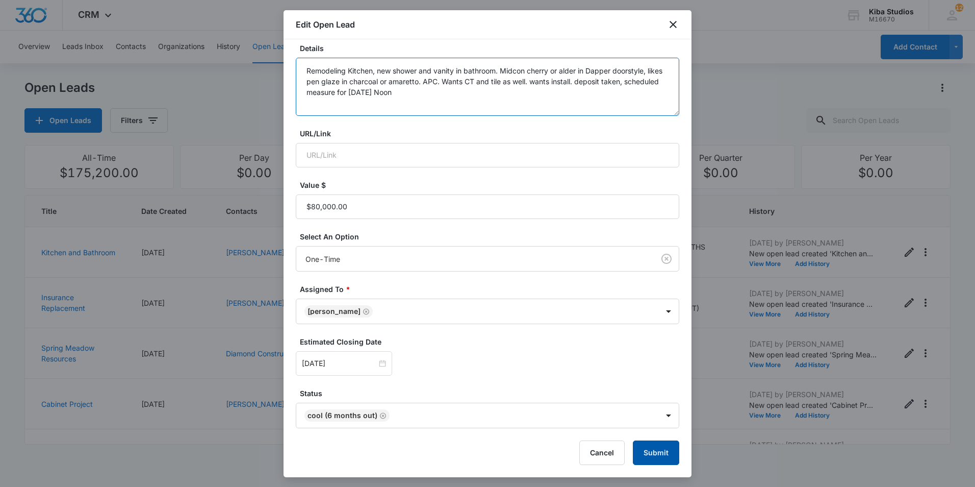
type textarea "Remodeling Kitchen, new shower and vanity in bathroom. Midcon cherry or alder i…"
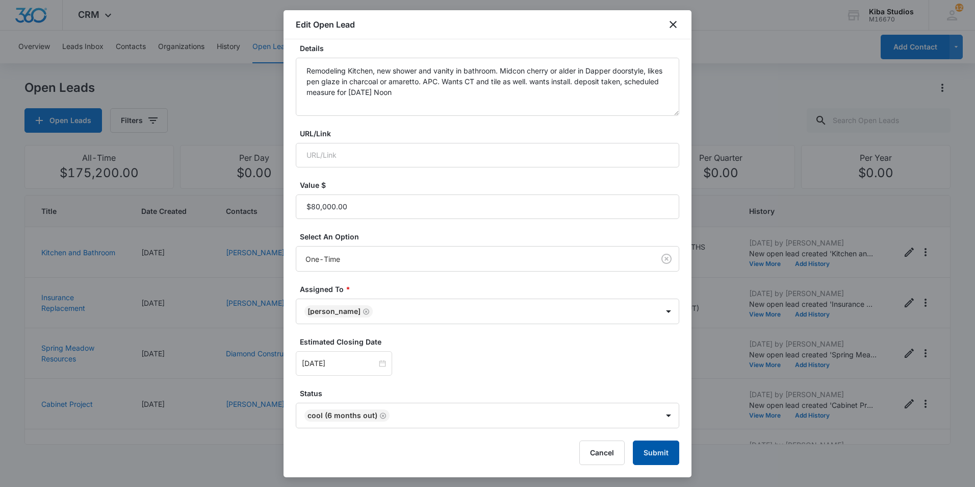
click at [662, 456] on button "Submit" at bounding box center [656, 452] width 46 height 24
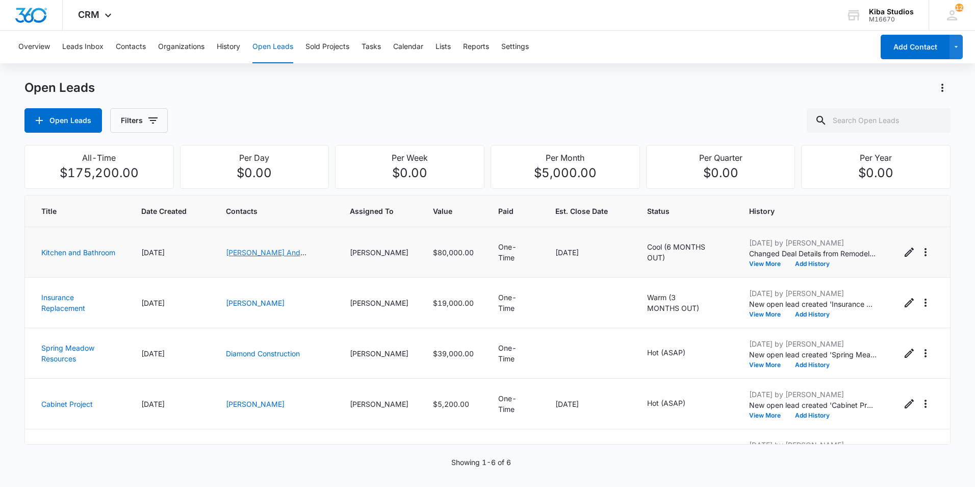
click at [277, 256] on link "[PERSON_NAME] And [PERSON_NAME]" at bounding box center [266, 257] width 81 height 19
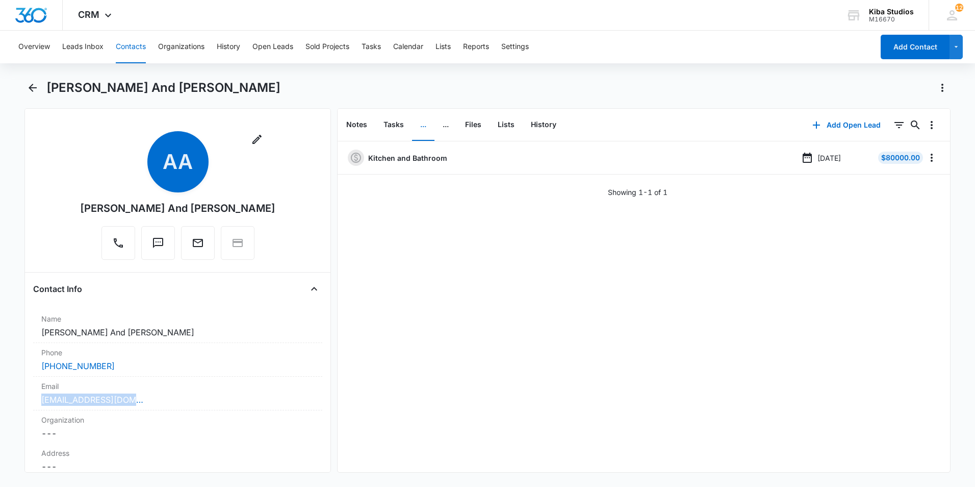
drag, startPoint x: 160, startPoint y: 402, endPoint x: 2, endPoint y: 400, distance: 158.6
click at [2, 400] on main "[PERSON_NAME] And [PERSON_NAME] Remove AA [PERSON_NAME] And [PERSON_NAME] Conta…" at bounding box center [487, 282] width 975 height 405
copy link "[EMAIL_ADDRESS][DOMAIN_NAME]"
